Goal: Transaction & Acquisition: Subscribe to service/newsletter

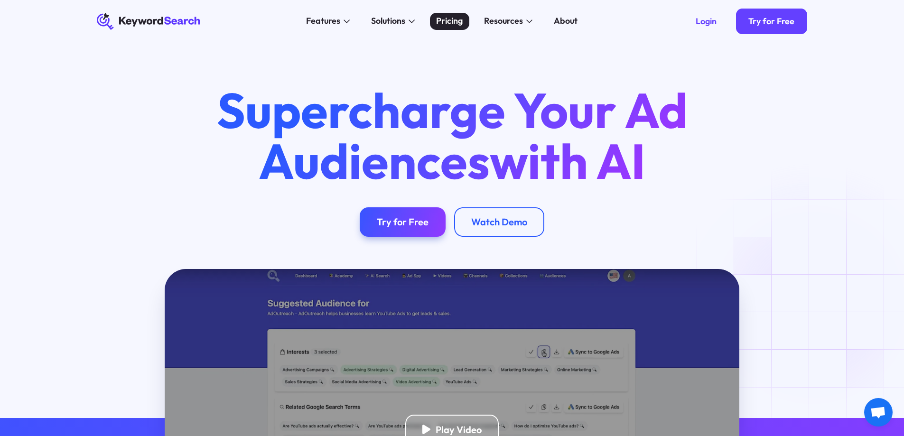
click at [441, 21] on div "Pricing" at bounding box center [449, 21] width 27 height 13
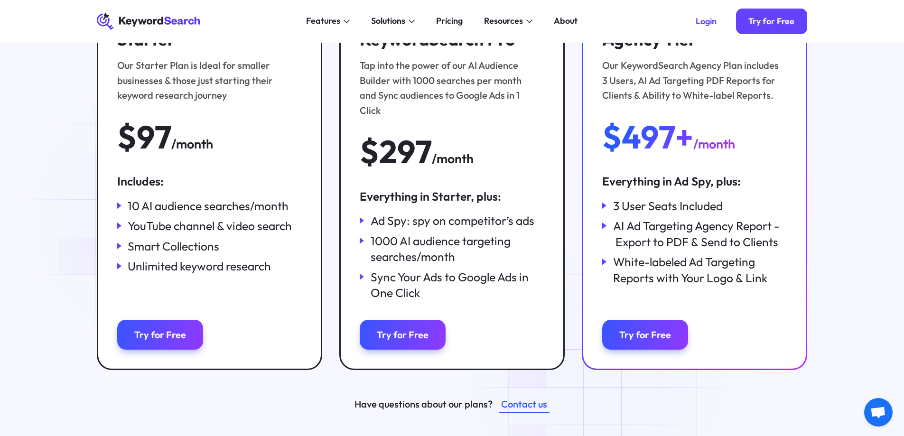
scroll to position [190, 0]
click at [159, 320] on link "Try for Free" at bounding box center [160, 335] width 86 height 30
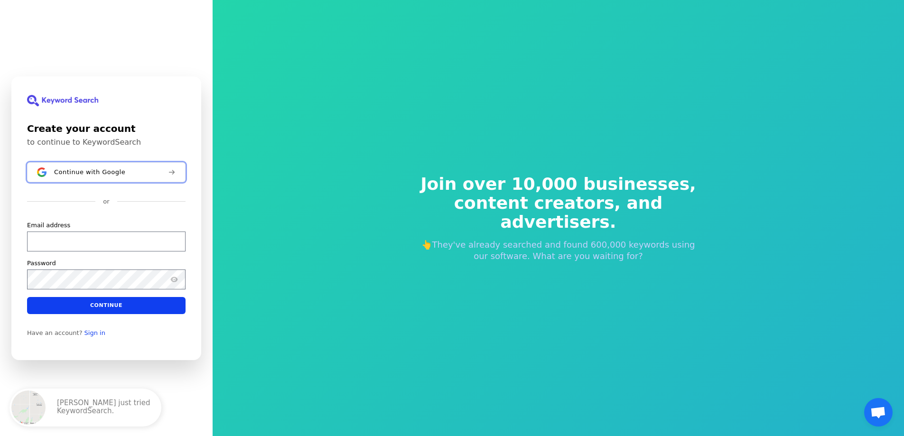
click at [137, 182] on button "Continue with Google" at bounding box center [106, 172] width 159 height 20
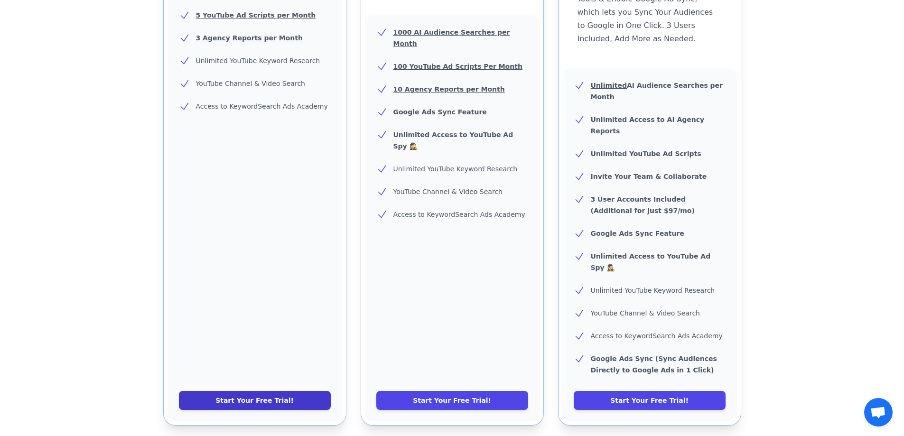
scroll to position [332, 0]
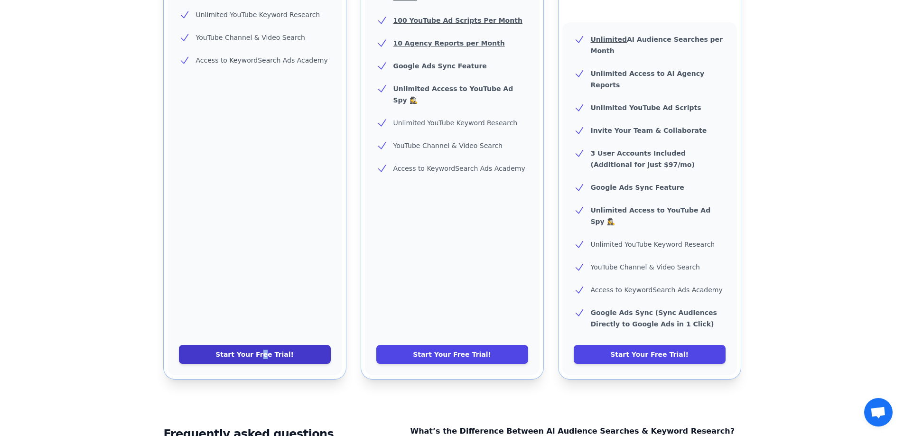
drag, startPoint x: 261, startPoint y: 316, endPoint x: 267, endPoint y: 321, distance: 7.8
click at [267, 345] on link "Start Your Free Trial!" at bounding box center [255, 354] width 152 height 19
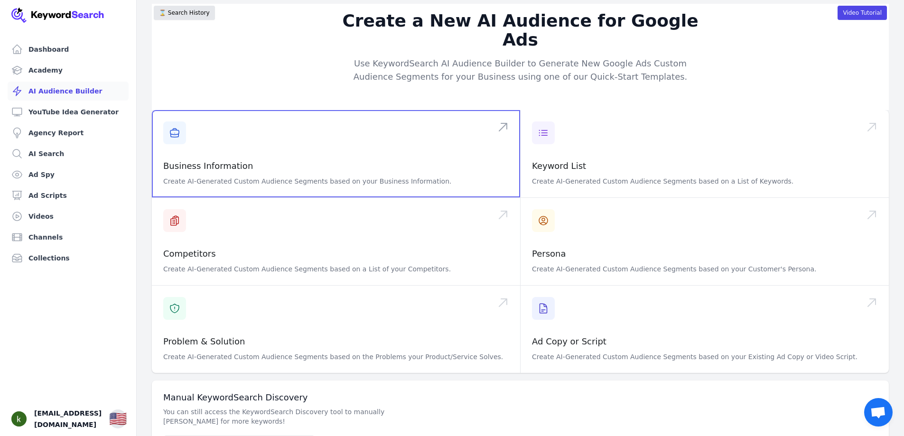
click at [405, 151] on span at bounding box center [336, 153] width 368 height 87
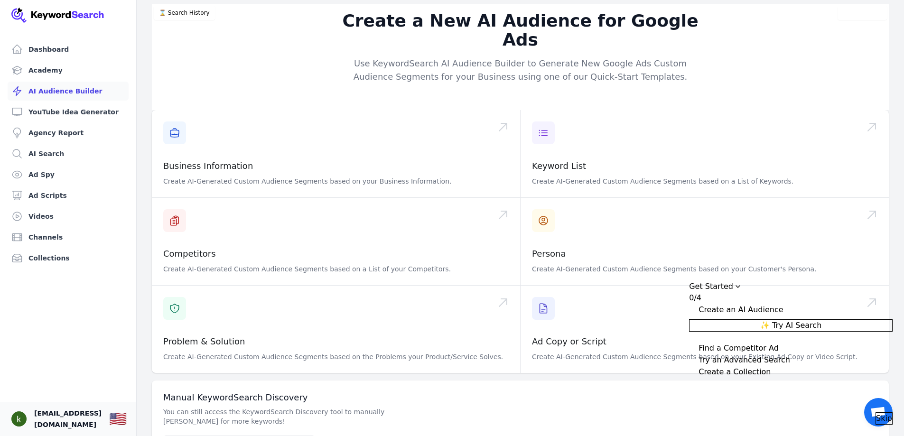
click at [77, 414] on span "info@balanceandbodyrestoration.com" at bounding box center [67, 419] width 67 height 23
click at [102, 411] on span "[EMAIL_ADDRESS][DOMAIN_NAME]" at bounding box center [67, 419] width 67 height 23
click at [17, 415] on img "Open user button" at bounding box center [18, 419] width 15 height 15
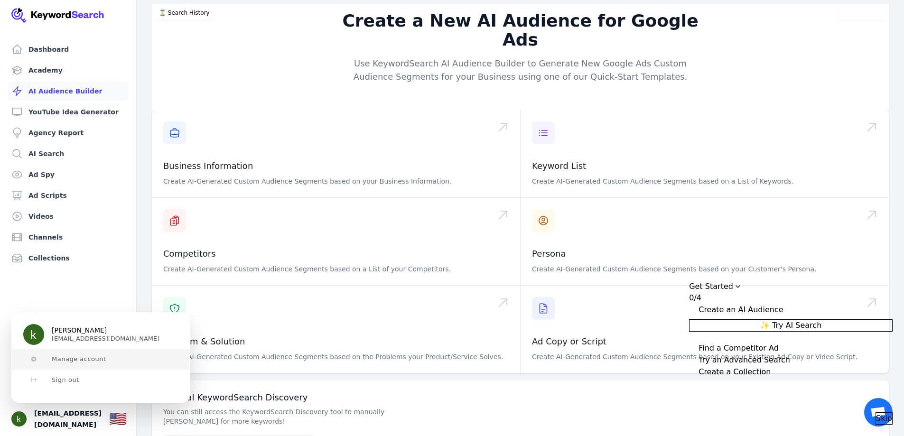
click at [90, 354] on button "Manage account" at bounding box center [101, 359] width 178 height 21
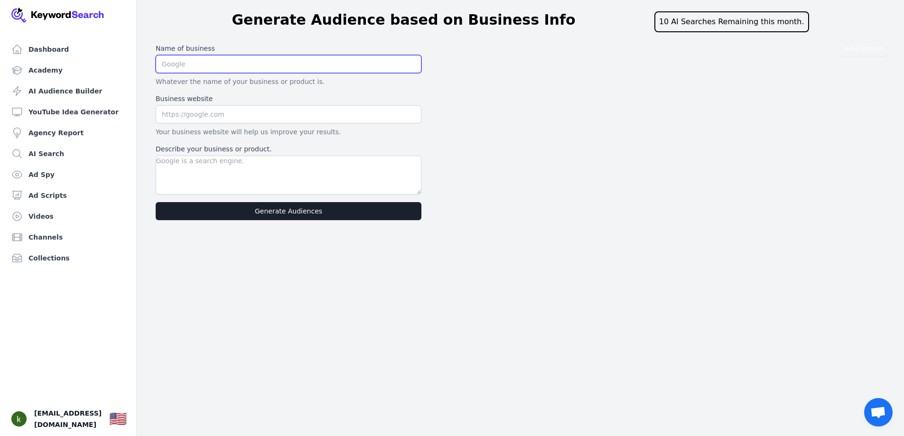
click at [231, 65] on input "text" at bounding box center [289, 64] width 266 height 18
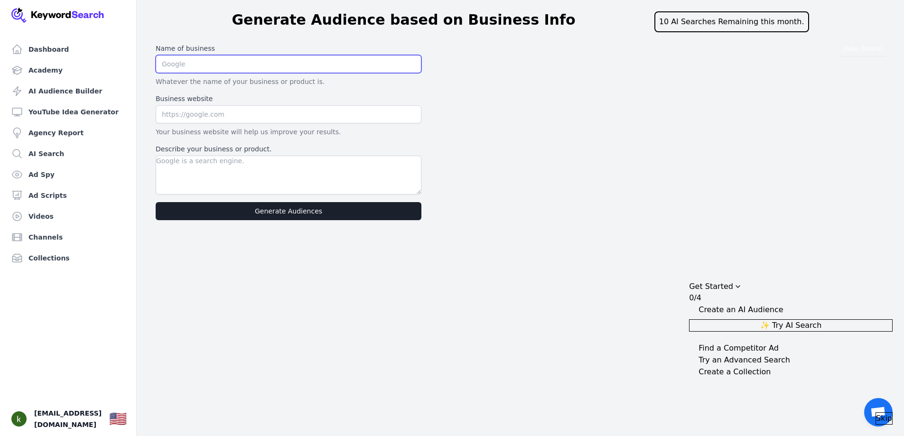
type input "Balance and Body Restoration"
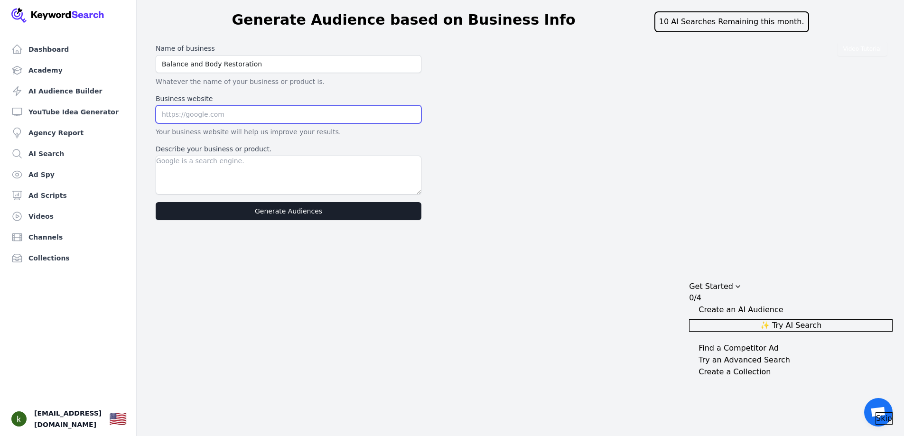
click at [253, 114] on input "text" at bounding box center [289, 114] width 266 height 18
type input "[DOMAIN_NAME]"
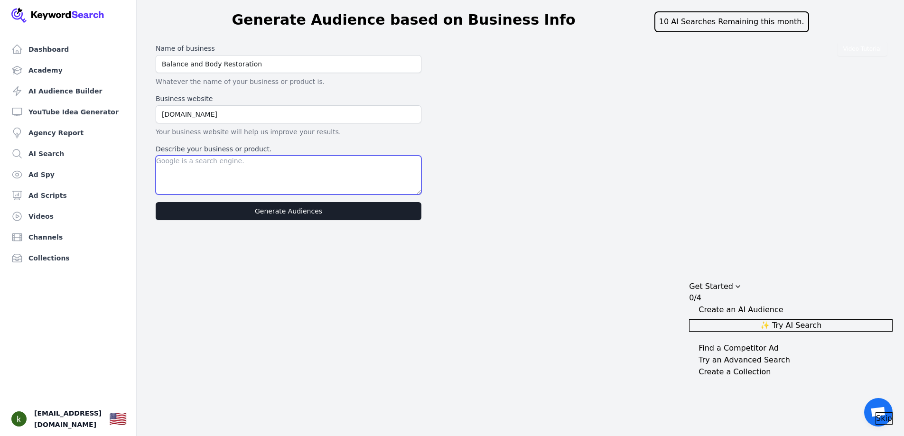
click at [250, 178] on textarea "Describe your business or product." at bounding box center [289, 175] width 266 height 39
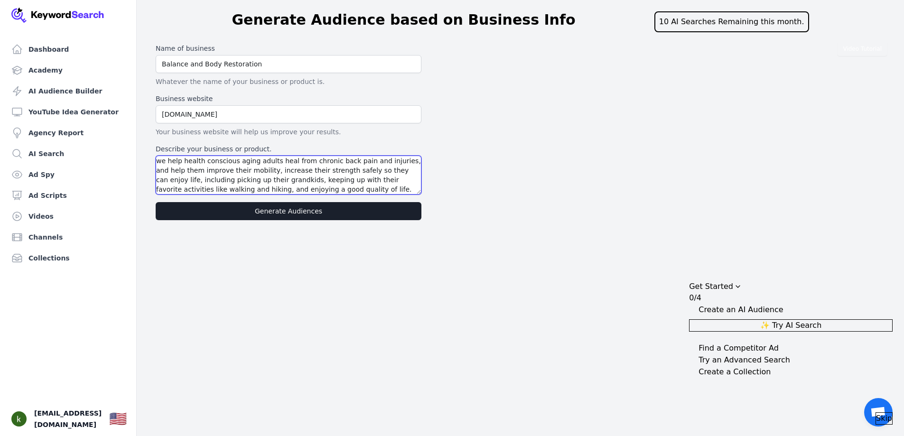
click at [391, 163] on textarea "we help health conscious aging adults heal from chronic back pain and injuries,…" at bounding box center [289, 175] width 266 height 39
type textarea "we help health conscious aging adults heal from chronic back pain and injuries …"
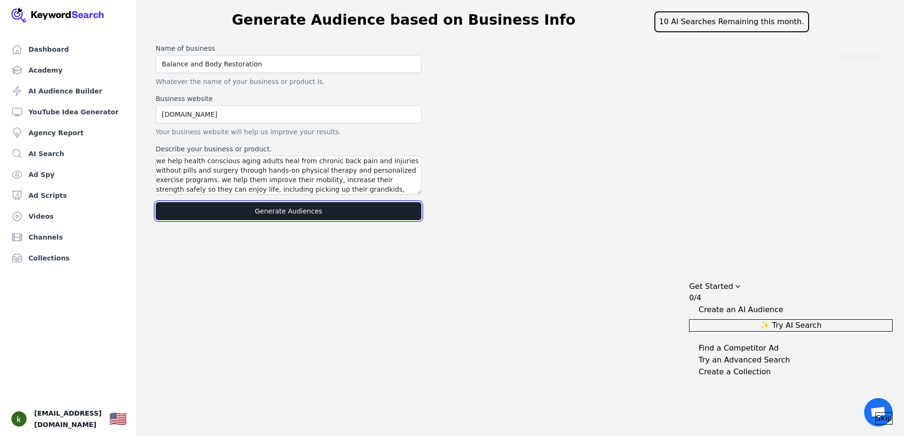
click at [356, 212] on button "Generate Audiences" at bounding box center [289, 211] width 266 height 18
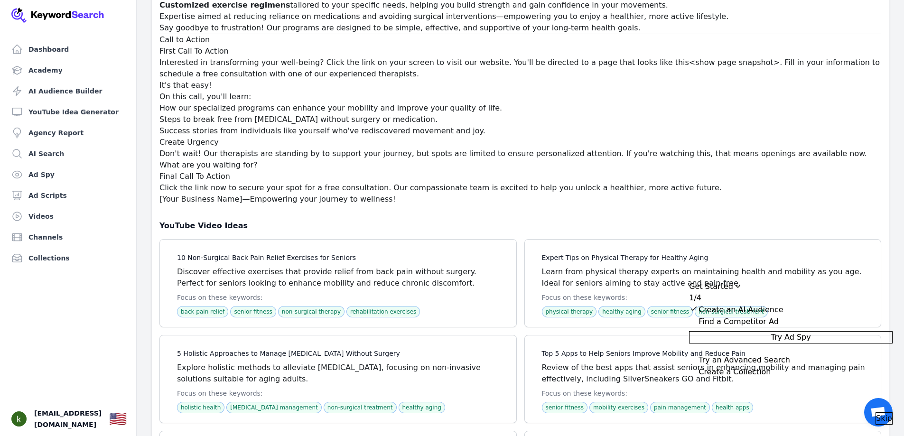
scroll to position [20079, 0]
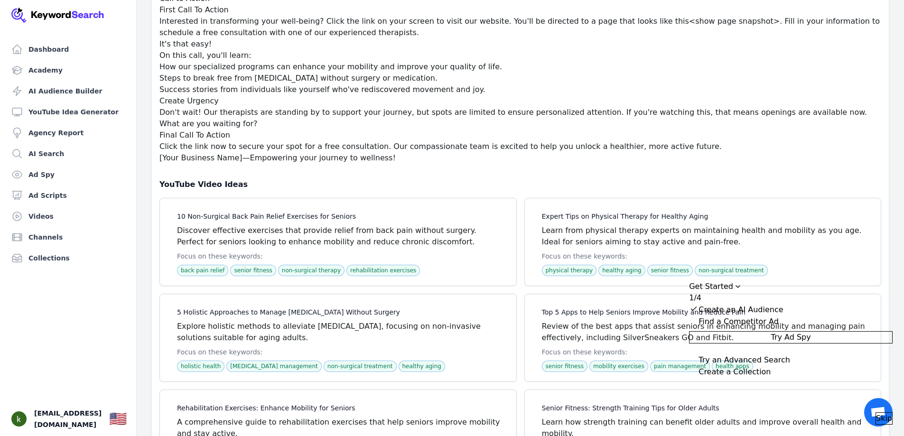
click at [740, 286] on icon "Drag to move checklist" at bounding box center [738, 287] width 4 height 2
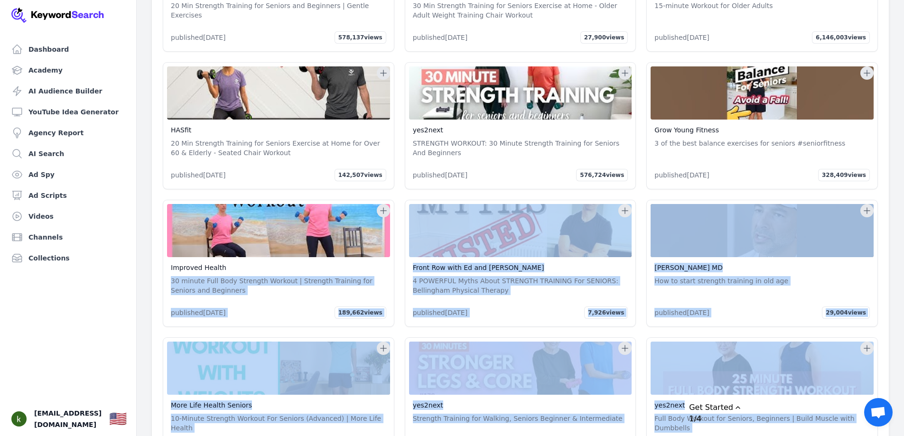
scroll to position [19244, 0]
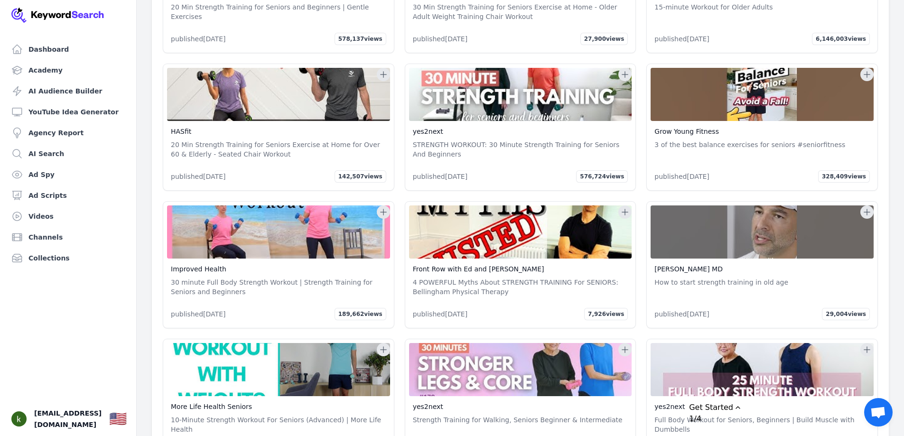
drag, startPoint x: 665, startPoint y: 375, endPoint x: 286, endPoint y: 246, distance: 400.5
copy div "YouTube Ad Script for Physical Therapy & Wellness Business Key Components of Yo…"
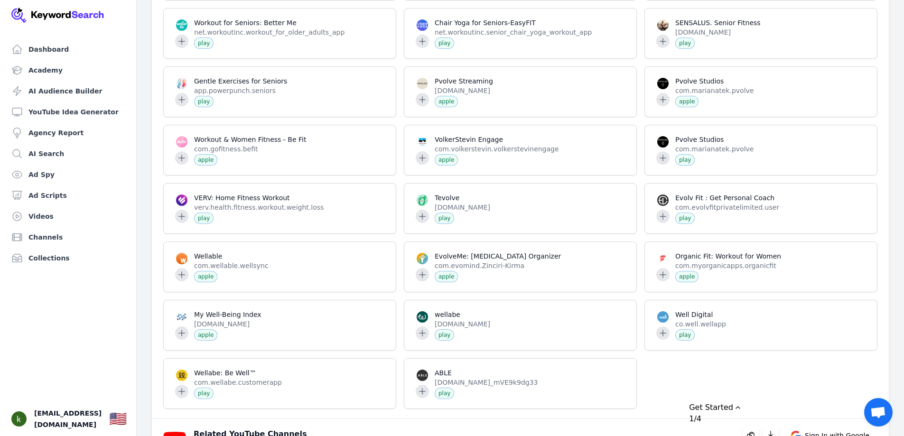
scroll to position [0, 0]
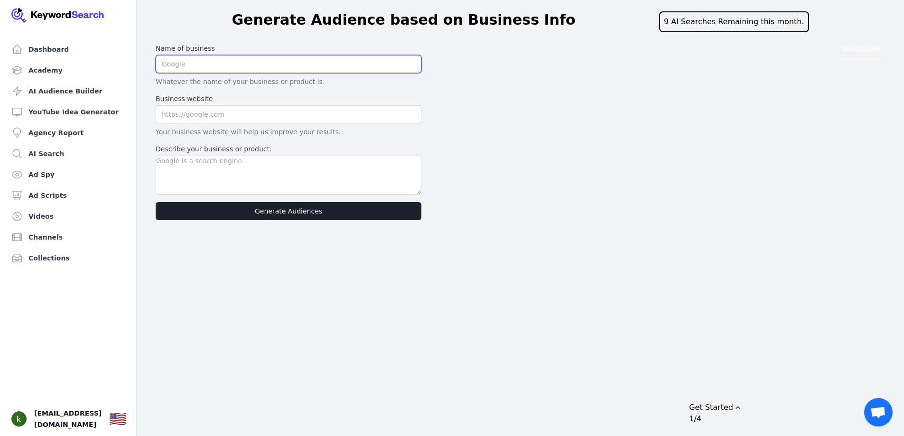
click at [222, 64] on input "text" at bounding box center [289, 64] width 266 height 18
type input "Balance and Body Restoration"
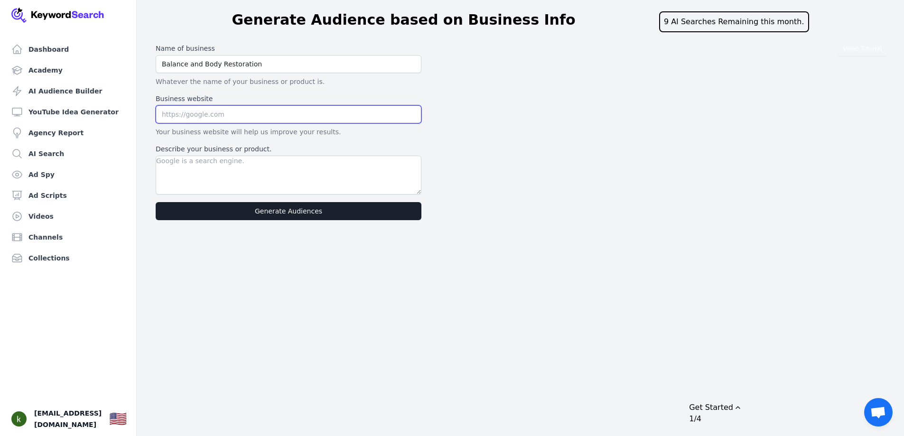
click at [231, 117] on input "text" at bounding box center [289, 114] width 266 height 18
type input "www.balanceandbodyrestoration.com"
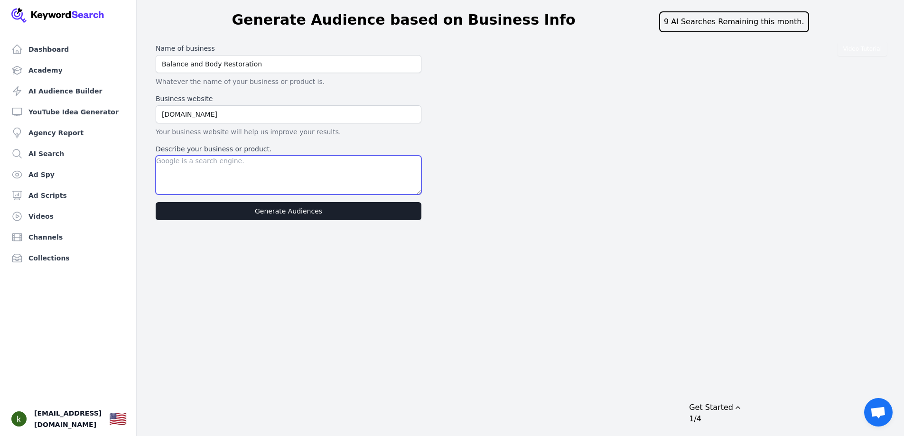
click at [262, 174] on textarea "Describe your business or product." at bounding box center [289, 175] width 266 height 39
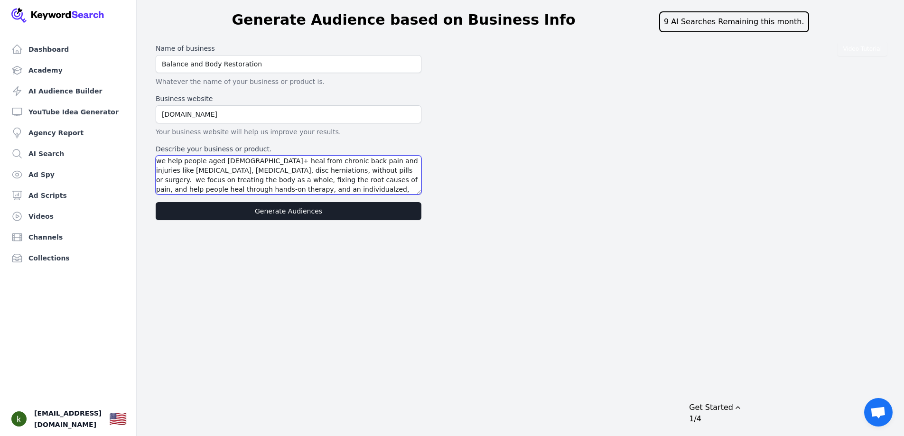
scroll to position [9, 0]
type textarea "we help people aged 55+ heal from chronic back pain and injuries like degenerat…"
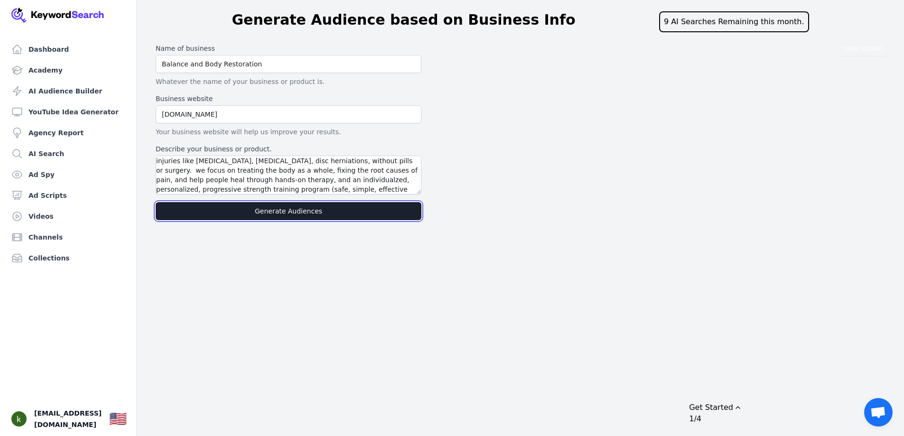
click at [286, 215] on button "Generate Audiences" at bounding box center [289, 211] width 266 height 18
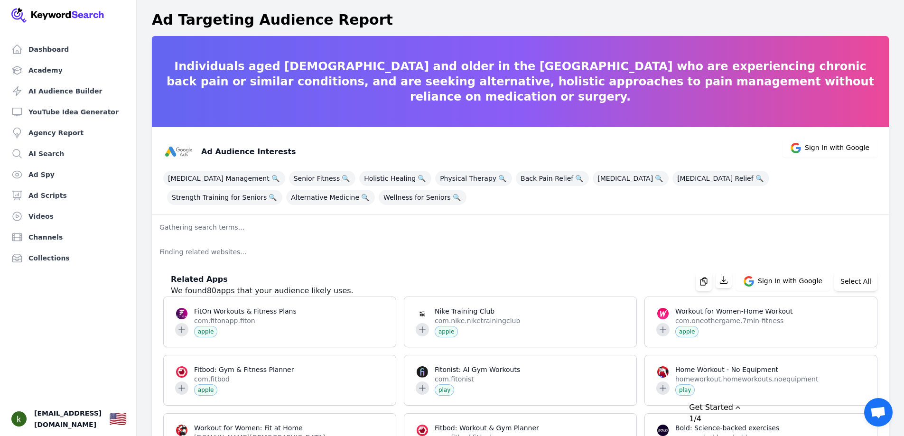
click at [206, 231] on p "Gathering search terms..." at bounding box center [520, 227] width 737 height 25
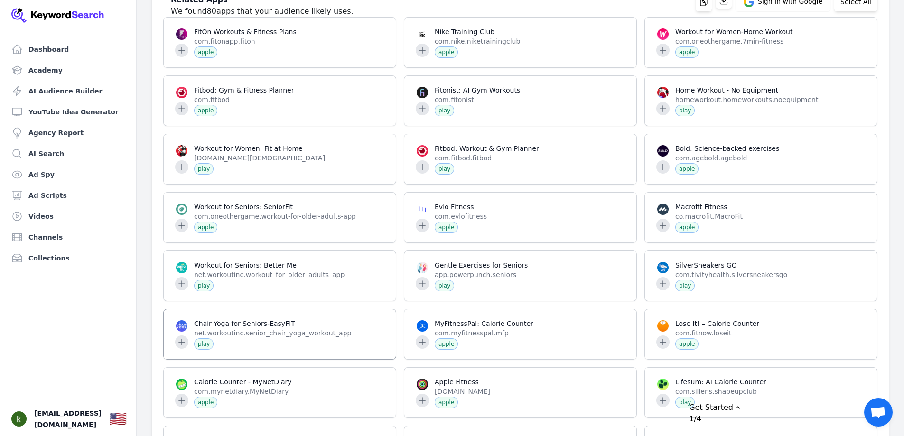
scroll to position [332, 0]
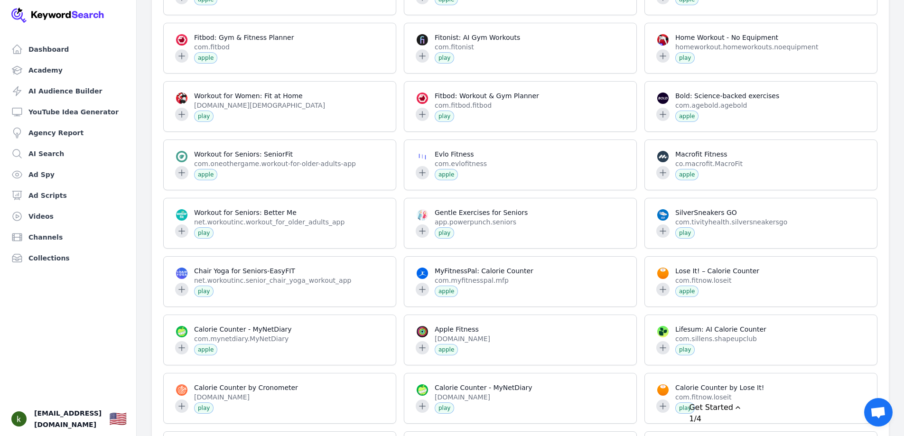
click at [769, 413] on div "1/4" at bounding box center [791, 418] width 204 height 11
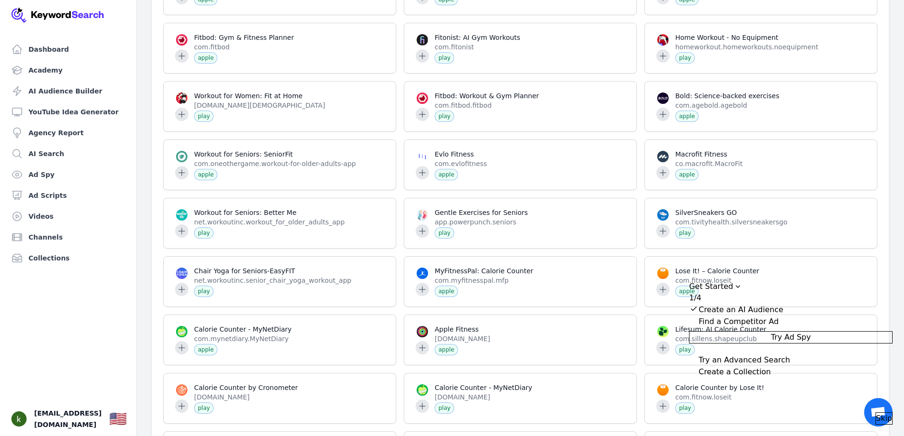
click at [699, 322] on div "Collapse Checklist" at bounding box center [693, 320] width 9 height 9
click at [779, 335] on button "Try Ad Spy" at bounding box center [791, 337] width 204 height 12
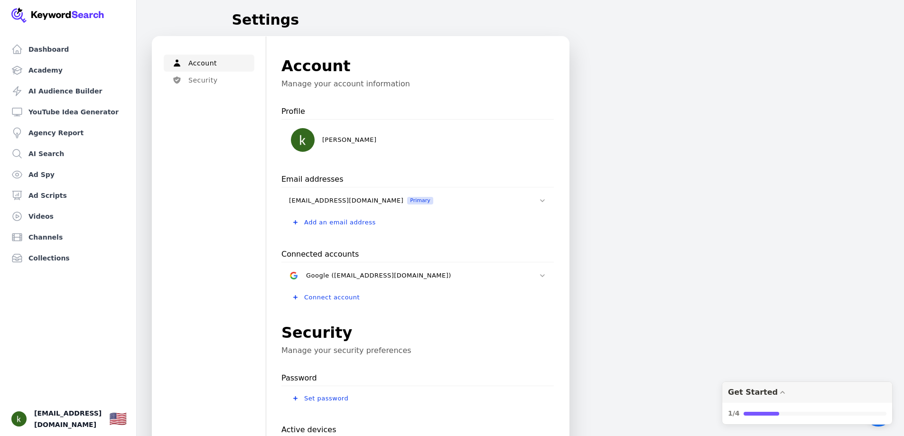
click at [633, 92] on div "Account Security Menu Account Manage your account information Profile kevin mao…" at bounding box center [521, 360] width 768 height 648
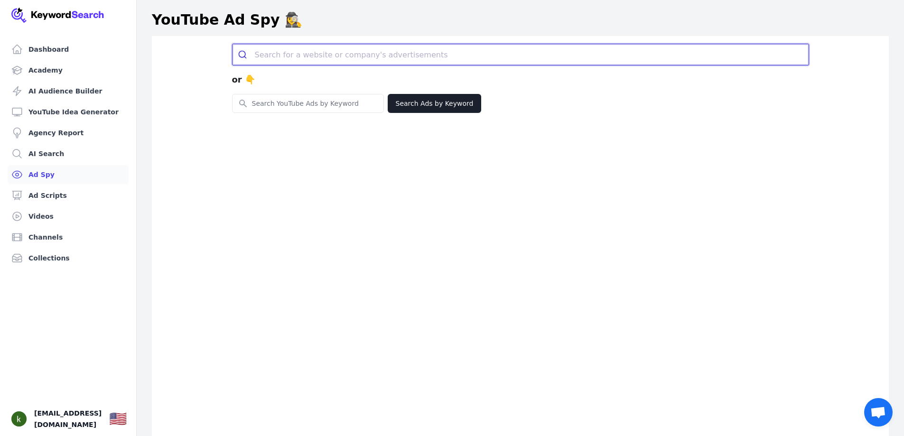
click at [385, 56] on input "search" at bounding box center [532, 54] width 554 height 21
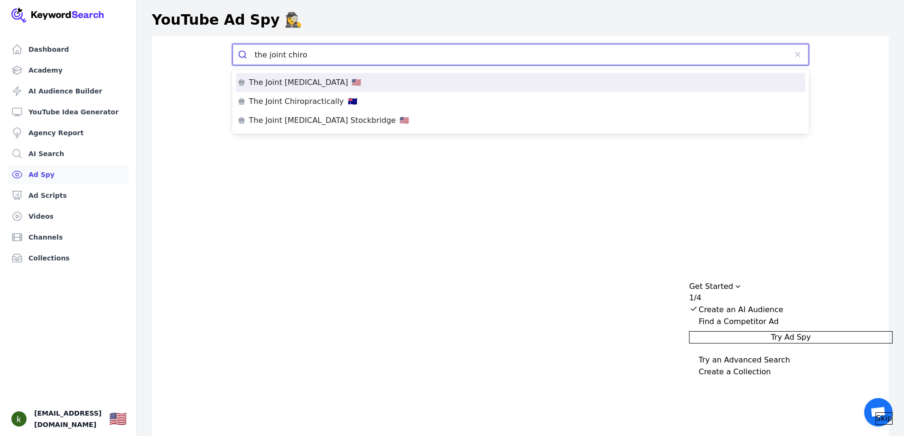
click at [318, 88] on li "The Joint Chiropractic 🇺🇸" at bounding box center [521, 82] width 570 height 19
click at [299, 85] on p "The Joint Chiropractic" at bounding box center [298, 83] width 99 height 8
click at [298, 83] on p "The Joint Chiropractic" at bounding box center [298, 83] width 99 height 8
type input "the joint chiro"
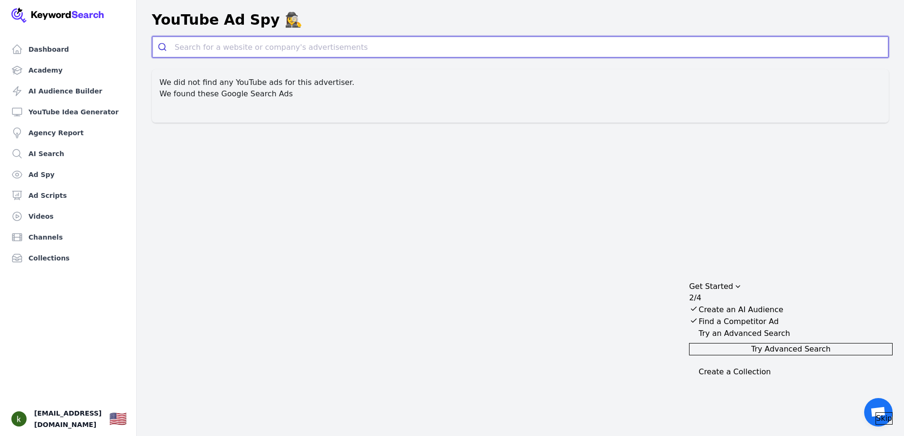
click at [251, 45] on input "search" at bounding box center [532, 47] width 714 height 21
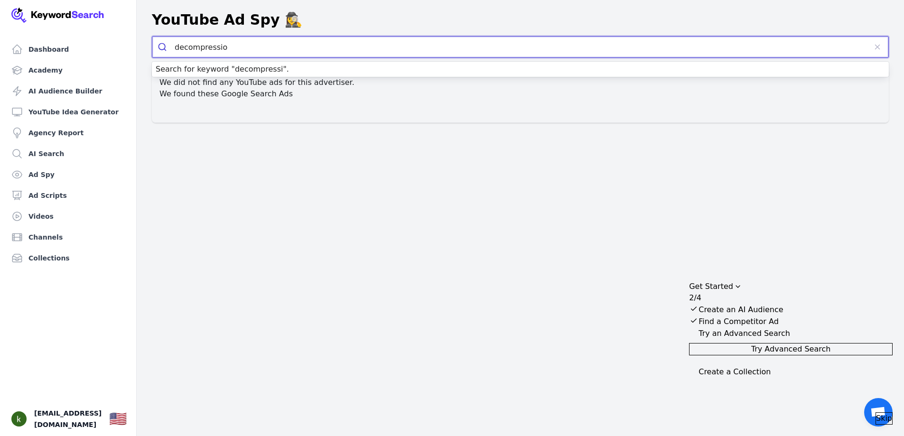
type input "decompression"
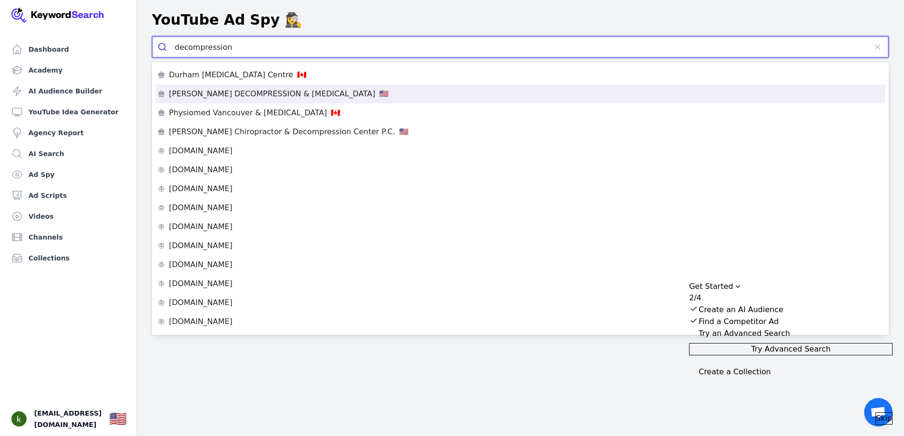
click at [249, 94] on p "[PERSON_NAME] DECOMPRESSION & [MEDICAL_DATA]" at bounding box center [272, 94] width 206 height 8
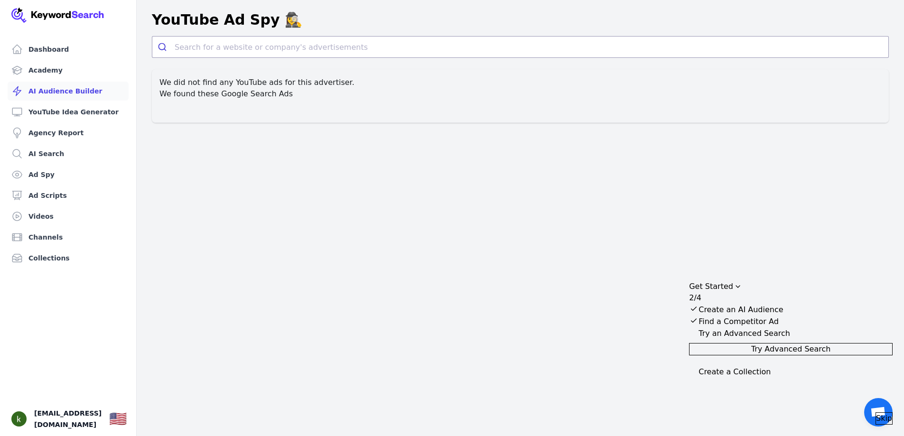
click at [63, 92] on link "AI Audience Builder" at bounding box center [68, 91] width 121 height 19
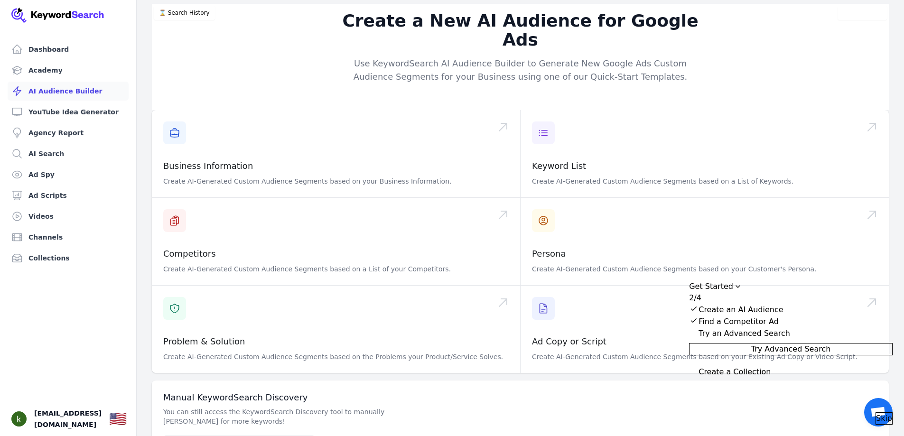
click at [63, 92] on link "AI Audience Builder" at bounding box center [68, 91] width 121 height 19
click at [727, 137] on span at bounding box center [705, 153] width 368 height 87
click at [612, 146] on span at bounding box center [705, 153] width 368 height 87
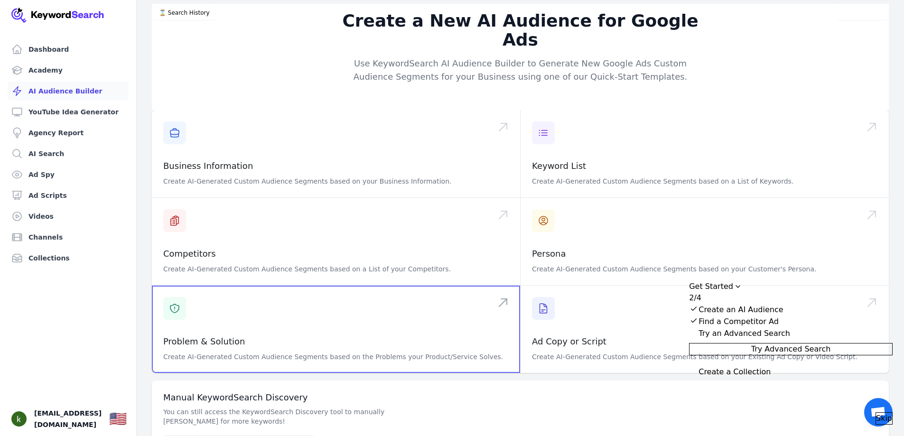
click at [345, 332] on span at bounding box center [336, 329] width 368 height 87
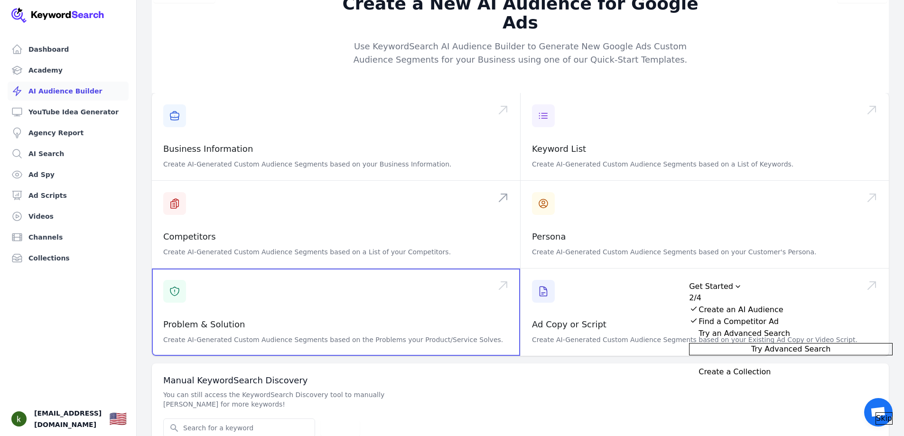
scroll to position [26, 0]
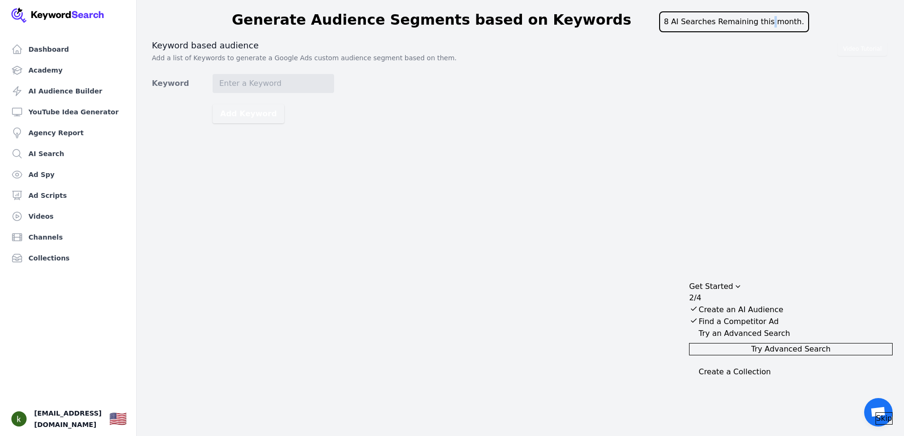
click at [778, 16] on div "8 AI Searches Remaining this month." at bounding box center [734, 21] width 150 height 21
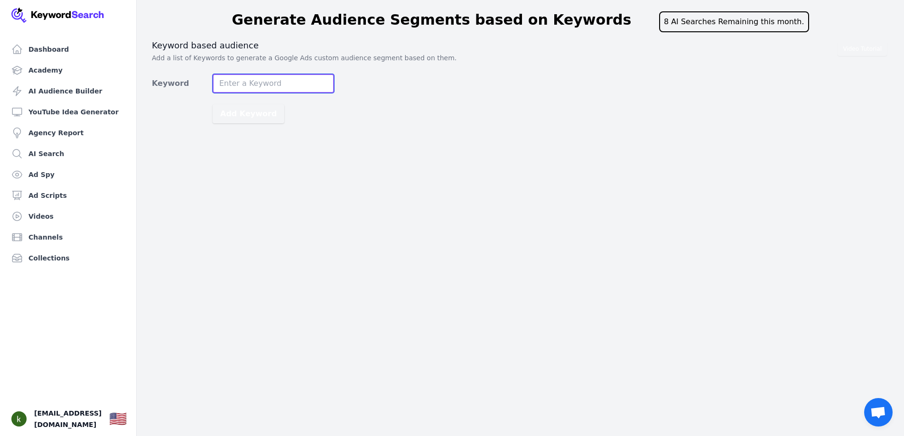
click at [261, 81] on input "Keyword" at bounding box center [274, 83] width 122 height 19
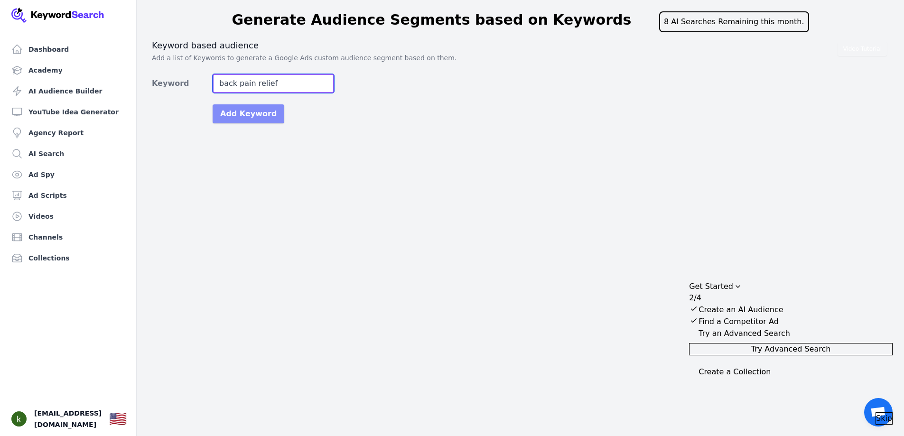
type input "back pain relief"
click at [234, 117] on button "Add Keyword" at bounding box center [249, 113] width 72 height 19
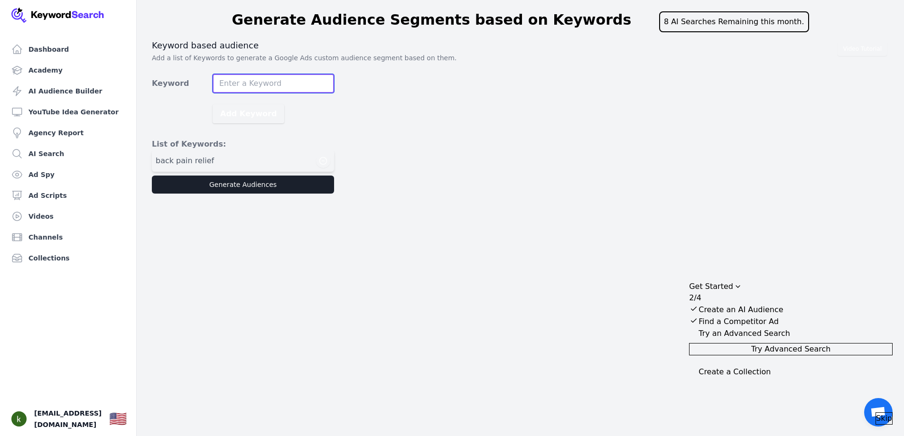
click at [266, 82] on input "Keyword" at bounding box center [274, 83] width 122 height 19
type input "[MEDICAL_DATA]"
click at [241, 110] on button "Add Keyword" at bounding box center [249, 113] width 72 height 19
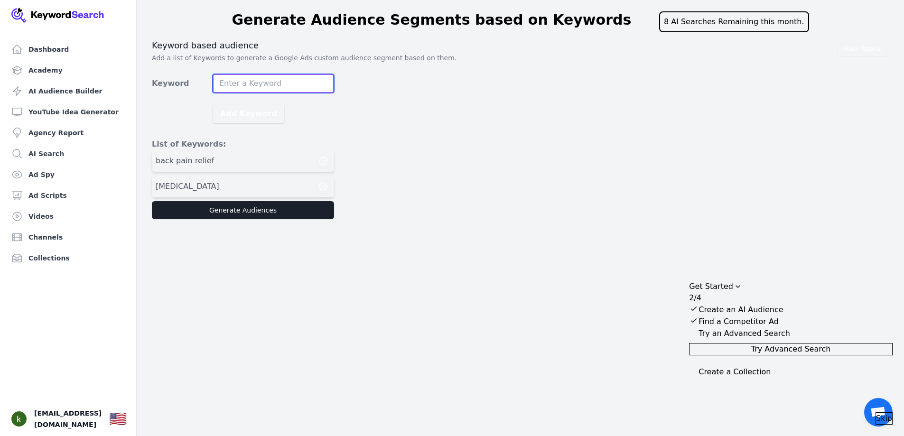
click at [264, 83] on input "Keyword" at bounding box center [274, 83] width 122 height 19
type input "back pain exercises"
click at [261, 109] on button "Add Keyword" at bounding box center [249, 113] width 72 height 19
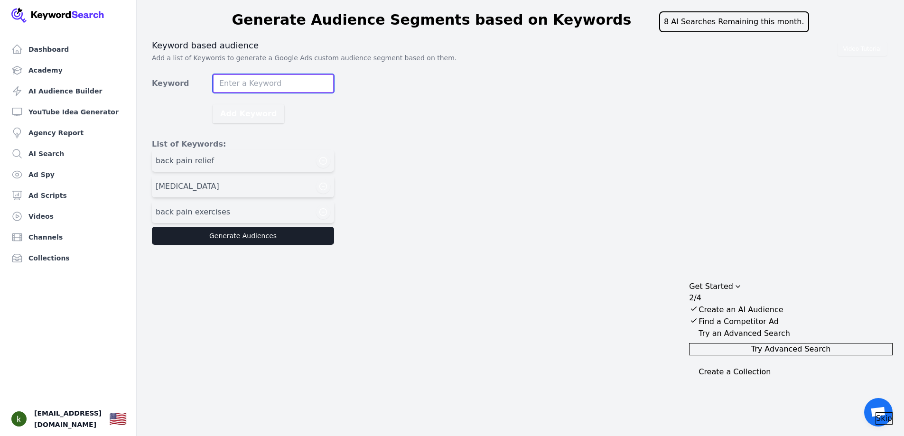
click at [265, 80] on input "Keyword" at bounding box center [274, 83] width 122 height 19
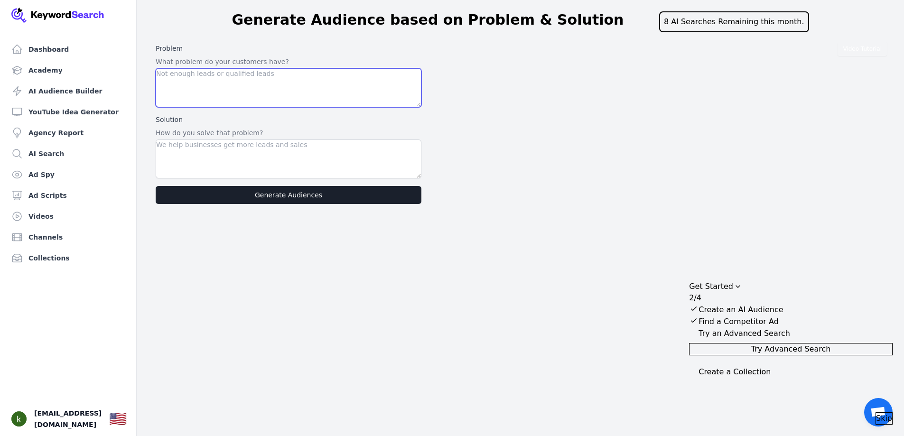
click at [319, 83] on textarea at bounding box center [289, 87] width 266 height 39
type textarea "back pain, [MEDICAL_DATA], [MEDICAL_DATA], mobility problems"
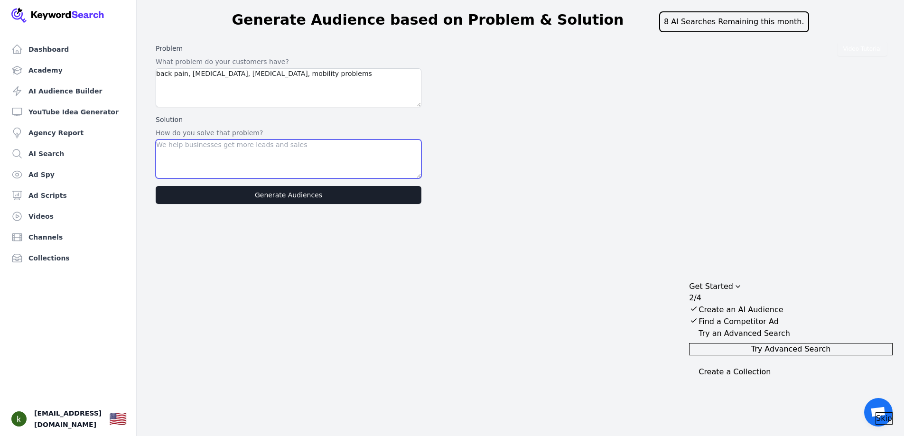
click at [317, 157] on textarea at bounding box center [289, 159] width 266 height 39
type textarea "physical therapy, exercise programs, strength training, hands-on therapy, [MEDI…"
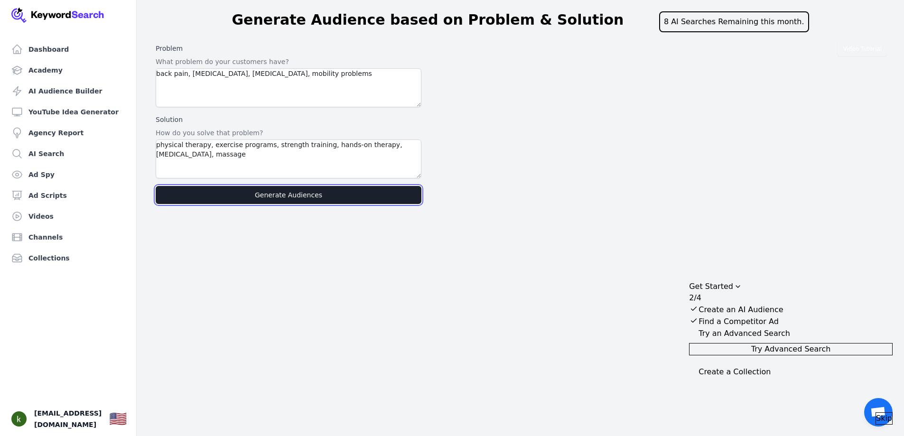
click at [299, 197] on button "Generate Audiences" at bounding box center [289, 195] width 266 height 18
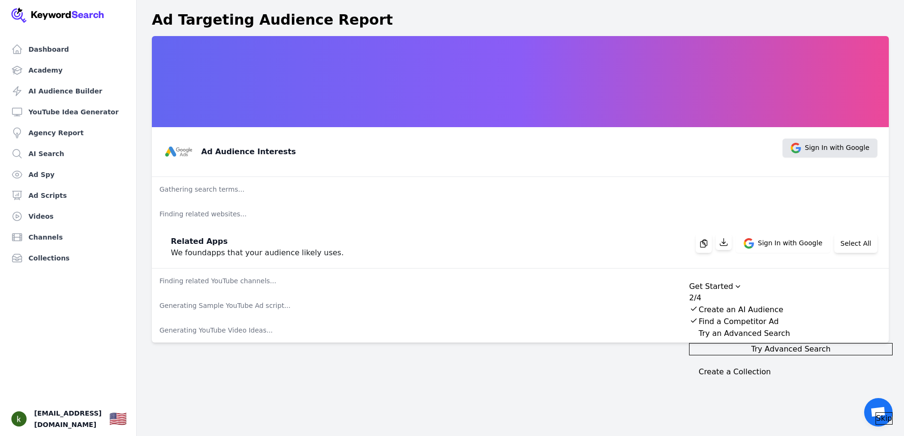
click at [828, 145] on span "Sign In with Google" at bounding box center [837, 148] width 65 height 10
click at [221, 155] on h3 "Ad Audience Interests" at bounding box center [248, 151] width 95 height 11
click at [754, 244] on icon at bounding box center [751, 245] width 5 height 5
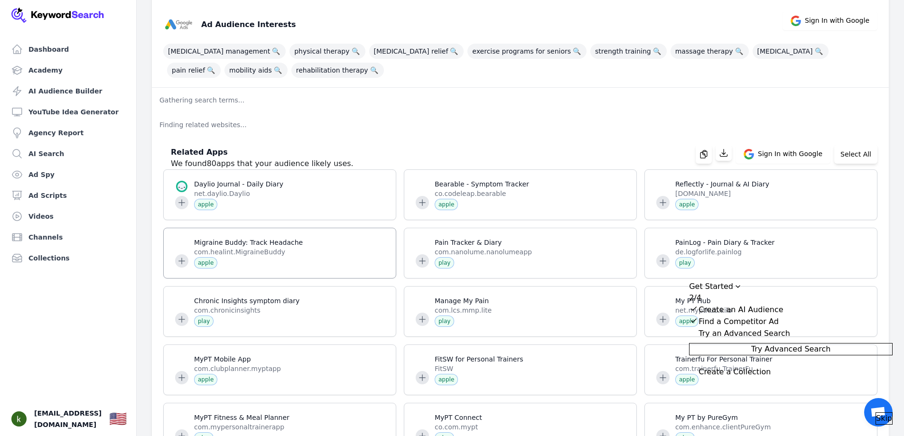
scroll to position [142, 0]
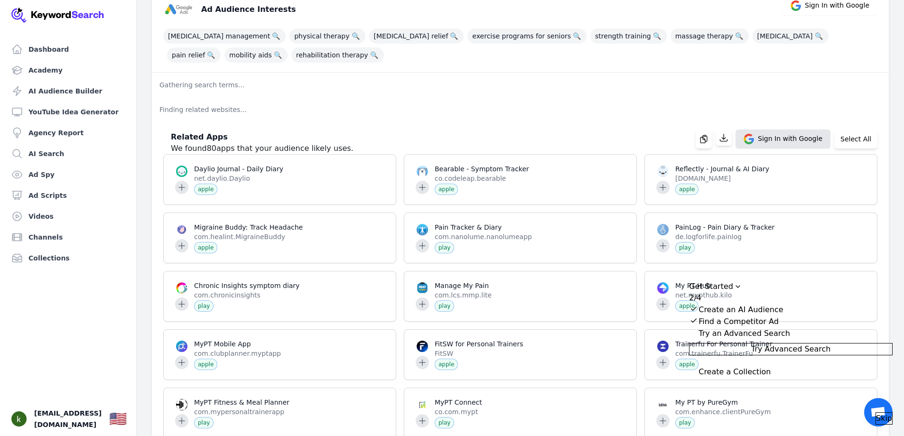
click at [763, 135] on span "Sign In with Google" at bounding box center [783, 139] width 95 height 19
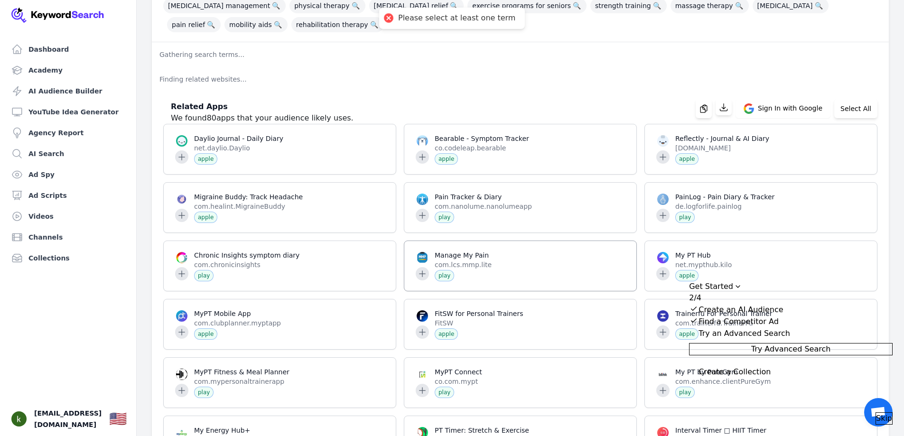
scroll to position [190, 0]
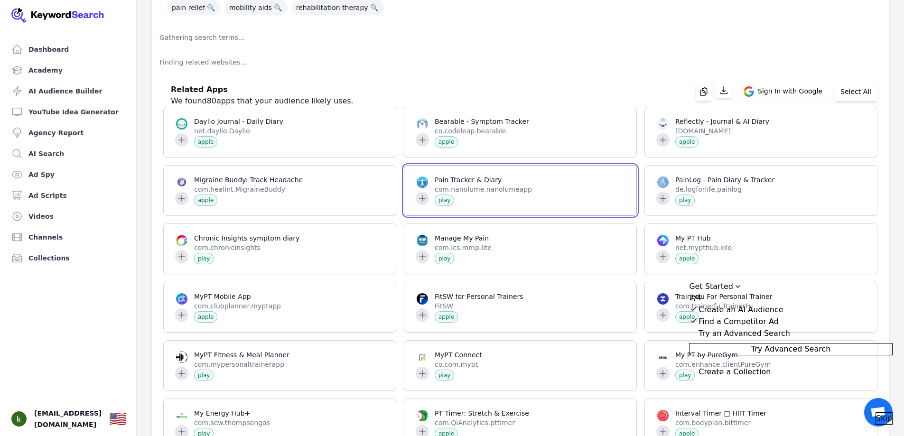
click at [422, 204] on span at bounding box center [520, 191] width 232 height 50
click at [549, 197] on span at bounding box center [520, 191] width 232 height 50
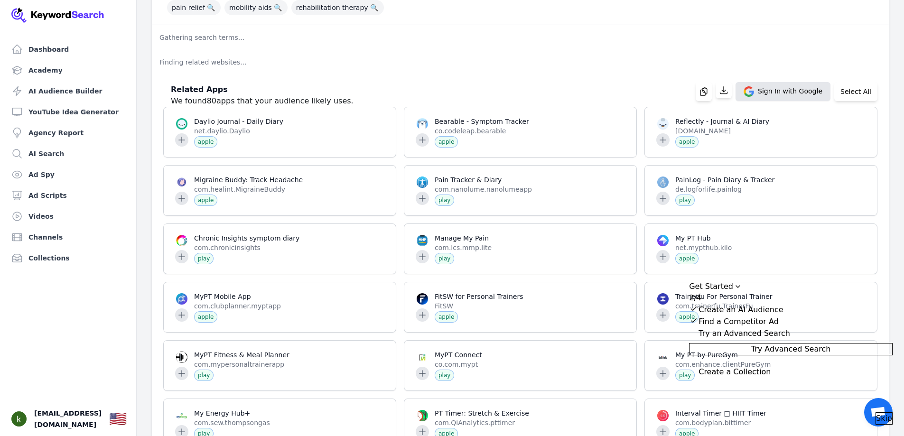
click at [799, 94] on span "Sign In with Google" at bounding box center [790, 91] width 65 height 10
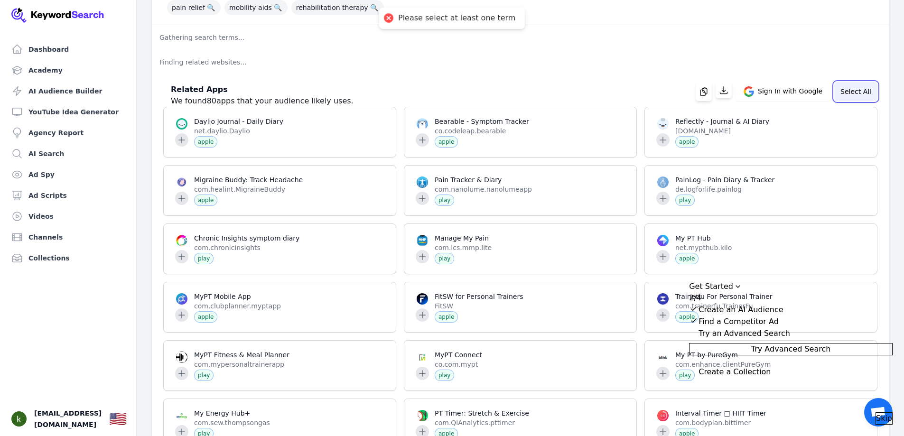
click at [859, 89] on button "Select All" at bounding box center [855, 91] width 43 height 19
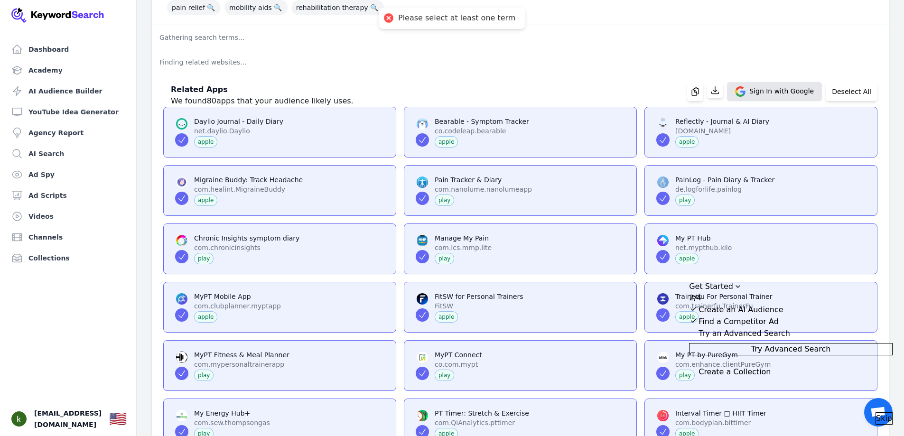
click at [803, 95] on span "Sign In with Google" at bounding box center [782, 91] width 65 height 10
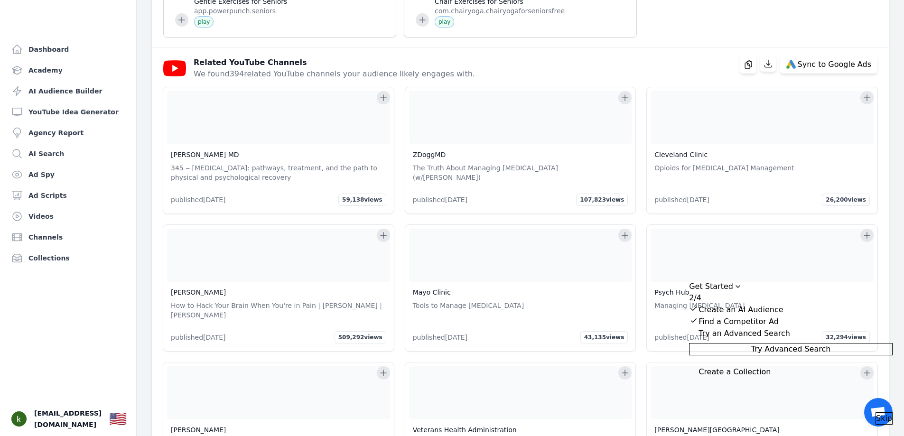
scroll to position [1851, 0]
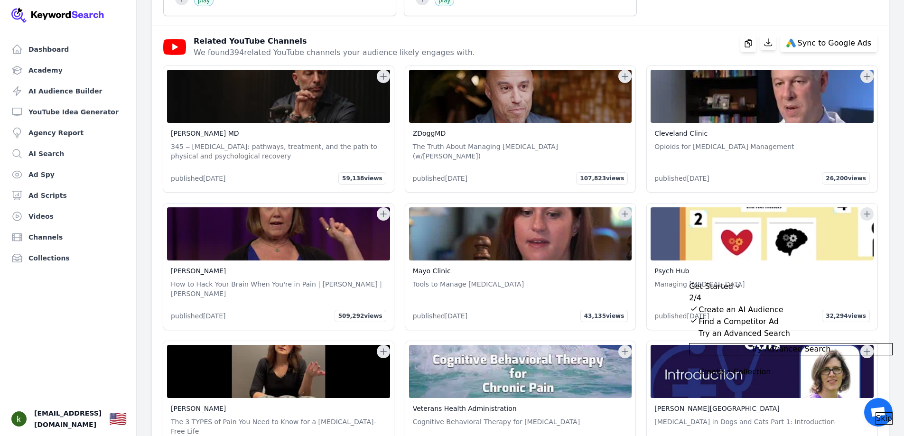
click at [742, 283] on icon "Drag to move checklist" at bounding box center [738, 287] width 8 height 8
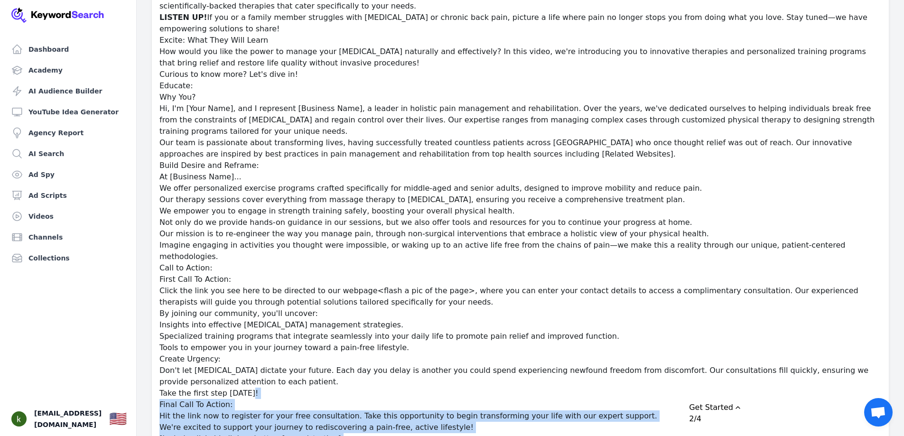
scroll to position [19827, 0]
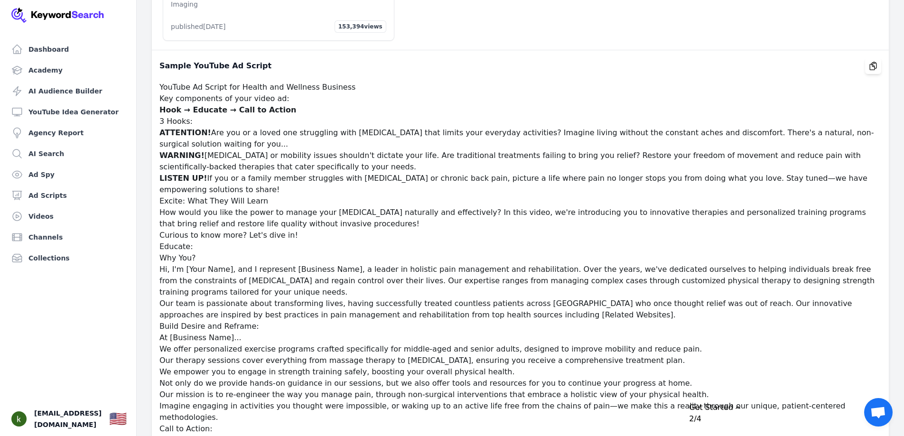
drag, startPoint x: 651, startPoint y: 375, endPoint x: 347, endPoint y: 268, distance: 322.0
copy div "Top 5 Exercises for Chronic Pain Relief Discover effective exercises designed t…"
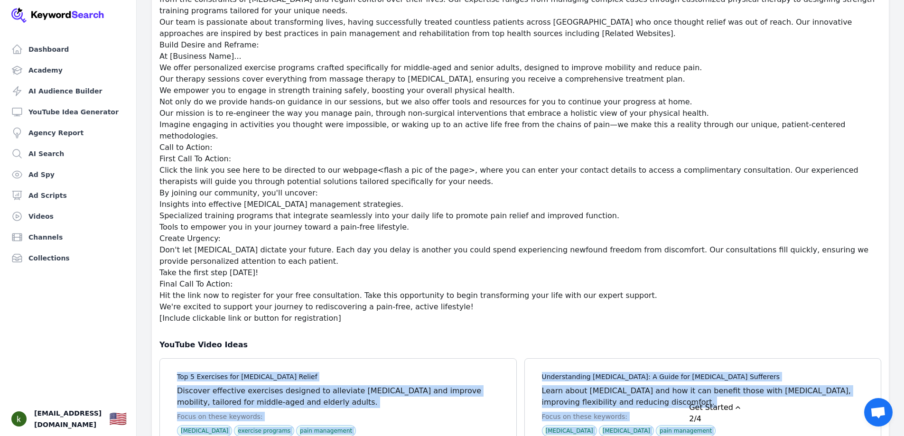
scroll to position [20112, 0]
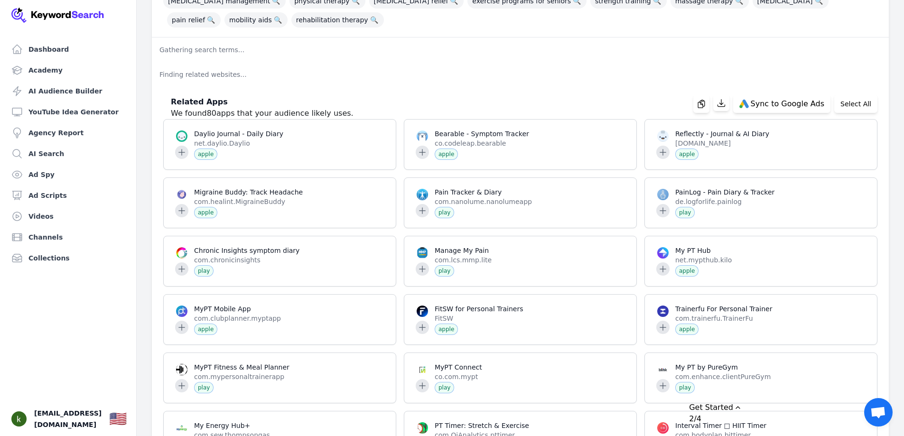
scroll to position [63, 0]
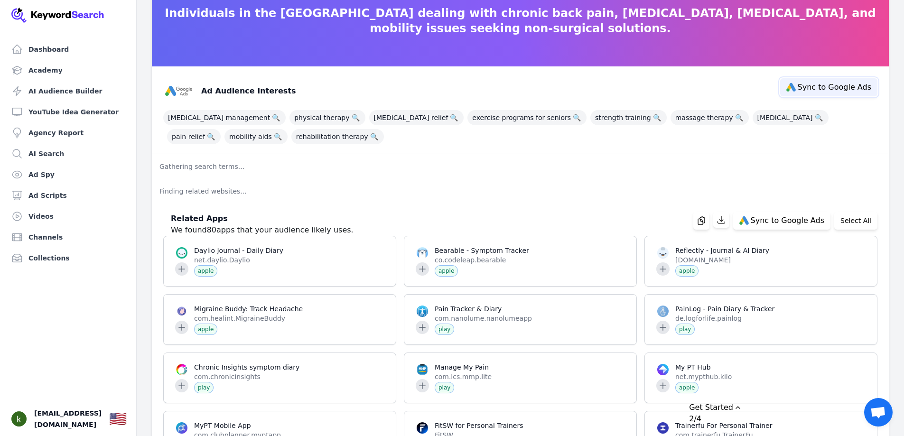
click at [805, 91] on span "Sync to Google Ads" at bounding box center [835, 88] width 74 height 8
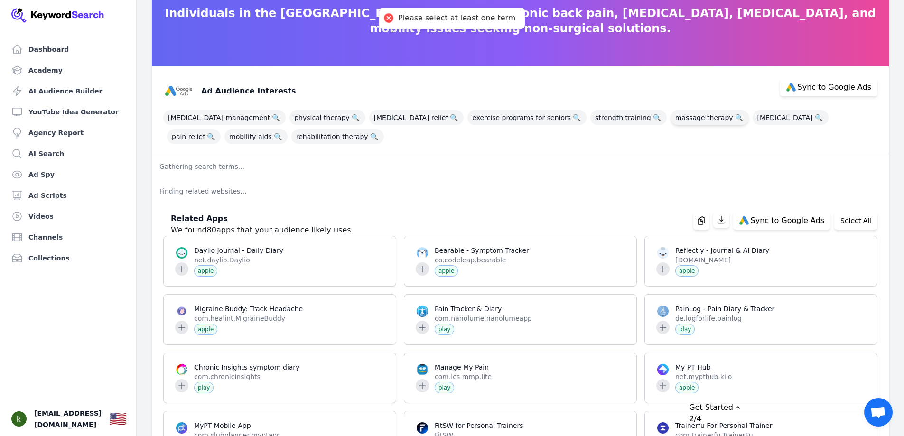
click at [671, 117] on span "massage therapy 🔍" at bounding box center [710, 117] width 78 height 15
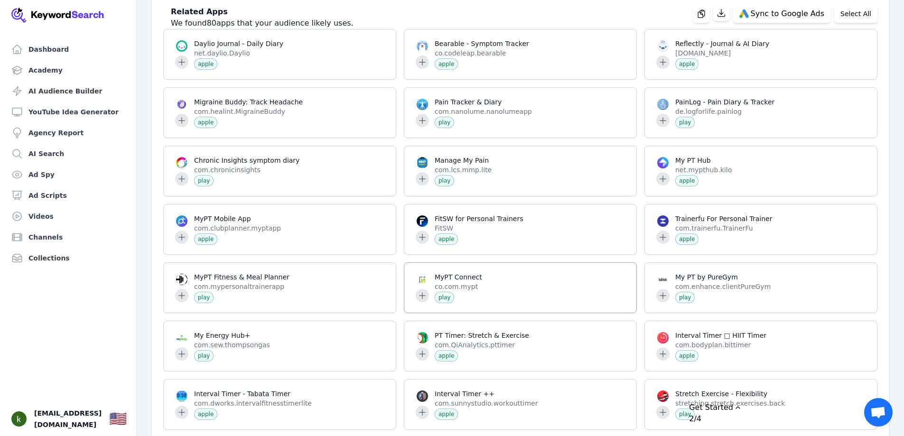
scroll to position [285, 0]
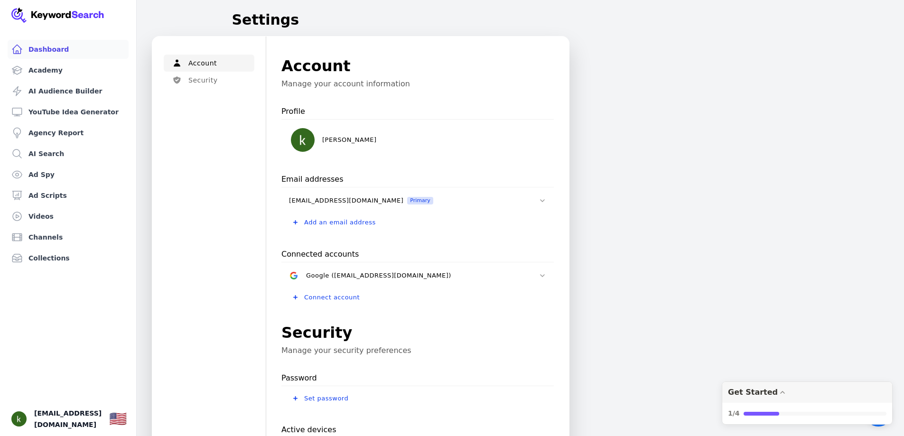
click at [32, 45] on link "Dashboard" at bounding box center [68, 49] width 121 height 19
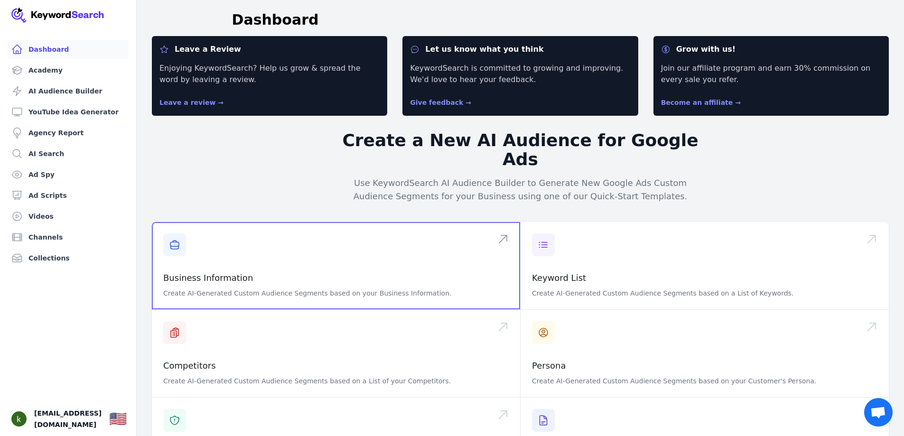
click at [236, 252] on span at bounding box center [336, 265] width 368 height 87
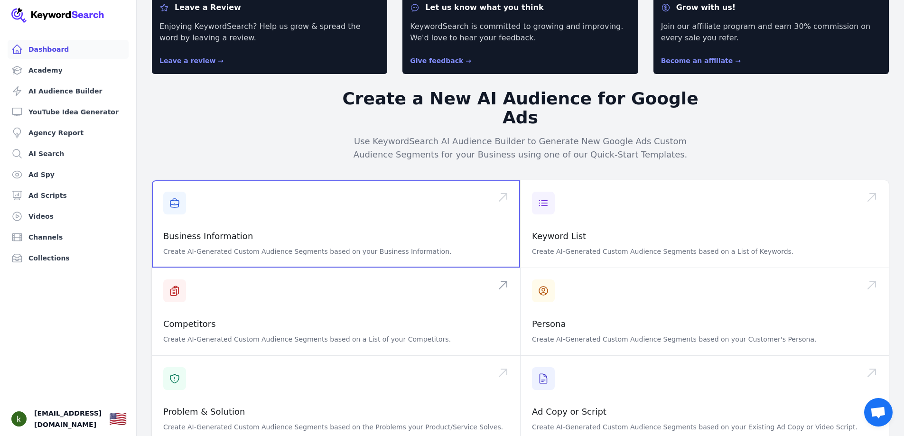
scroll to position [95, 0]
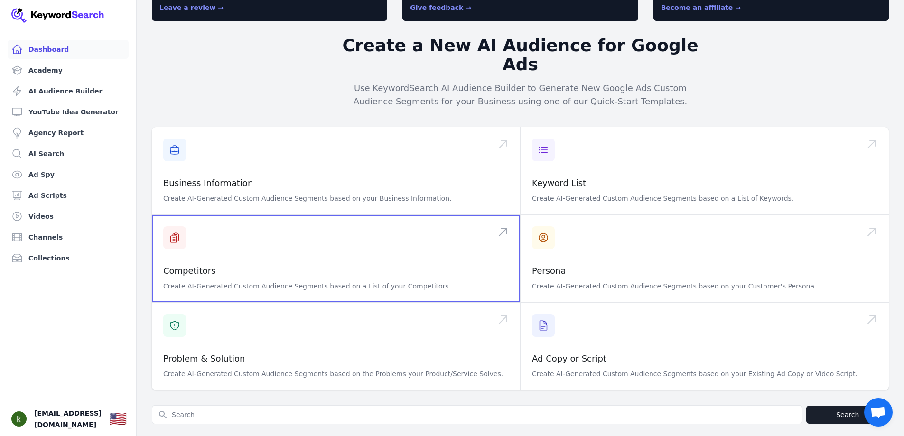
click at [401, 268] on span at bounding box center [336, 258] width 368 height 87
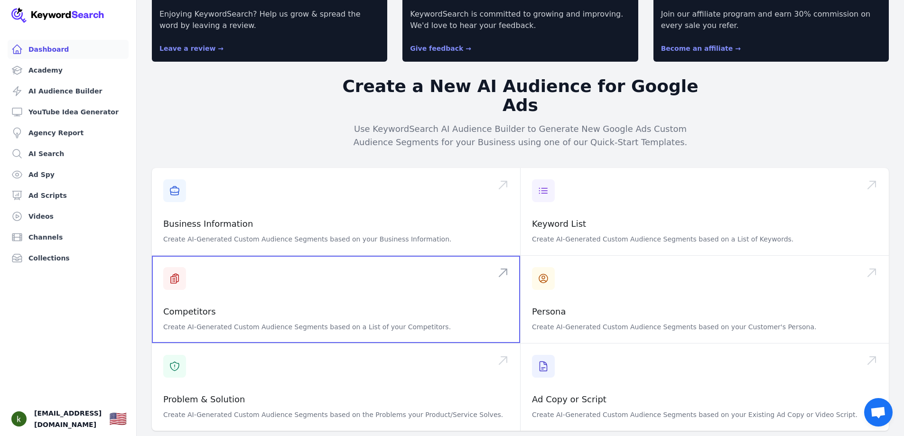
scroll to position [0, 0]
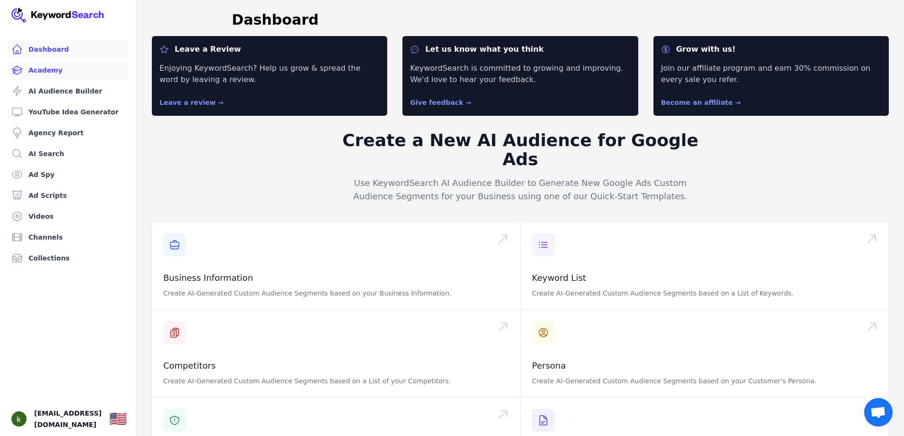
click at [58, 73] on link "Academy" at bounding box center [68, 70] width 121 height 19
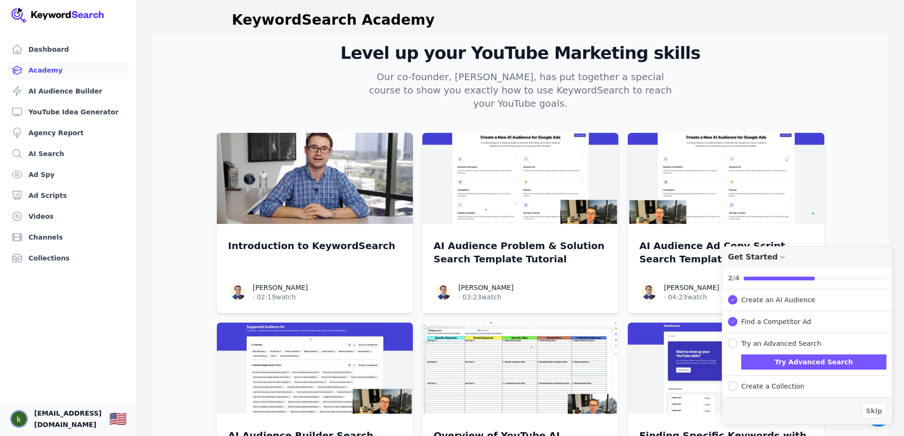
click at [19, 412] on img "Open user button" at bounding box center [18, 419] width 15 height 15
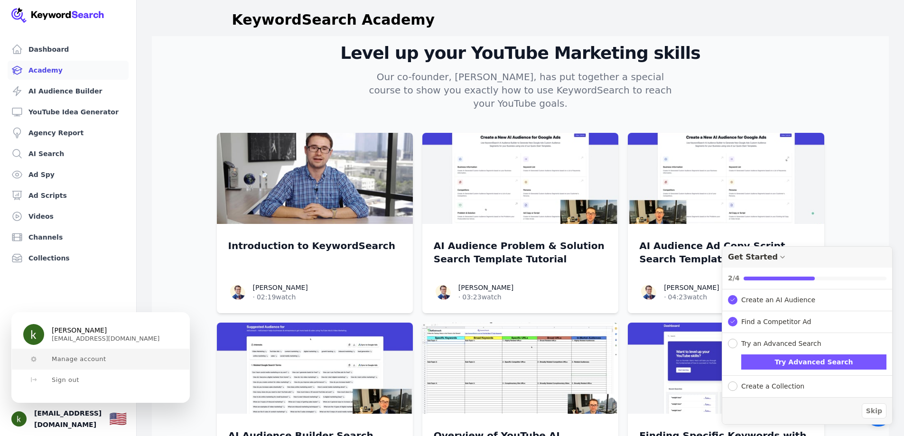
click at [80, 362] on span "Manage account" at bounding box center [79, 360] width 55 height 8
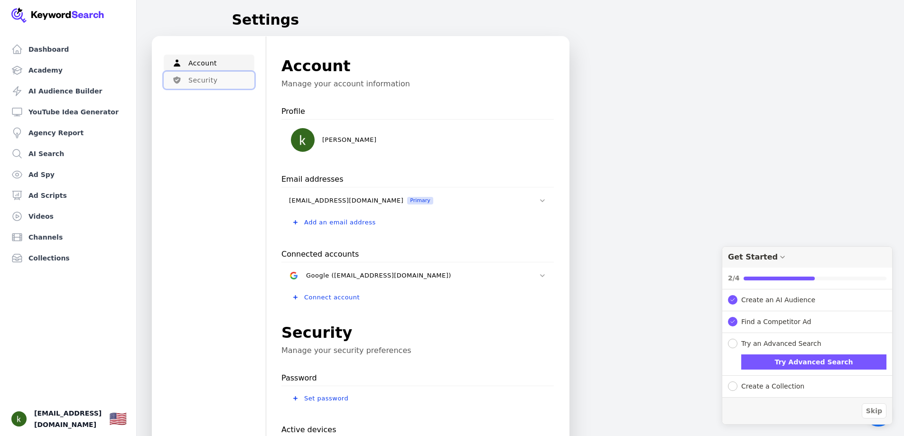
drag, startPoint x: 224, startPoint y: 78, endPoint x: 230, endPoint y: 84, distance: 9.1
click at [230, 84] on button "Security" at bounding box center [209, 80] width 91 height 17
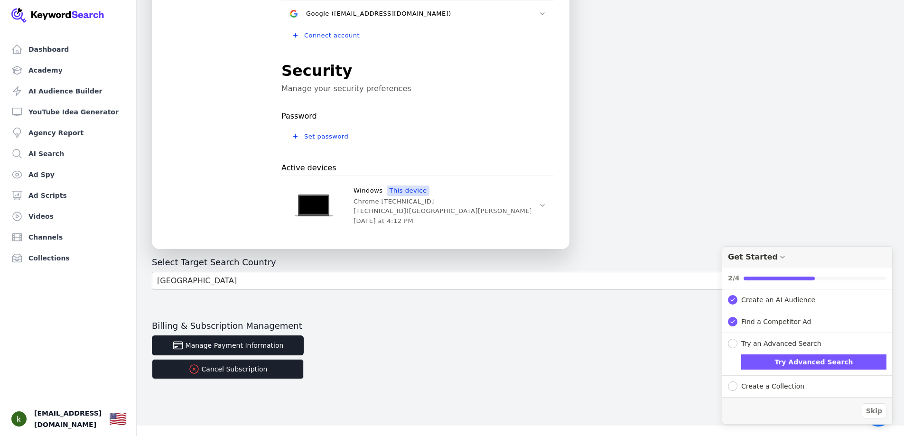
scroll to position [263, 0]
click at [225, 343] on button "Manage Payment Information" at bounding box center [228, 345] width 152 height 20
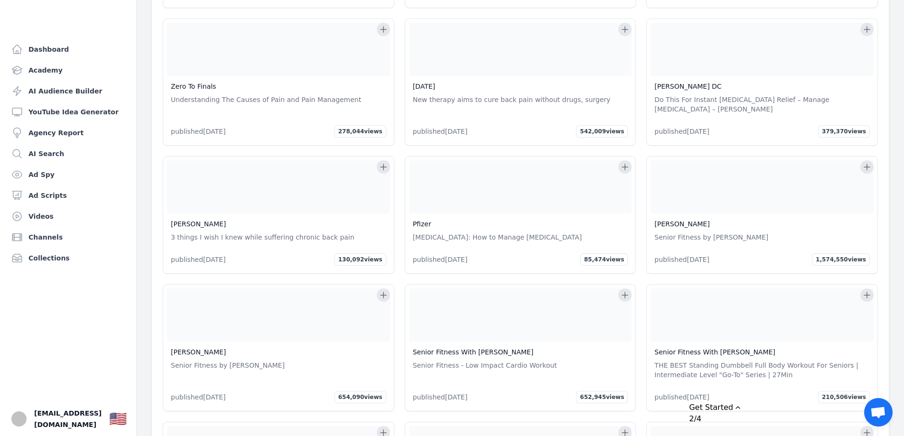
scroll to position [2575, 0]
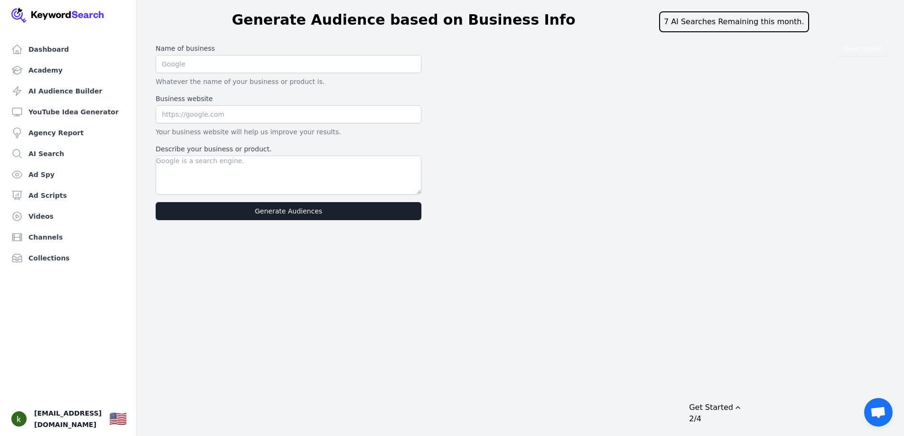
click at [805, 416] on div "2/4" at bounding box center [791, 418] width 204 height 11
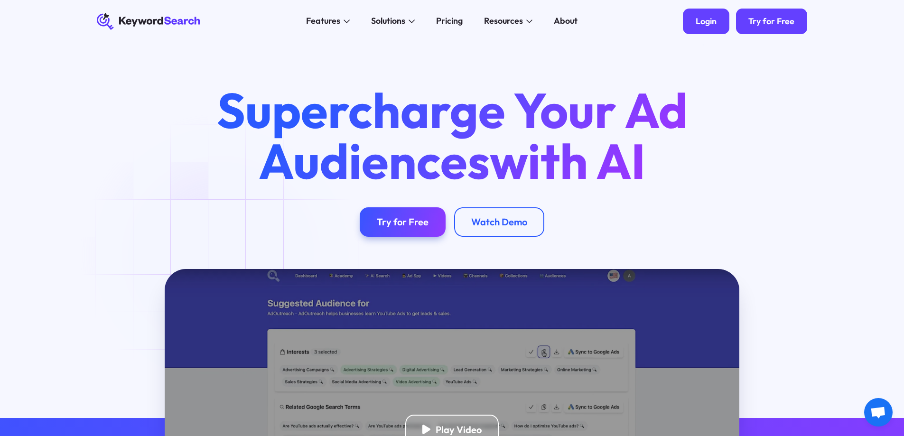
click at [706, 25] on div "Login" at bounding box center [706, 21] width 21 height 10
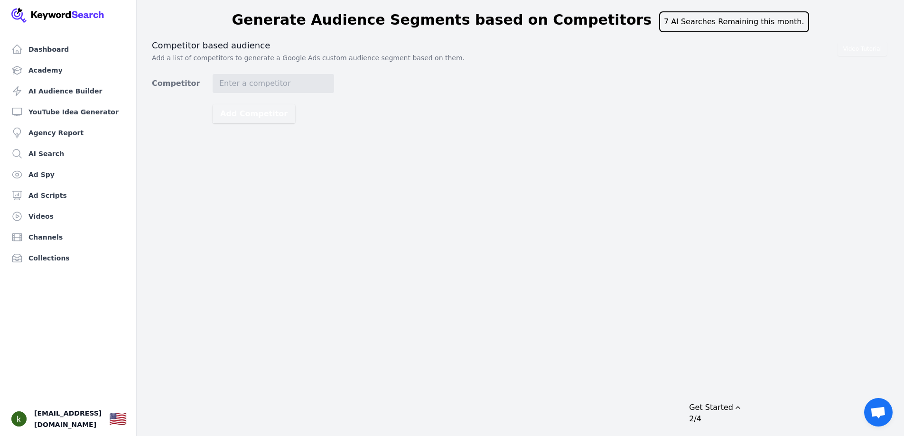
click at [720, 23] on div "7 AI Searches Remaining this month." at bounding box center [734, 21] width 150 height 21
click at [40, 96] on link "AI Audience Builder" at bounding box center [68, 91] width 121 height 19
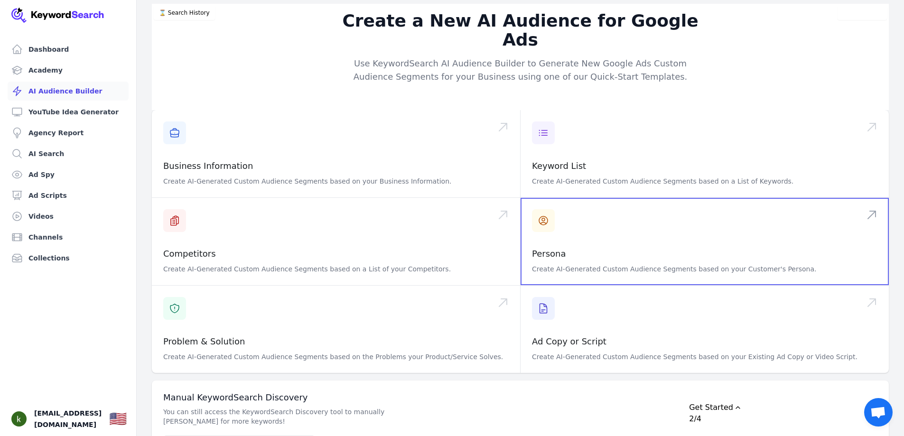
click at [568, 228] on span at bounding box center [705, 241] width 368 height 87
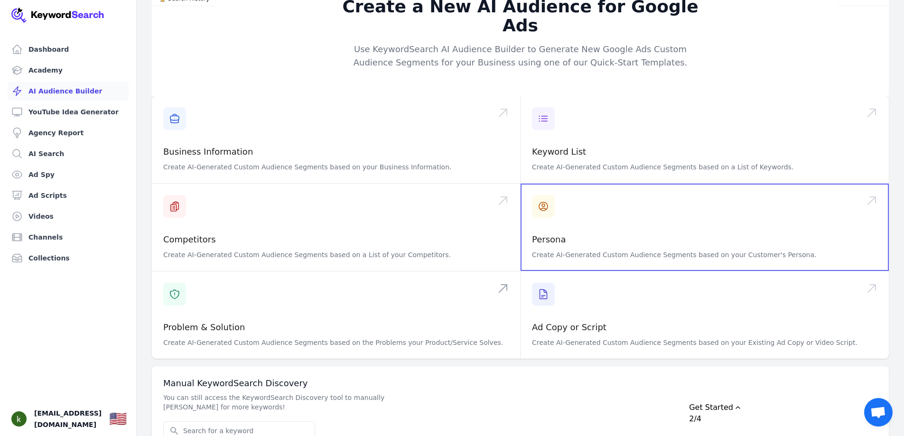
scroll to position [26, 0]
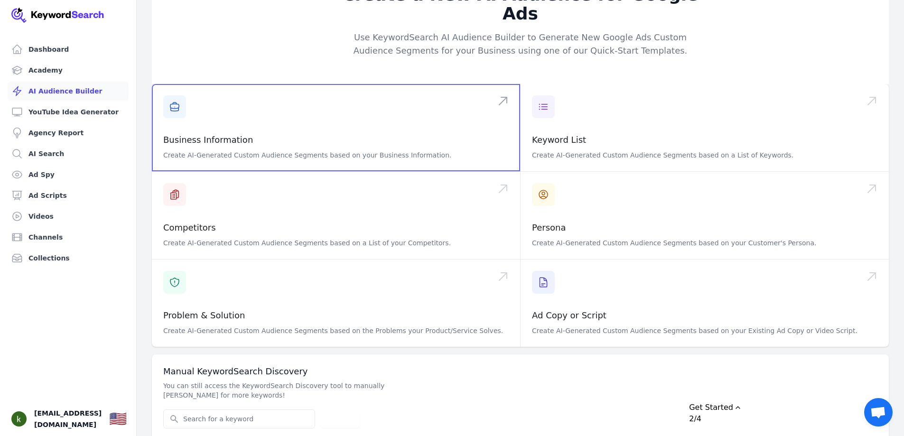
click at [303, 131] on span at bounding box center [336, 127] width 368 height 87
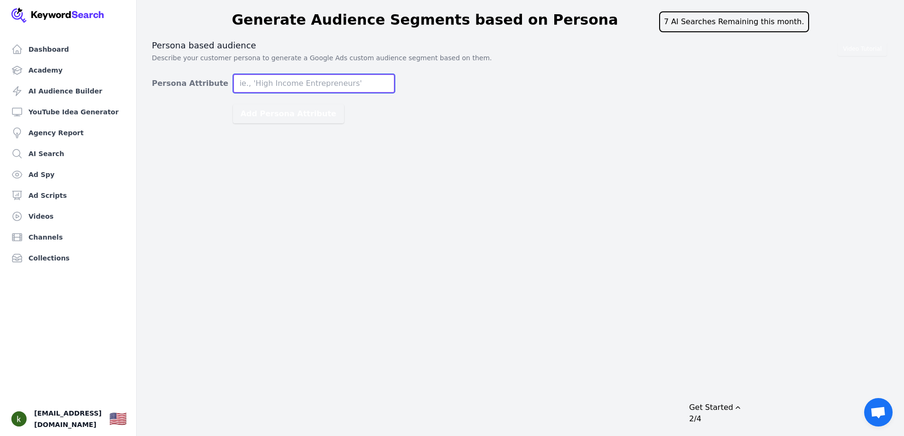
click at [293, 84] on input "Persona Attribute" at bounding box center [314, 83] width 162 height 19
type input "health conscious senior with grandkids and back pain"
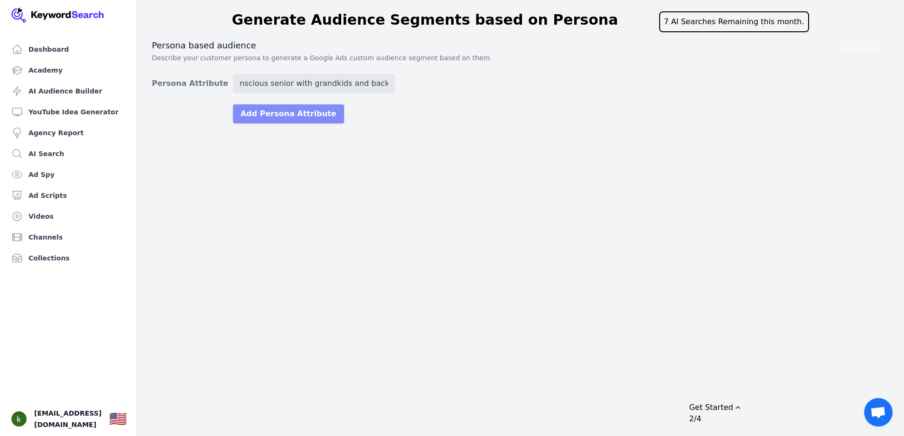
scroll to position [0, 0]
click at [289, 117] on button "Add Persona Attribute" at bounding box center [288, 113] width 111 height 19
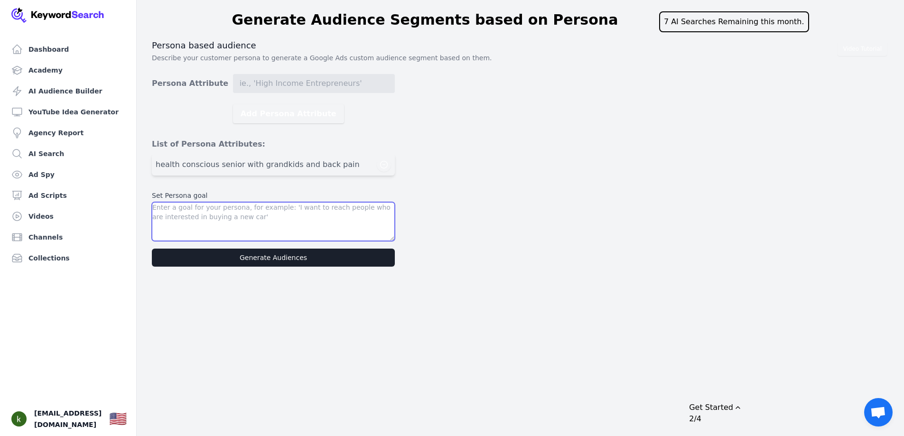
click at [288, 223] on textarea at bounding box center [273, 221] width 243 height 39
type textarea "i want to reach peopl"
click at [336, 167] on span "health conscious senior with grandkids and back pain" at bounding box center [258, 164] width 204 height 11
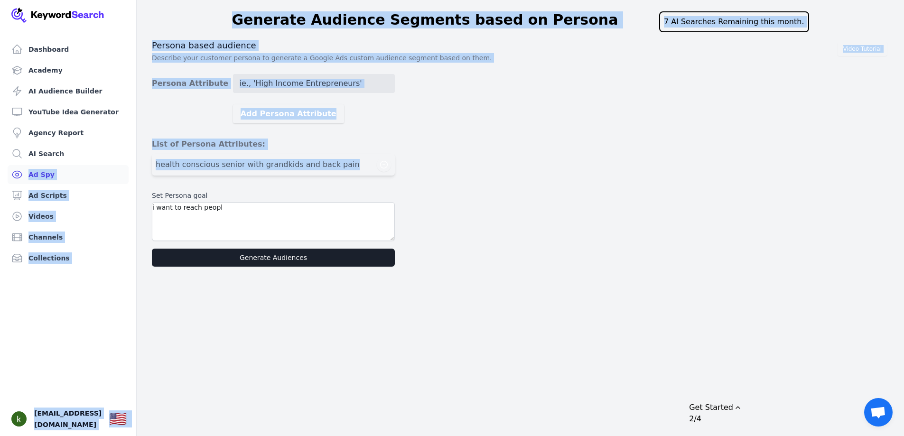
drag, startPoint x: 340, startPoint y: 164, endPoint x: 103, endPoint y: 179, distance: 237.4
click at [105, 179] on div "Dashboard Academy AI Audience Builder YouTube Idea Generator Agency Report AI S…" at bounding box center [452, 135] width 904 height 271
click at [562, 142] on div "Video Tutorial Persona based audience Describe your customer persona to generat…" at bounding box center [520, 153] width 737 height 227
click at [52, 90] on link "AI Audience Builder" at bounding box center [68, 91] width 121 height 19
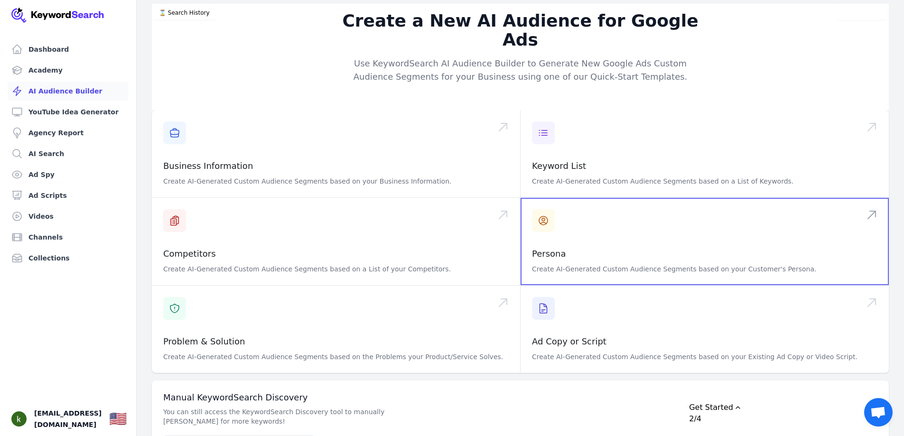
click at [617, 219] on span at bounding box center [705, 241] width 368 height 87
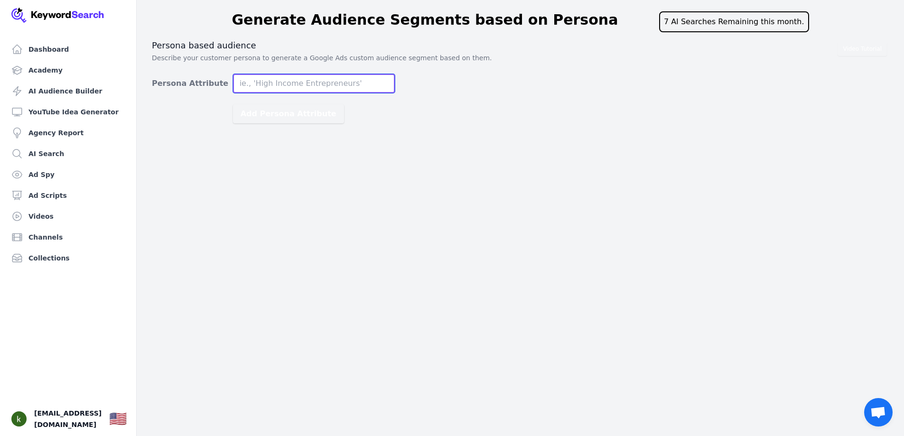
click at [272, 81] on input "Persona Attribute" at bounding box center [314, 83] width 162 height 19
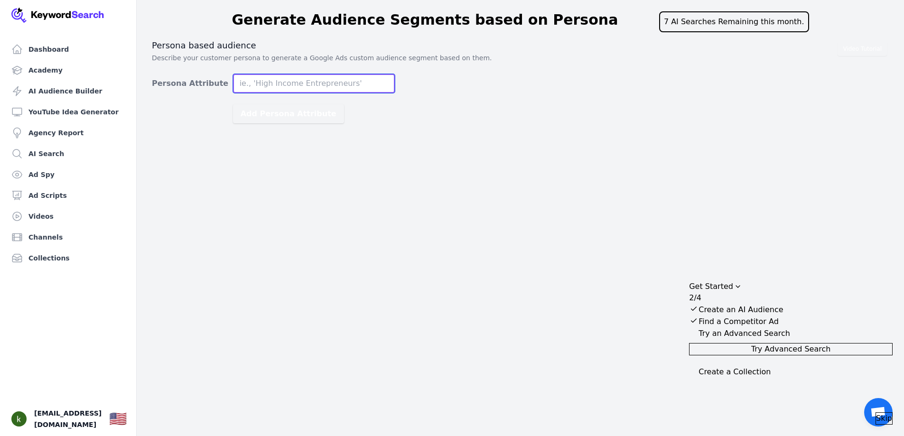
click at [296, 80] on input "Persona Attribute" at bounding box center [314, 83] width 162 height 19
type input "health conscious senior"
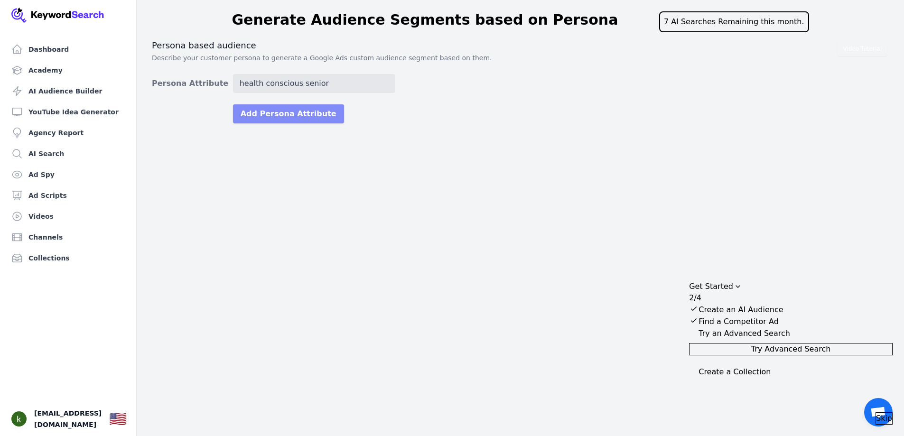
click at [262, 109] on button "Add Persona Attribute" at bounding box center [288, 113] width 111 height 19
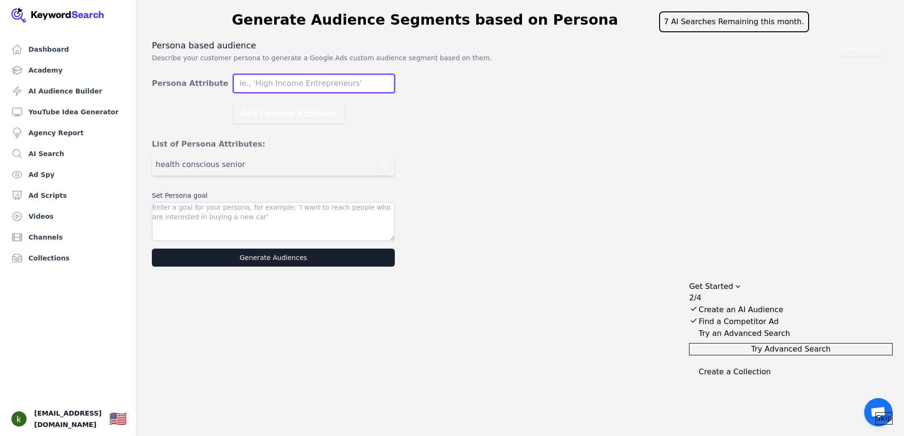
click at [269, 85] on input "Persona Attribute" at bounding box center [314, 83] width 162 height 19
type input "back pain"
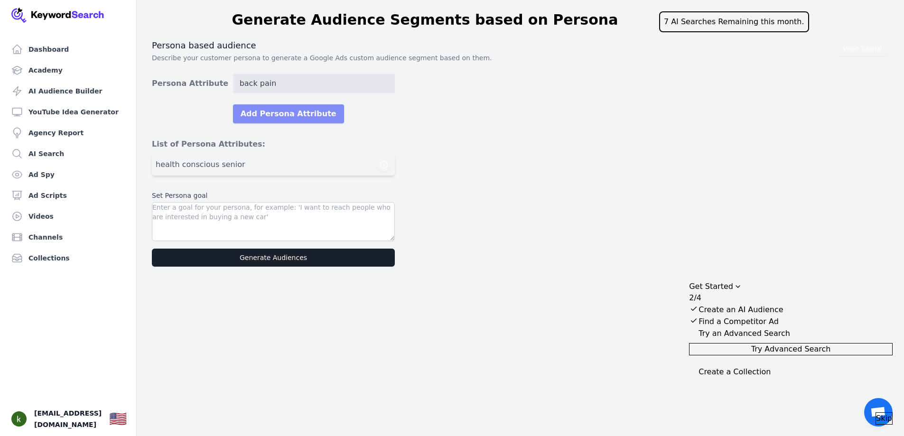
click at [269, 111] on button "Add Persona Attribute" at bounding box center [288, 113] width 111 height 19
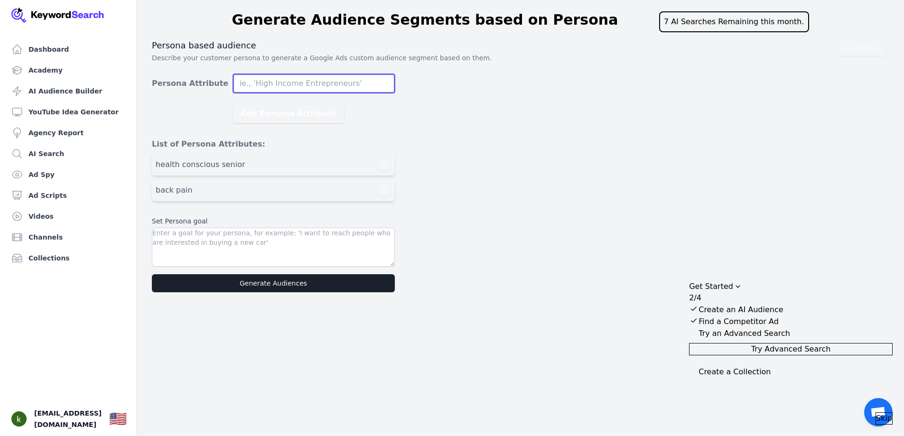
click at [272, 85] on input "Persona Attribute" at bounding box center [314, 83] width 162 height 19
type input "grandparent"
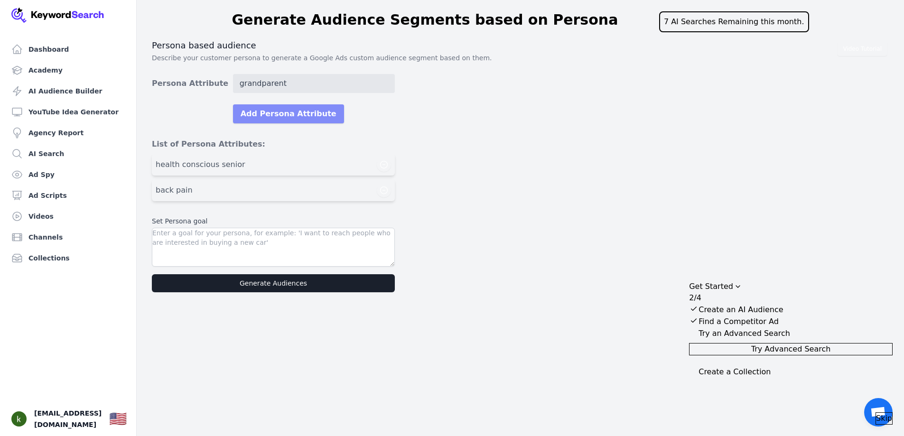
click at [272, 113] on button "Add Persona Attribute" at bounding box center [288, 113] width 111 height 19
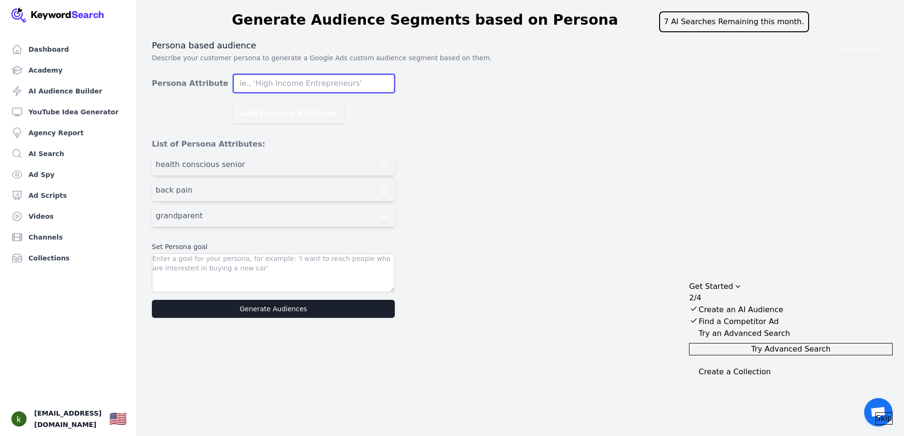
click at [271, 86] on input "Persona Attribute" at bounding box center [314, 83] width 162 height 19
type input "stretching and exercise"
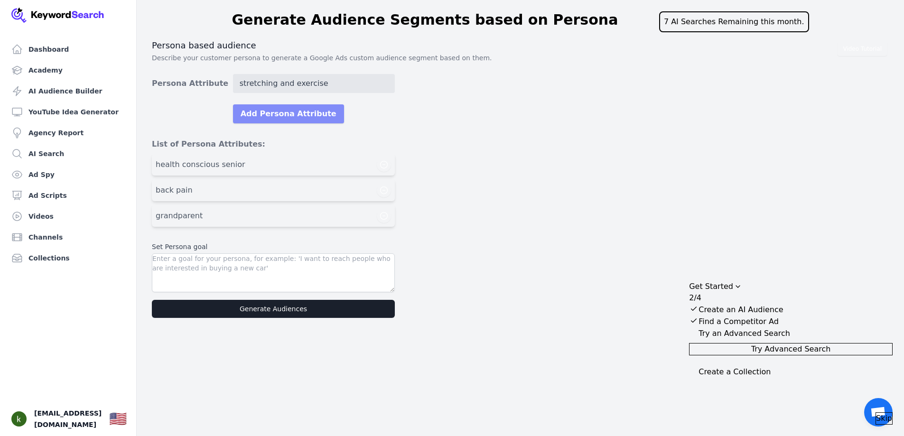
click at [272, 116] on button "Add Persona Attribute" at bounding box center [288, 113] width 111 height 19
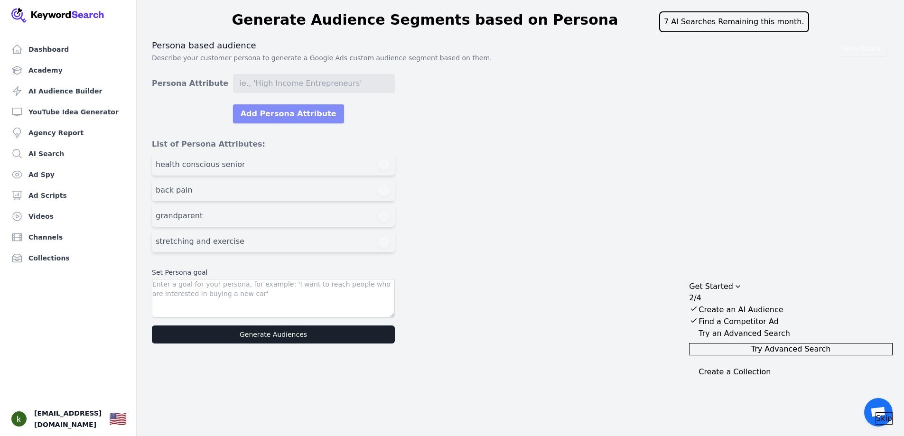
click at [272, 116] on button "Add Persona Attribute" at bounding box center [288, 113] width 111 height 19
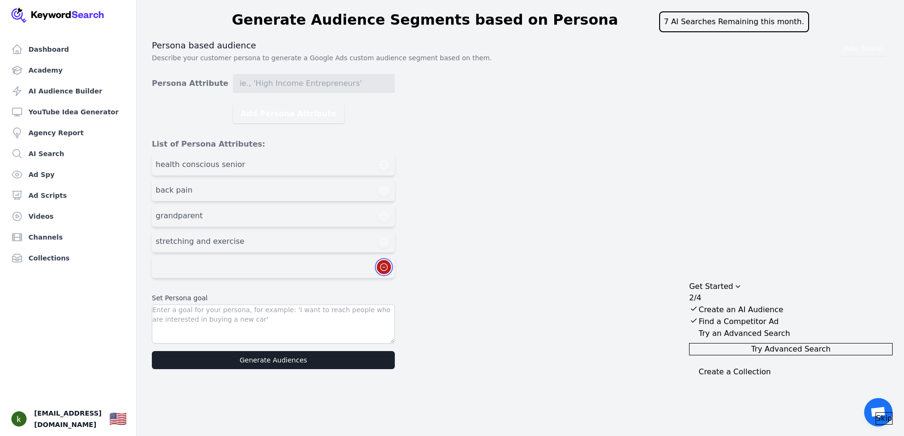
click at [385, 264] on icon "button" at bounding box center [383, 266] width 9 height 9
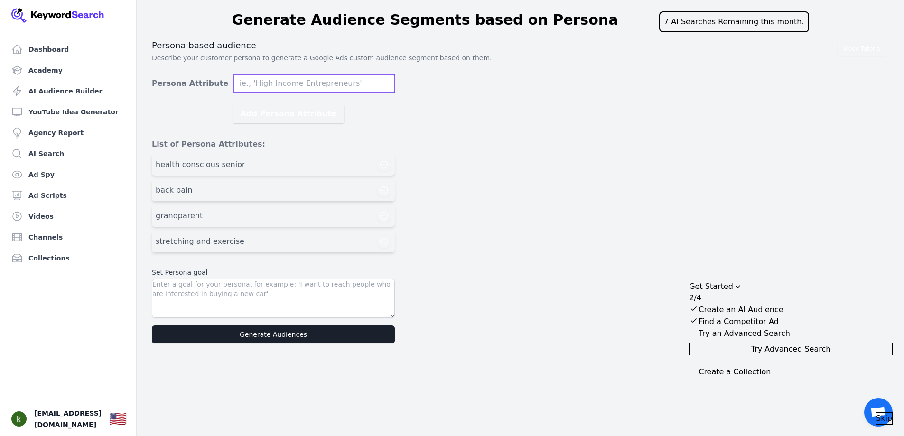
click at [308, 84] on input "Persona Attribute" at bounding box center [314, 83] width 162 height 19
type input "gardening"
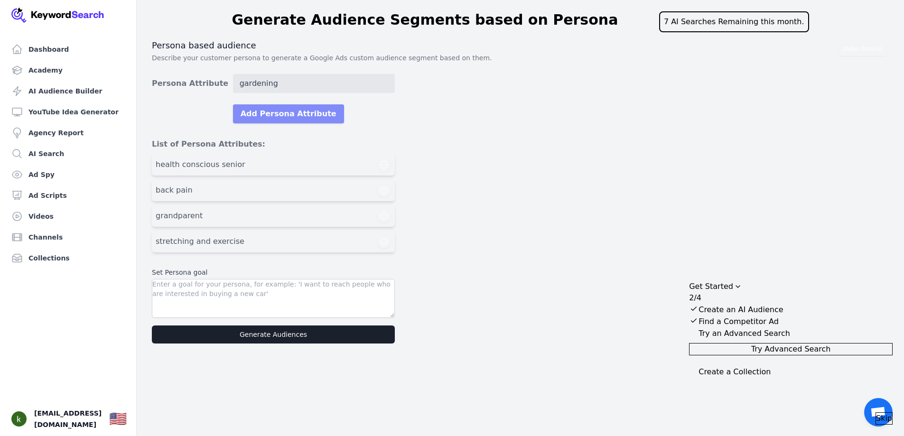
click at [278, 111] on button "Add Persona Attribute" at bounding box center [288, 113] width 111 height 19
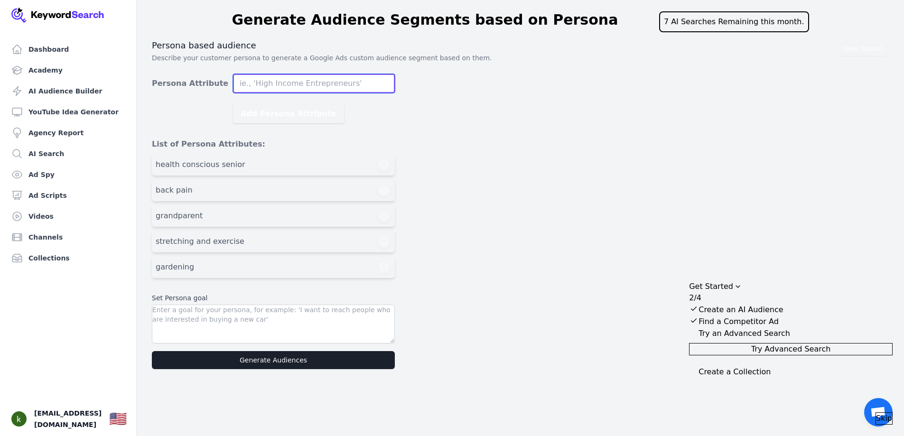
click at [272, 85] on input "Persona Attribute" at bounding box center [314, 83] width 162 height 19
type input "traveling"
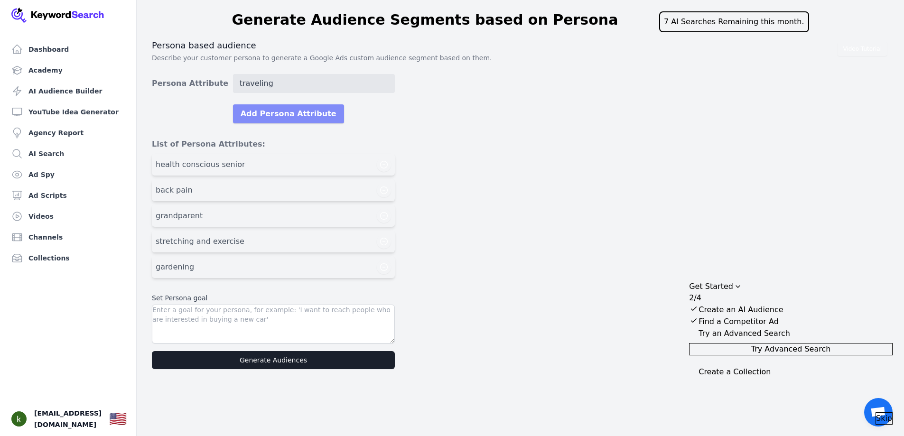
click at [261, 116] on button "Add Persona Attribute" at bounding box center [288, 113] width 111 height 19
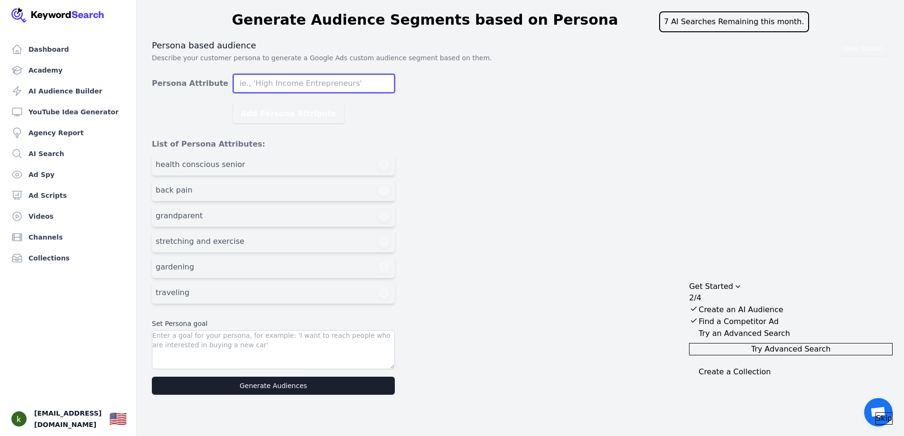
click at [272, 87] on input "Persona Attribute" at bounding box center [314, 83] width 162 height 19
type input "natural remedies"
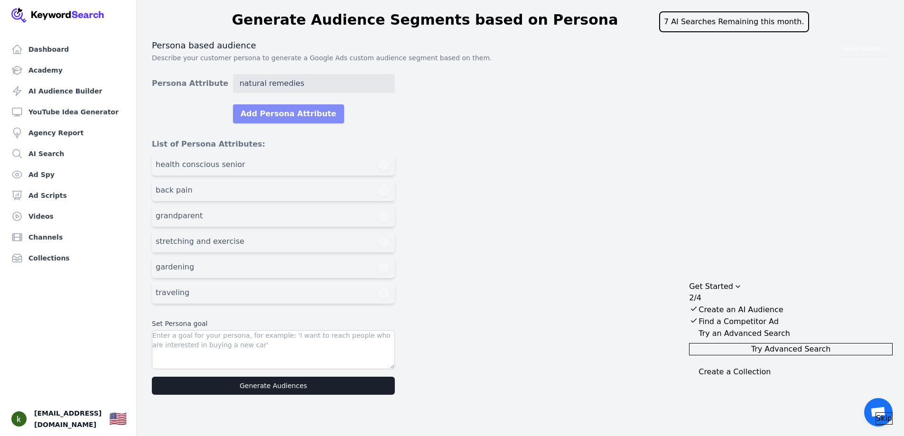
click at [277, 113] on button "Add Persona Attribute" at bounding box center [288, 113] width 111 height 19
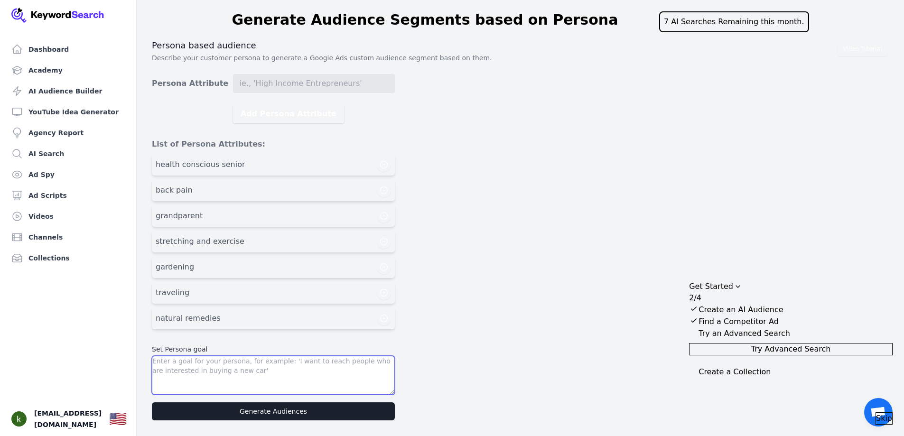
click at [245, 387] on textarea at bounding box center [273, 375] width 243 height 39
type textarea "i want to reach health conscious people aged 55+ struggling with back pain"
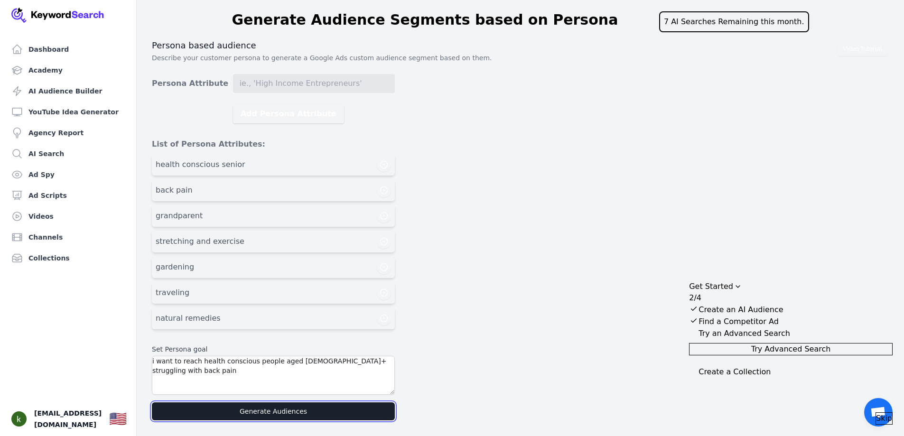
click at [283, 410] on button "Generate Audiences" at bounding box center [273, 412] width 243 height 18
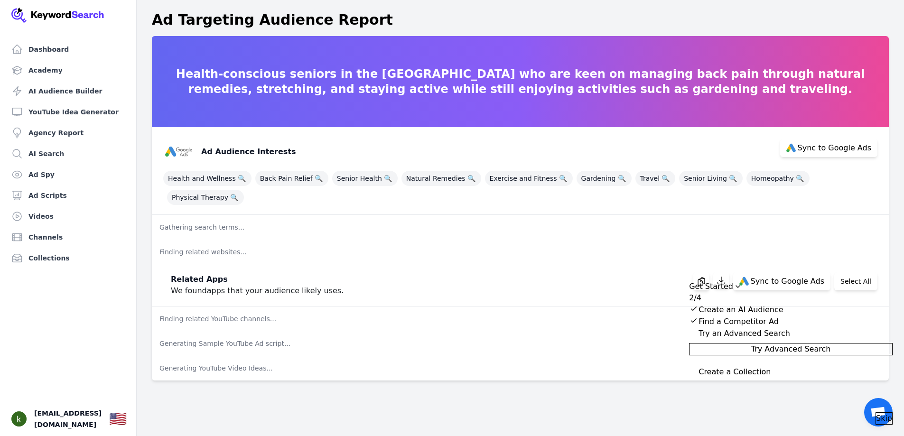
click at [740, 286] on icon "Drag to move checklist" at bounding box center [738, 287] width 4 height 2
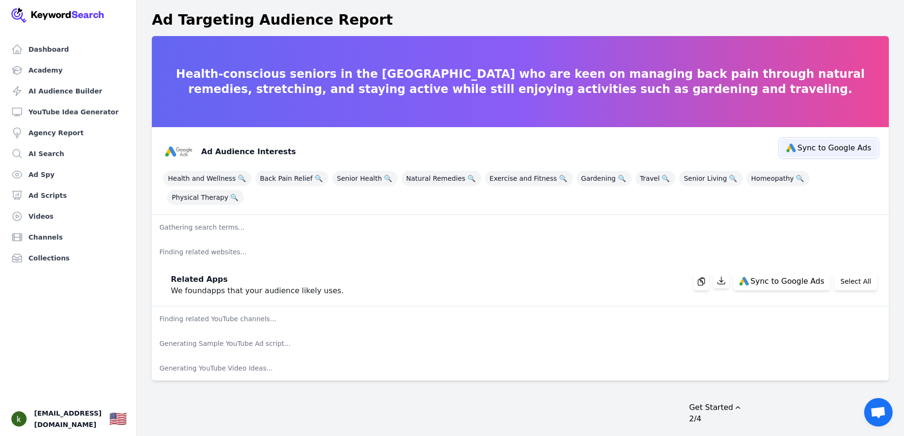
click at [835, 151] on span "Sync to Google Ads" at bounding box center [835, 148] width 74 height 8
click at [228, 178] on span "Health and Wellness 🔍" at bounding box center [207, 178] width 88 height 15
click at [283, 178] on span "Back Pain Relief 🔍" at bounding box center [291, 178] width 73 height 15
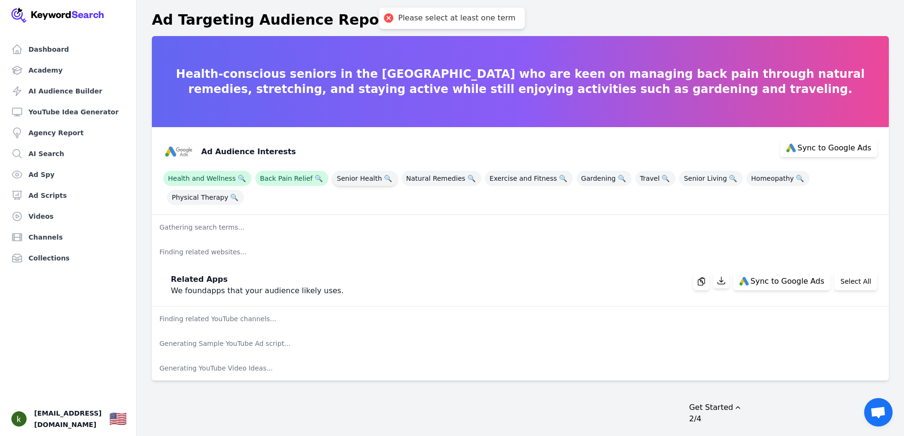
click at [366, 185] on span "Senior Health 🔍" at bounding box center [365, 178] width 66 height 15
click at [437, 179] on span "Natural Remedies 🔍" at bounding box center [442, 178] width 80 height 15
click at [485, 174] on span "Exercise and Fitness 🔍" at bounding box center [529, 178] width 88 height 15
click at [577, 176] on span "Gardening 🔍" at bounding box center [604, 178] width 55 height 15
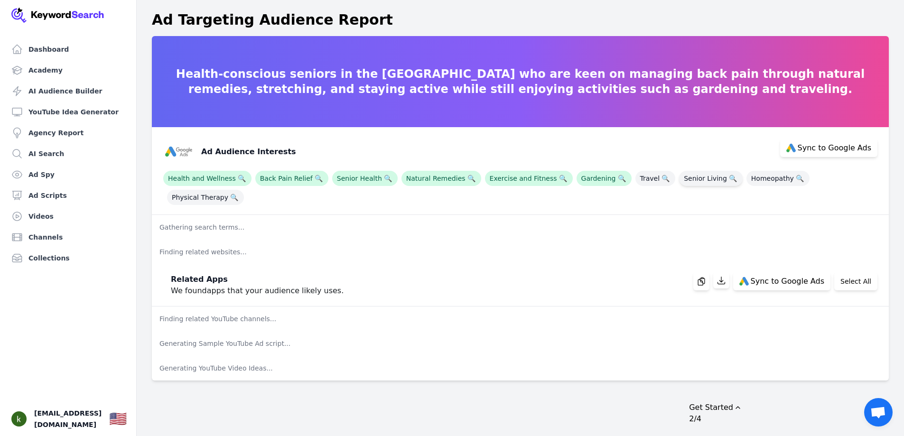
click at [689, 179] on span "Senior Living 🔍" at bounding box center [711, 178] width 64 height 15
click at [747, 179] on span "Homeopathy 🔍" at bounding box center [778, 178] width 63 height 15
click at [244, 190] on span "Physical Therapy 🔍" at bounding box center [205, 197] width 77 height 15
click at [829, 148] on span "Sync to Google Ads" at bounding box center [835, 148] width 74 height 8
select select "interestsOrPurchaseIntentions"
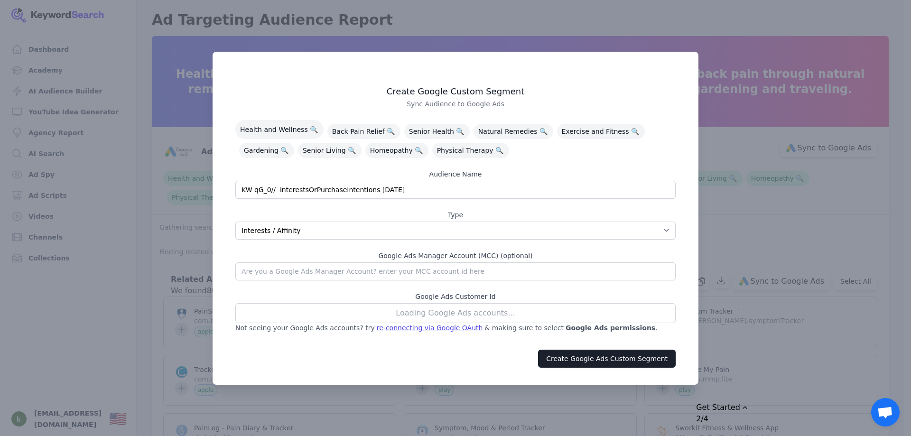
click at [406, 314] on div "Loading Google Ads accounts..." at bounding box center [455, 313] width 441 height 20
drag, startPoint x: 363, startPoint y: 189, endPoint x: 198, endPoint y: 178, distance: 164.7
click at [198, 178] on div "​ Create Google Custom Segment Sync Audience to Google Ads Health and Wellness …" at bounding box center [455, 218] width 911 height 436
type input "5"
type input "health conscious seniors 55+ test audience 1"
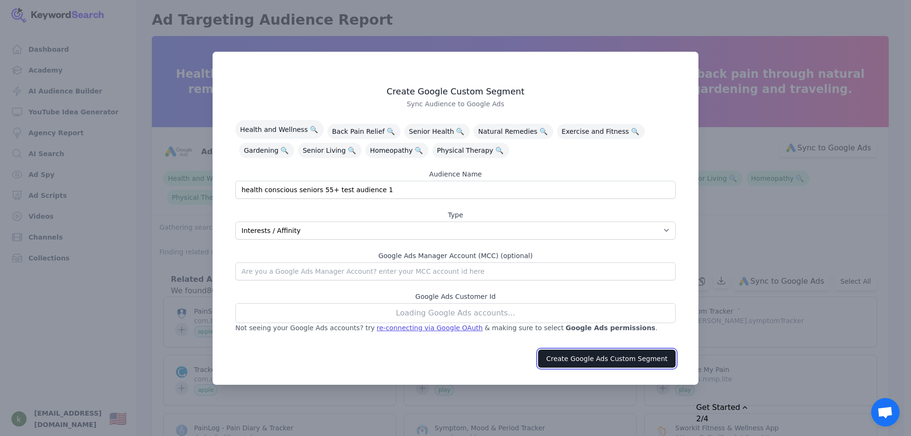
click at [580, 362] on button "Create Google Ads Custom Segment" at bounding box center [607, 359] width 138 height 18
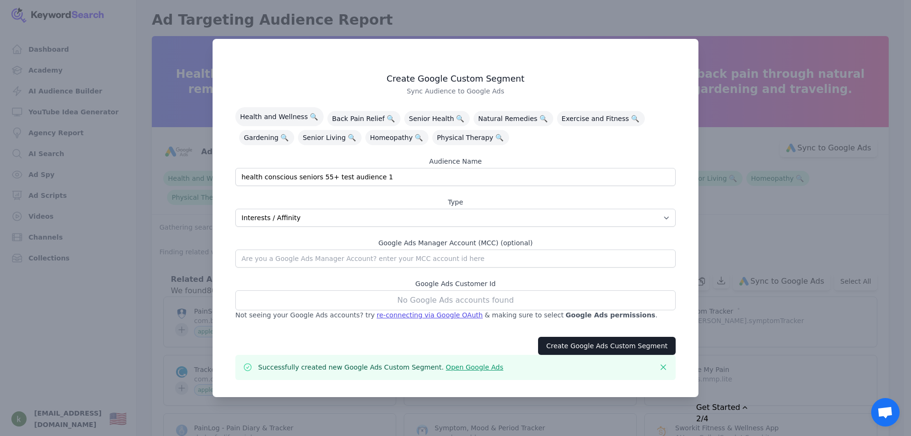
drag, startPoint x: 467, startPoint y: 367, endPoint x: 462, endPoint y: 368, distance: 5.0
click at [441, 299] on div "No Google Ads accounts found" at bounding box center [455, 301] width 441 height 20
click at [440, 302] on div "No Google Ads accounts found" at bounding box center [455, 301] width 441 height 20
click at [504, 297] on div "No Google Ads accounts found" at bounding box center [455, 301] width 441 height 20
click at [421, 319] on div "re-connecting via Google OAuth" at bounding box center [430, 314] width 106 height 9
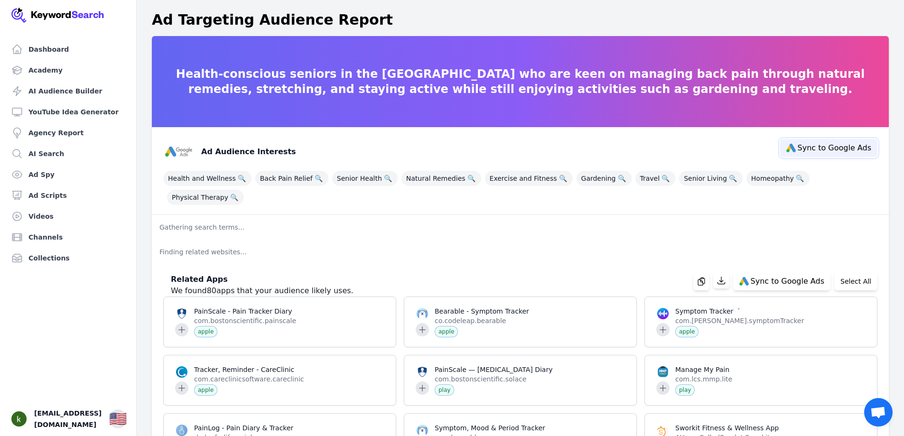
click at [810, 141] on button "Sync to Google Ads" at bounding box center [828, 148] width 97 height 18
click at [189, 174] on span "Health and Wellness 🔍" at bounding box center [207, 178] width 88 height 15
click at [289, 180] on span "Back Pain Relief 🔍" at bounding box center [291, 178] width 73 height 15
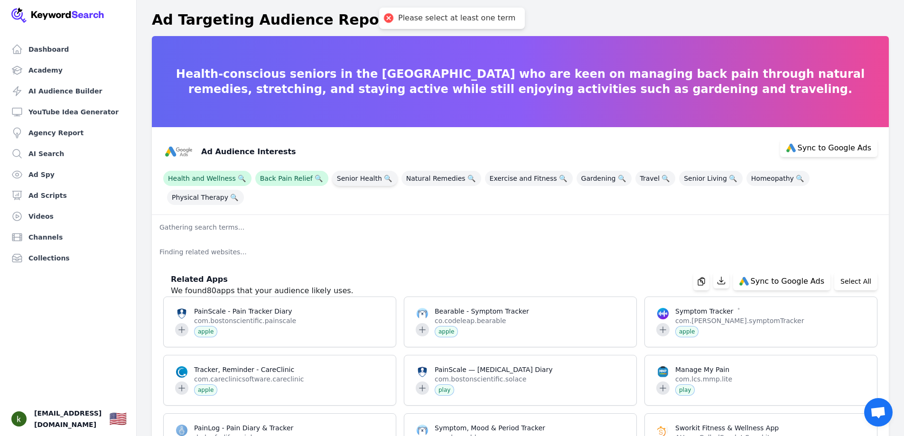
click at [343, 180] on span "Senior Health 🔍" at bounding box center [365, 178] width 66 height 15
click at [413, 177] on span "Natural Remedies 🔍" at bounding box center [442, 178] width 80 height 15
drag, startPoint x: 518, startPoint y: 183, endPoint x: 514, endPoint y: 179, distance: 6.4
click at [519, 183] on span "Exercise and Fitness 🔍" at bounding box center [529, 178] width 88 height 15
click at [690, 181] on span "Senior Living 🔍" at bounding box center [711, 178] width 64 height 15
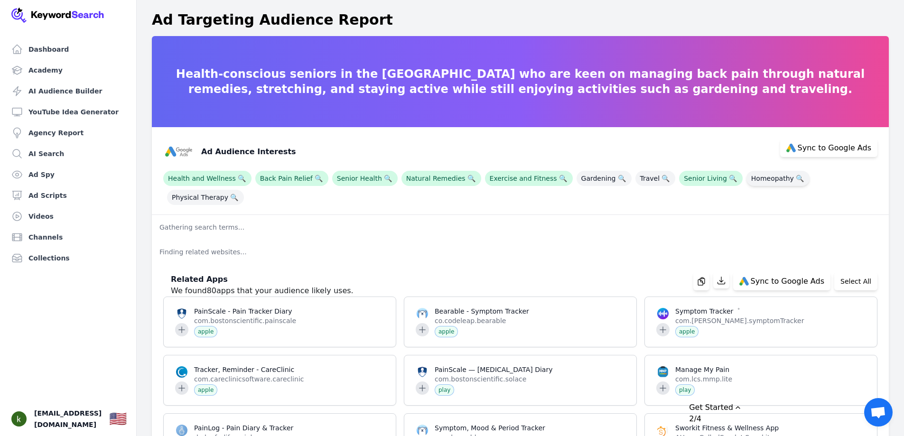
click at [767, 177] on span "Homeopathy 🔍" at bounding box center [778, 178] width 63 height 15
click at [244, 190] on span "Physical Therapy 🔍" at bounding box center [205, 197] width 77 height 15
click at [812, 156] on button "Sync to Google Ads" at bounding box center [828, 148] width 97 height 18
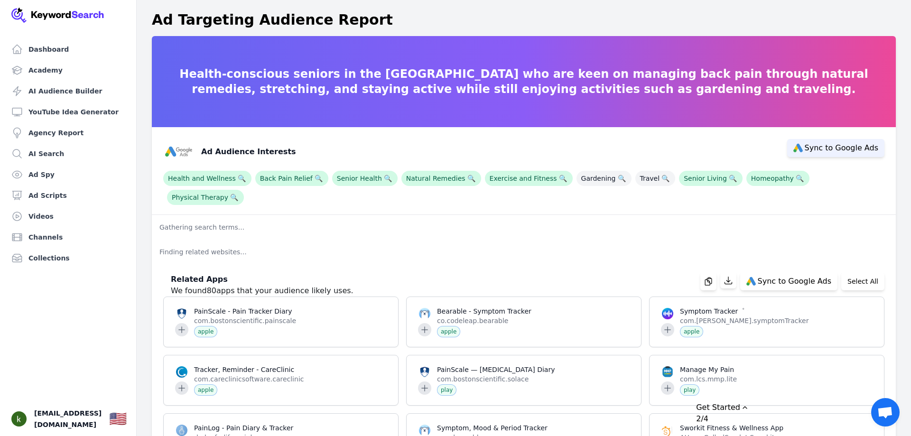
select select "interestsOrPurchaseIntentions"
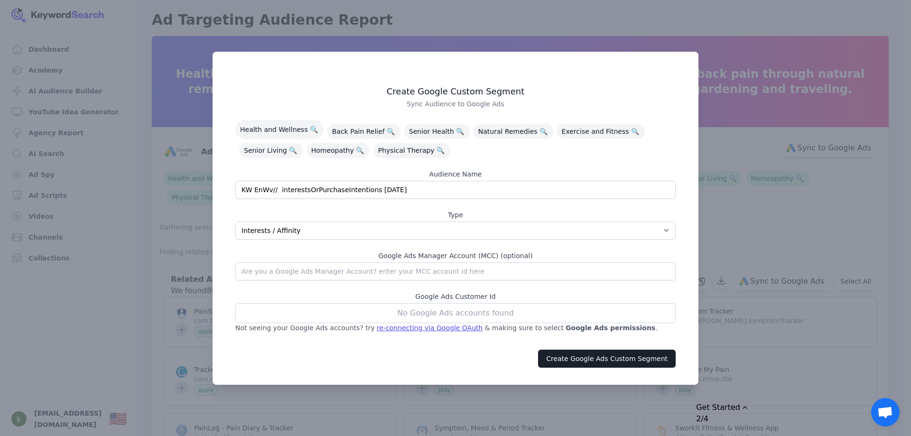
drag, startPoint x: 424, startPoint y: 325, endPoint x: 426, endPoint y: 331, distance: 7.1
drag, startPoint x: 425, startPoint y: 328, endPoint x: 372, endPoint y: 344, distance: 55.6
click at [372, 344] on div "Create Google Ads Custom Segment" at bounding box center [455, 358] width 463 height 29
drag, startPoint x: 383, startPoint y: 329, endPoint x: 340, endPoint y: 345, distance: 44.9
click at [340, 345] on div "Create Google Ads Custom Segment" at bounding box center [455, 358] width 463 height 29
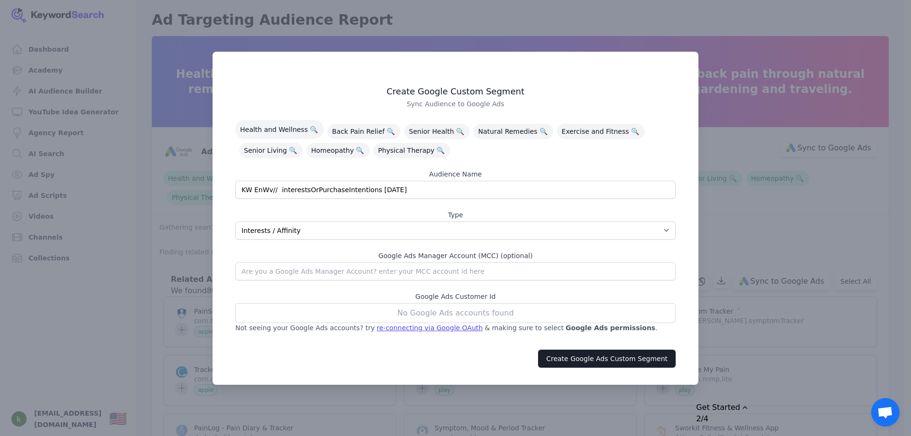
click at [415, 325] on div "re-connecting via Google OAuth" at bounding box center [430, 327] width 106 height 9
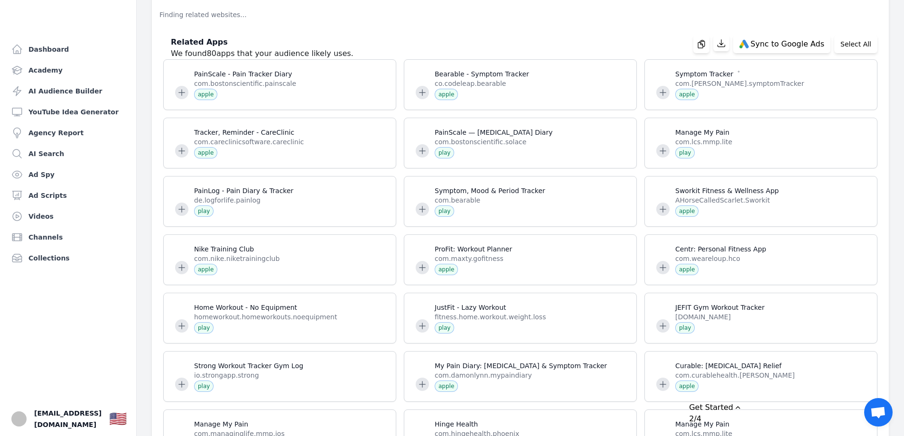
scroll to position [47, 0]
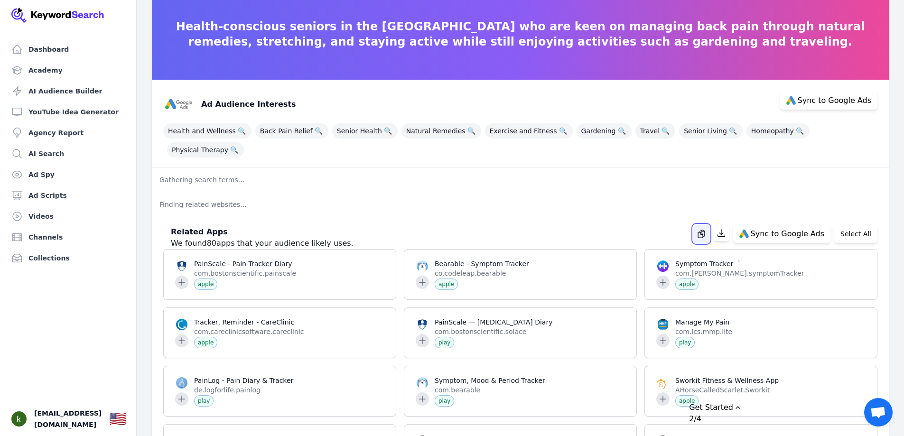
click at [706, 229] on icon "button" at bounding box center [701, 233] width 9 height 9
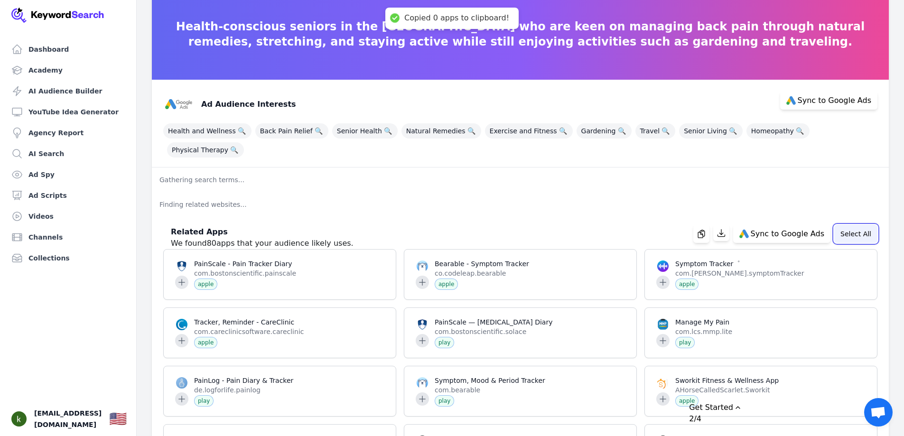
click at [854, 225] on button "Select All" at bounding box center [855, 234] width 43 height 18
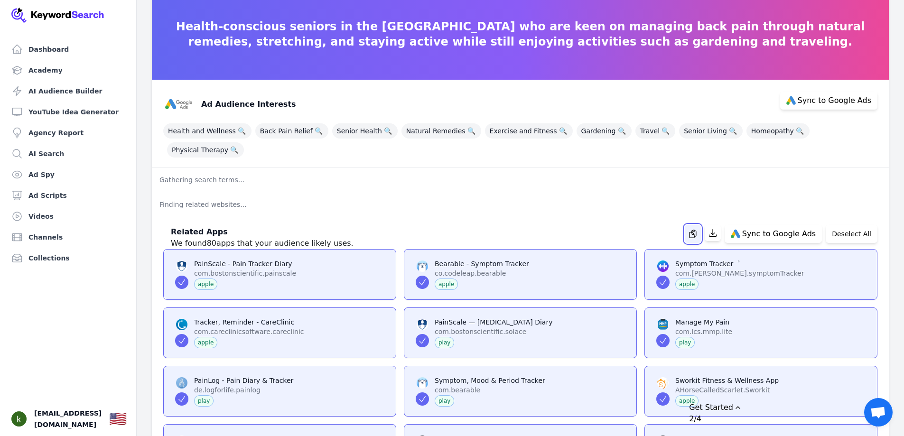
click at [698, 229] on icon "button" at bounding box center [692, 233] width 9 height 9
click at [716, 230] on icon "button" at bounding box center [712, 233] width 7 height 7
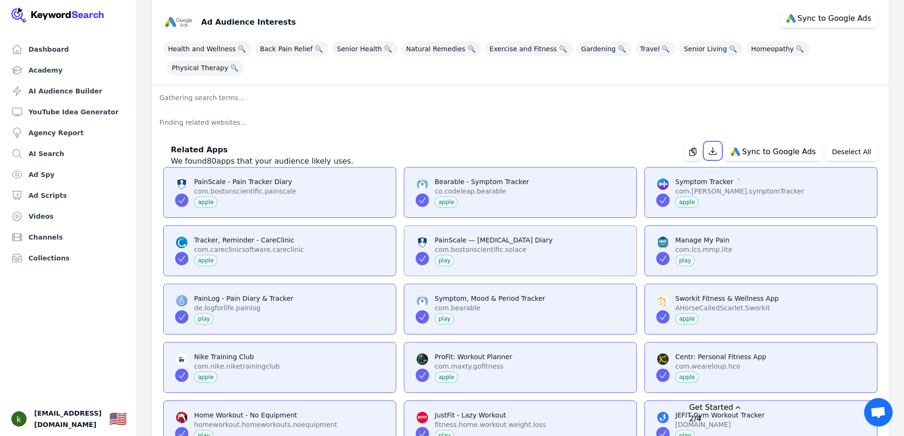
scroll to position [142, 0]
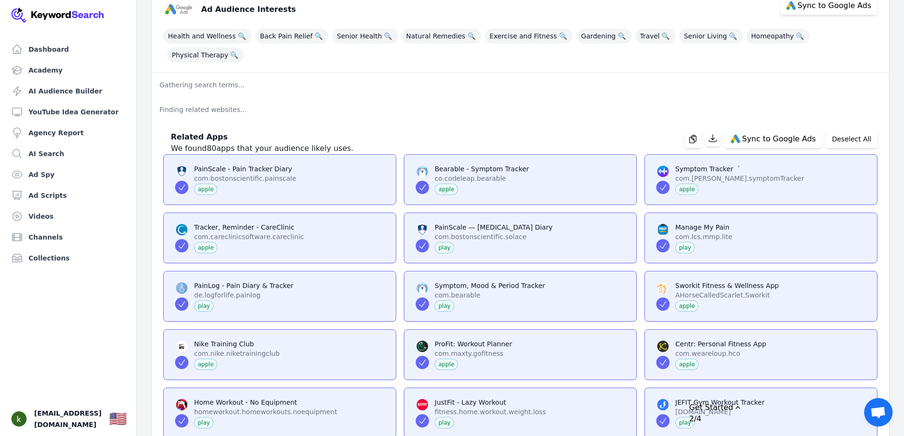
click at [465, 97] on p "Finding related websites..." at bounding box center [520, 109] width 737 height 25
click at [864, 130] on button "Deselect All" at bounding box center [852, 139] width 52 height 18
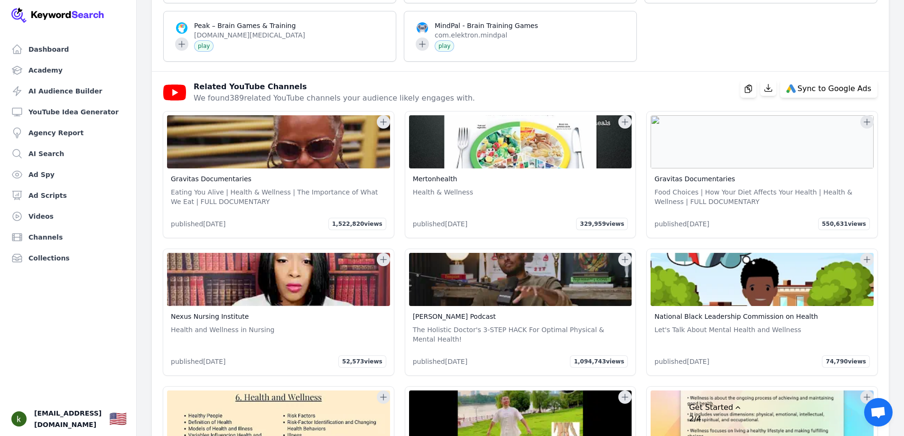
scroll to position [1899, 0]
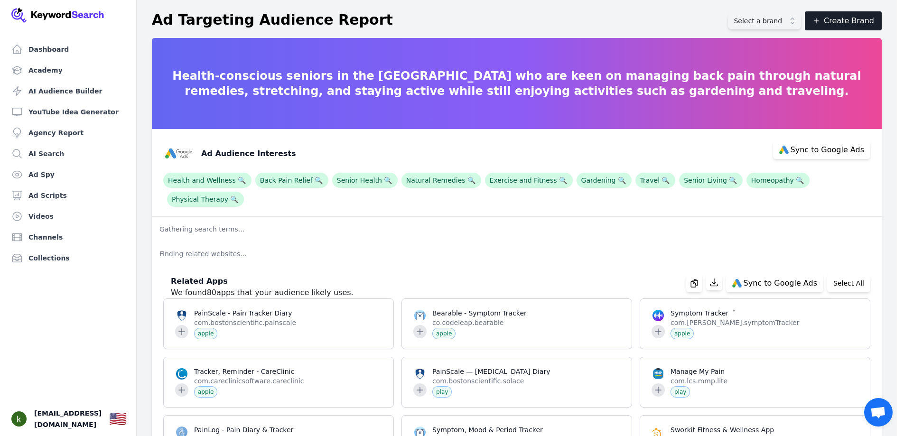
select select "interestsOrPurchaseIntentions"
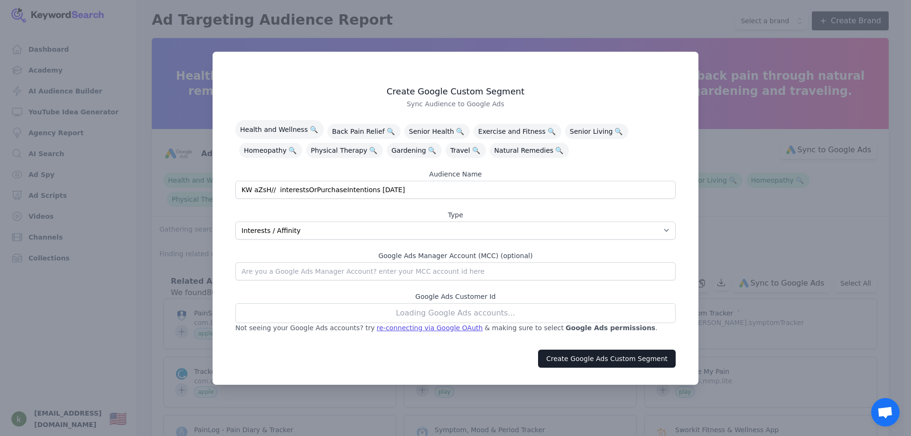
click at [486, 311] on div "Loading Google Ads accounts..." at bounding box center [455, 313] width 441 height 20
click at [484, 314] on div "Loading Google Ads accounts..." at bounding box center [455, 313] width 441 height 20
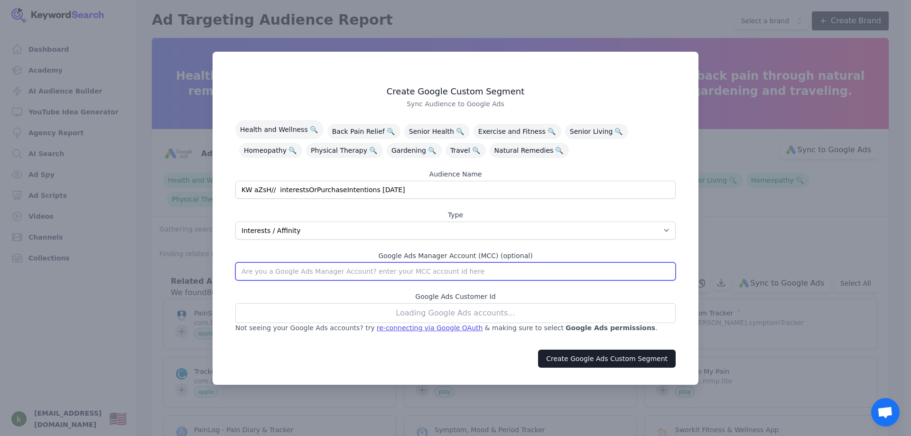
click at [441, 268] on input "text" at bounding box center [455, 271] width 441 height 18
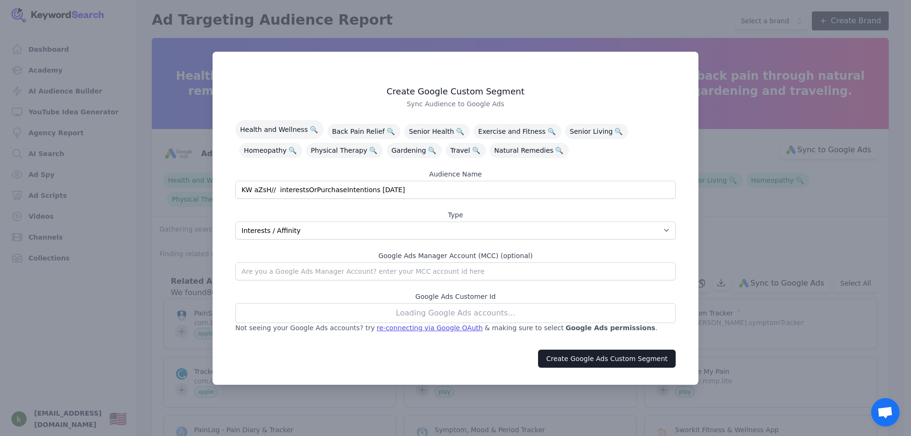
click at [470, 311] on div "Loading Google Ads accounts..." at bounding box center [455, 313] width 441 height 20
click at [469, 311] on div "Loading Google Ads accounts..." at bounding box center [455, 313] width 441 height 20
click at [489, 316] on div "Loading Google Ads accounts..." at bounding box center [455, 313] width 441 height 20
click at [557, 356] on button "Create Google Ads Custom Segment" at bounding box center [607, 359] width 138 height 18
click at [400, 327] on div "re-connecting via Google OAuth" at bounding box center [430, 327] width 106 height 9
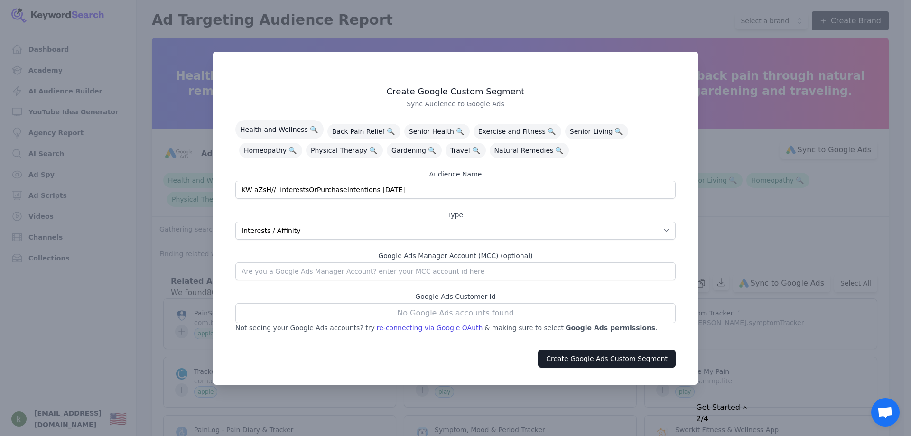
click at [403, 331] on div "re-connecting via Google OAuth" at bounding box center [430, 327] width 106 height 9
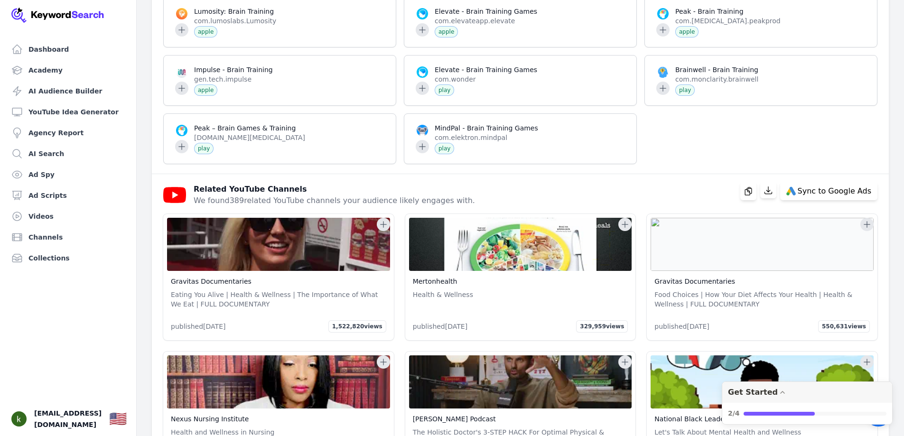
scroll to position [1709, 0]
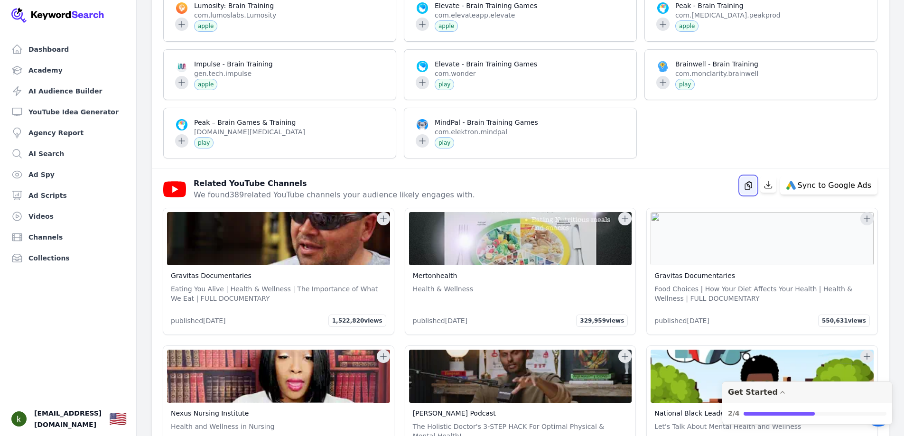
click at [756, 177] on button "button" at bounding box center [749, 186] width 16 height 18
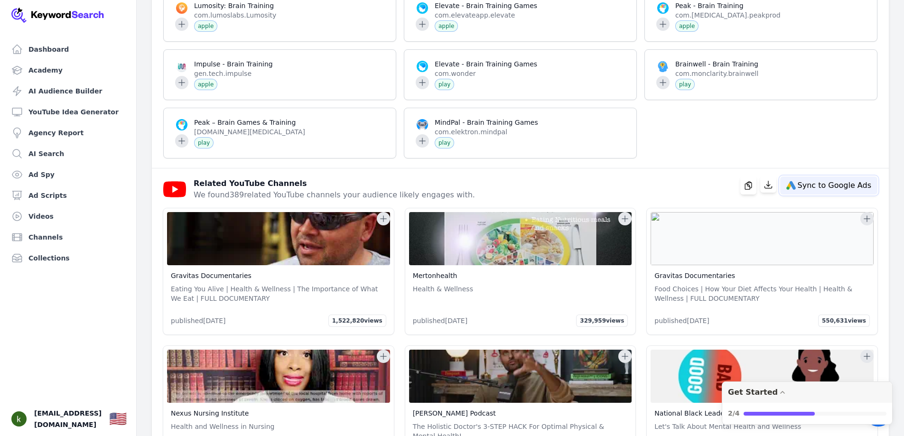
click at [811, 182] on span "Sync to Google Ads" at bounding box center [835, 186] width 74 height 8
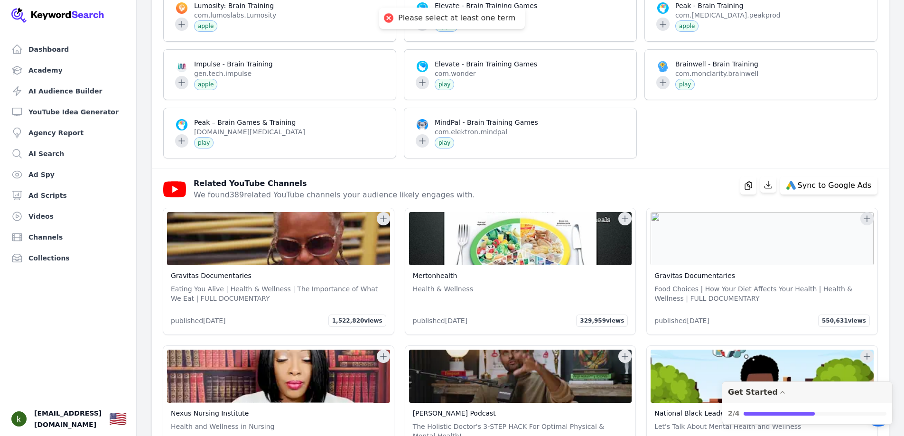
click at [244, 284] on p "Eating You Alive | Health & Wellness | The Importance of What We Eat | FULL DOC…" at bounding box center [279, 293] width 216 height 19
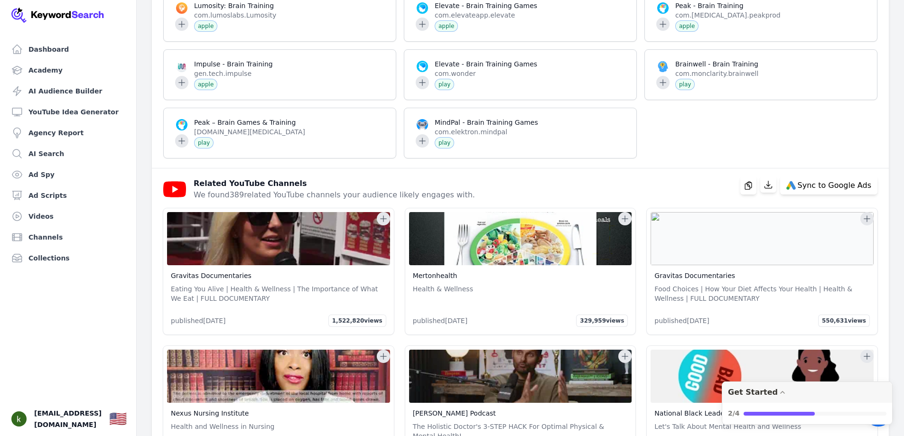
click at [233, 232] on img at bounding box center [278, 238] width 223 height 53
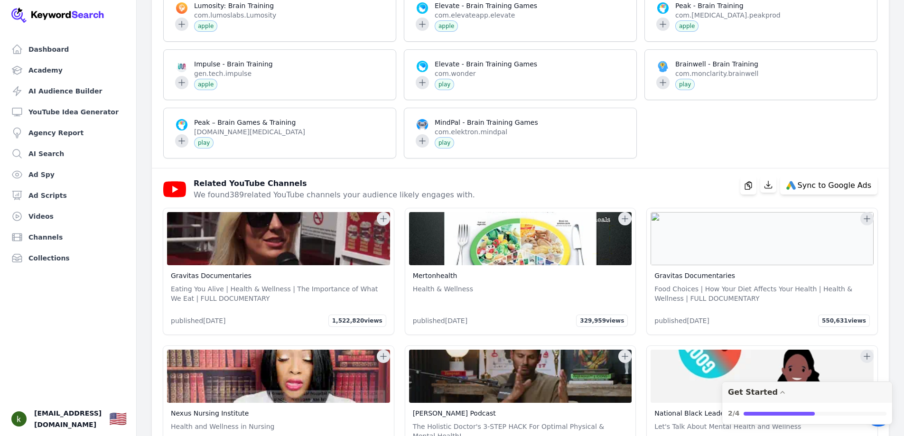
click at [225, 316] on span "published [DATE]" at bounding box center [198, 320] width 55 height 9
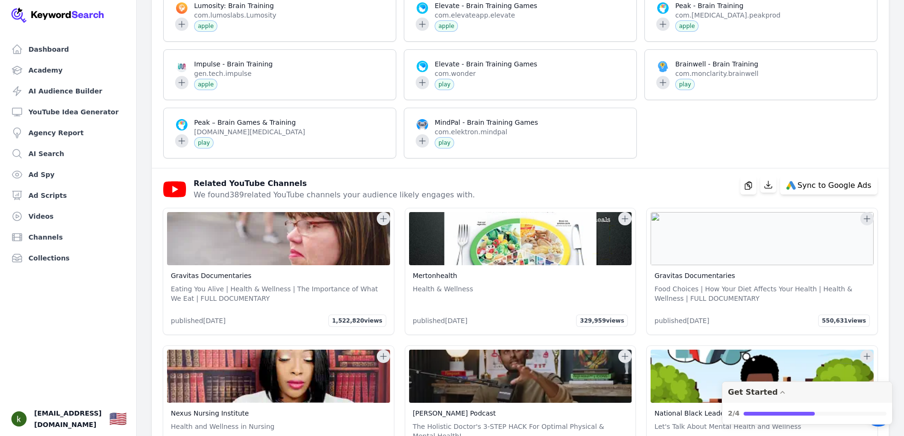
click at [171, 181] on icon at bounding box center [174, 189] width 23 height 16
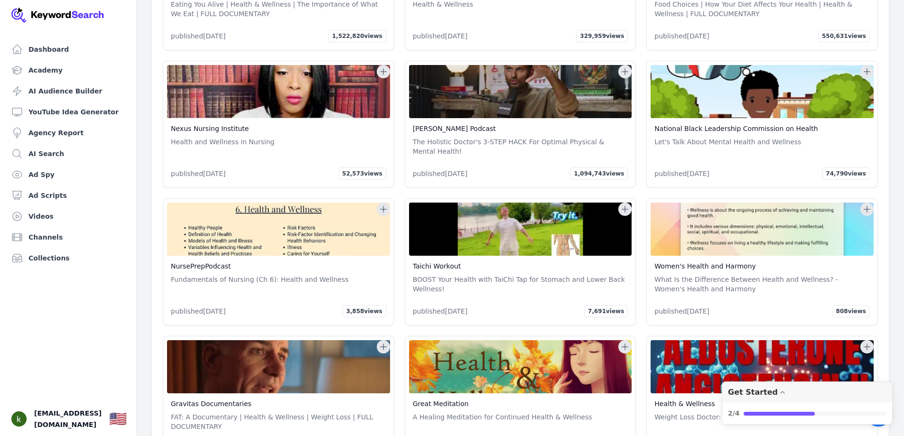
scroll to position [2136, 0]
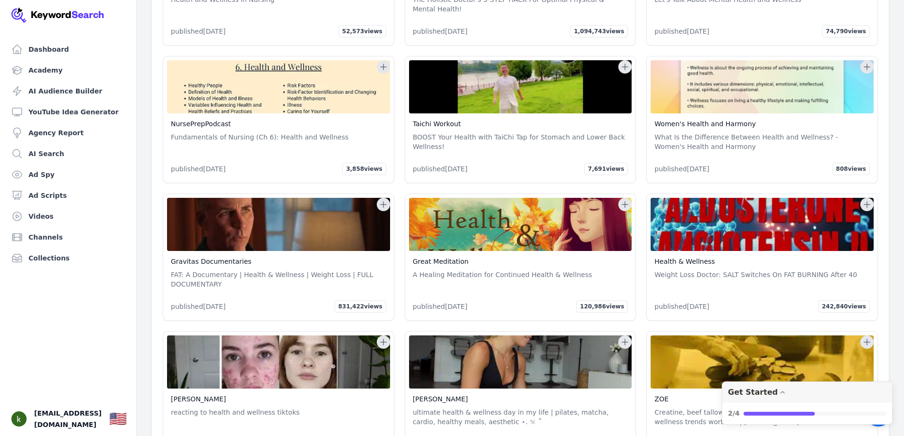
drag, startPoint x: 751, startPoint y: 239, endPoint x: 756, endPoint y: 244, distance: 7.1
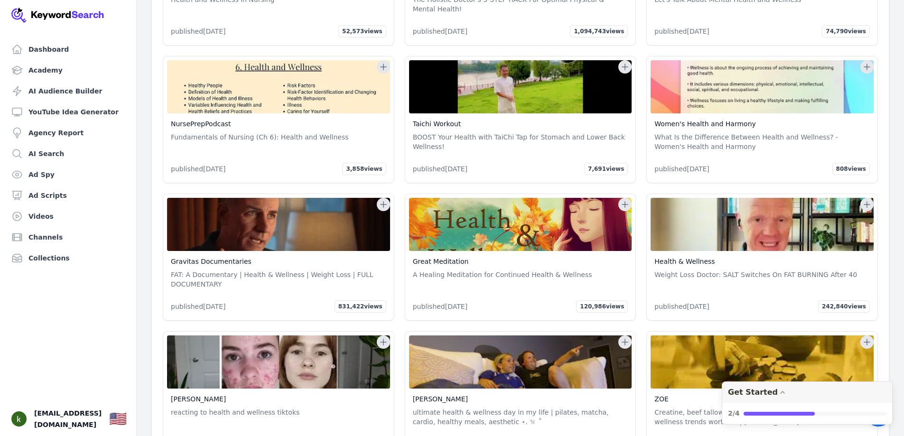
click at [756, 257] on h4 "Health & Wellness" at bounding box center [763, 261] width 216 height 9
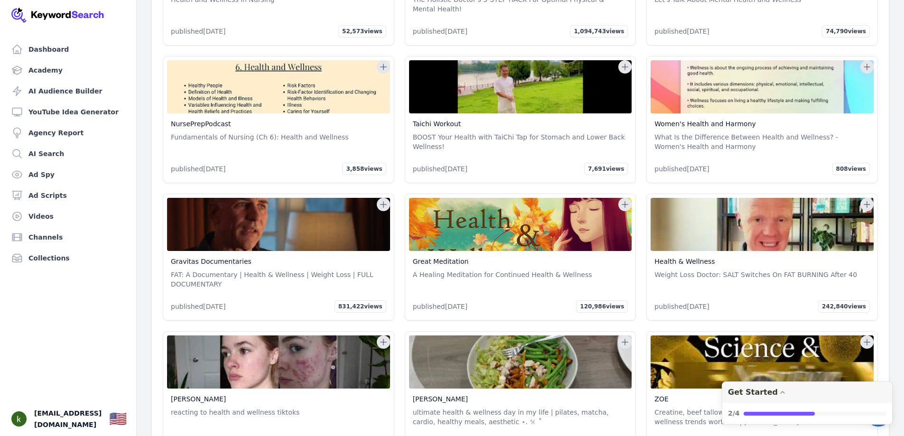
click at [628, 200] on icon at bounding box center [624, 204] width 9 height 9
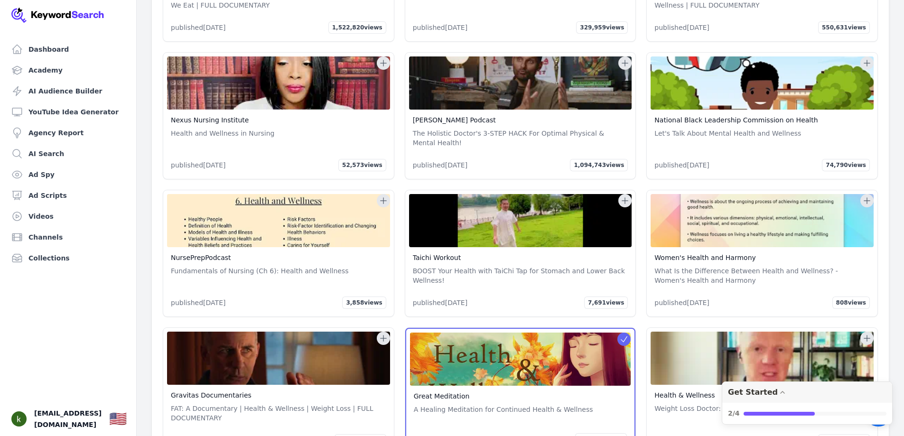
scroll to position [1994, 0]
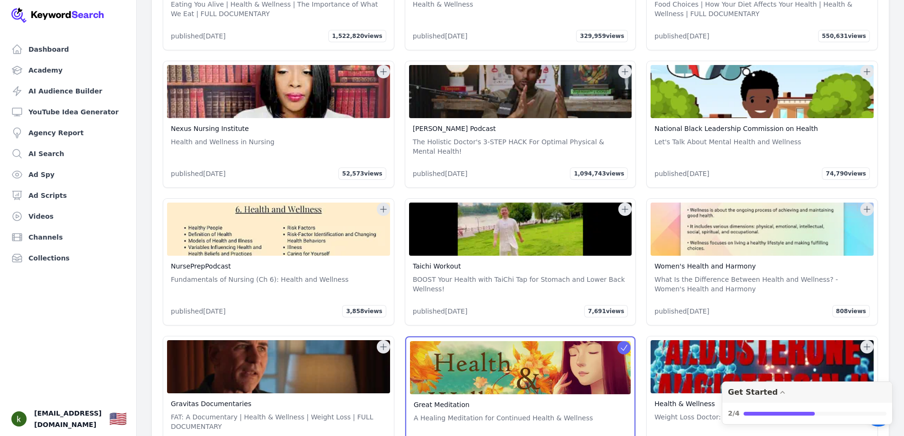
click at [632, 199] on div "Taichi Workout BOOST Your Health with TaiChi Tap for Stomach and Lower Back Wel…" at bounding box center [520, 262] width 231 height 126
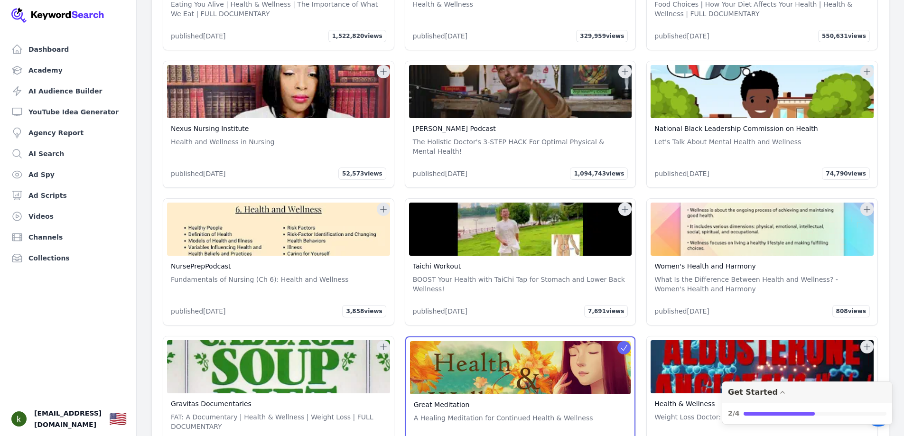
click at [628, 205] on icon at bounding box center [624, 209] width 9 height 9
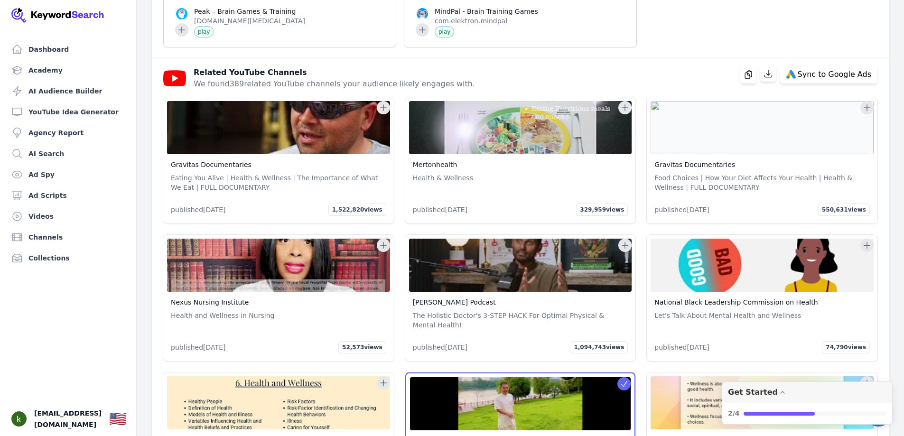
scroll to position [1804, 0]
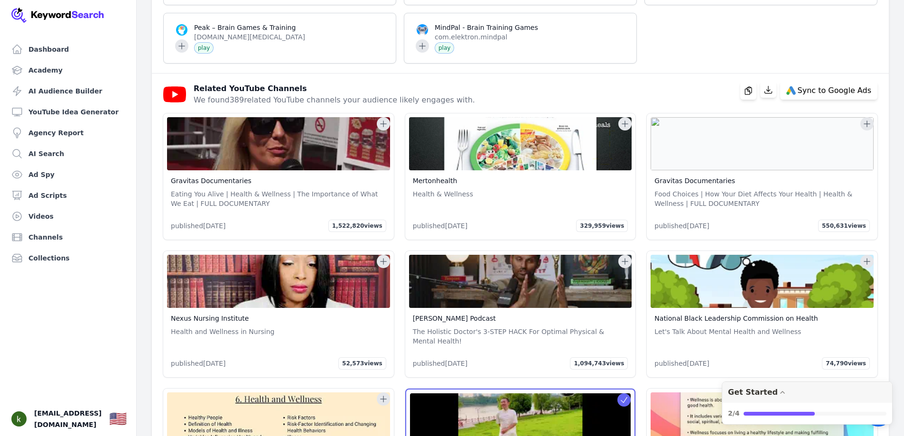
click at [625, 257] on icon at bounding box center [624, 261] width 9 height 9
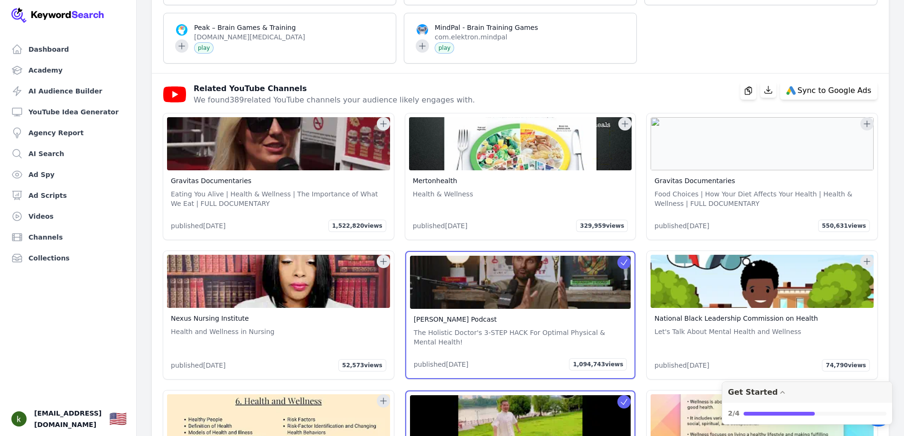
click at [384, 119] on icon at bounding box center [383, 123] width 9 height 9
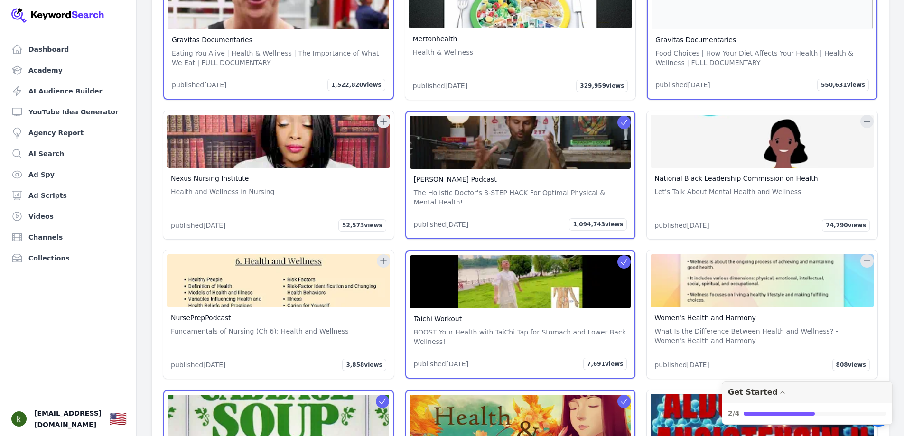
scroll to position [1946, 0]
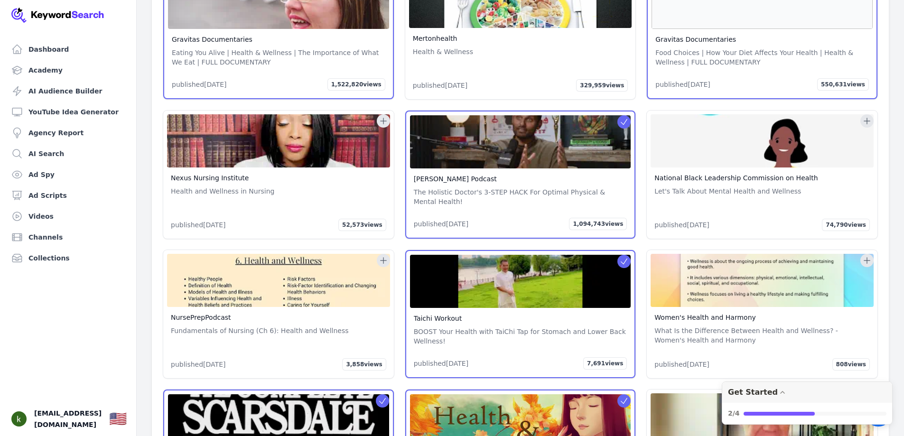
click at [381, 116] on icon at bounding box center [383, 120] width 9 height 9
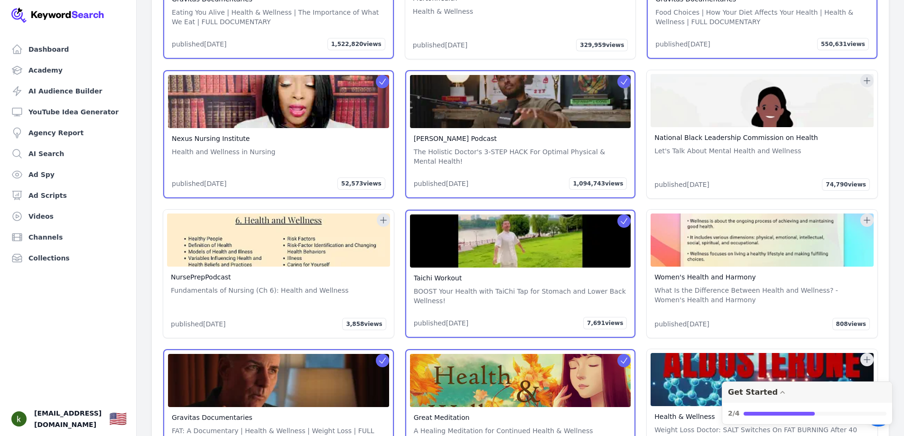
scroll to position [2136, 0]
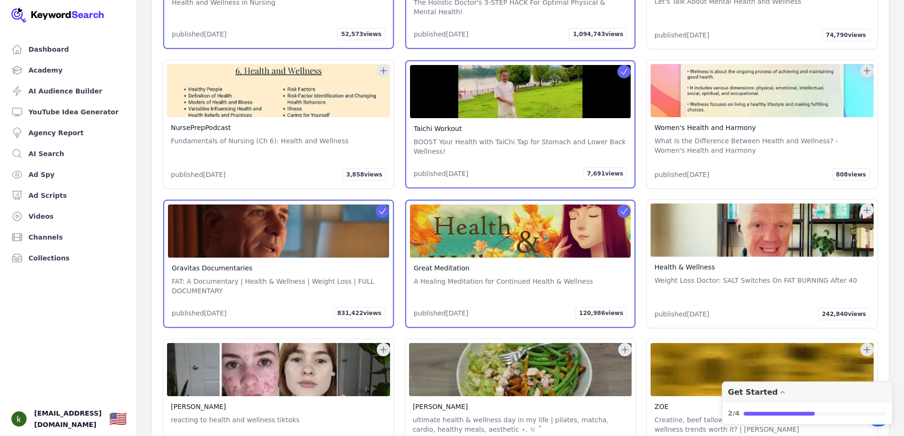
click at [866, 206] on icon at bounding box center [866, 210] width 9 height 9
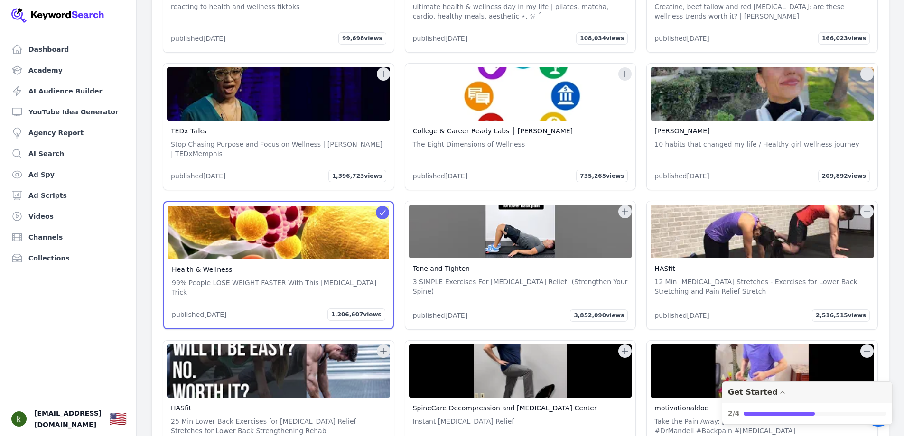
scroll to position [2563, 0]
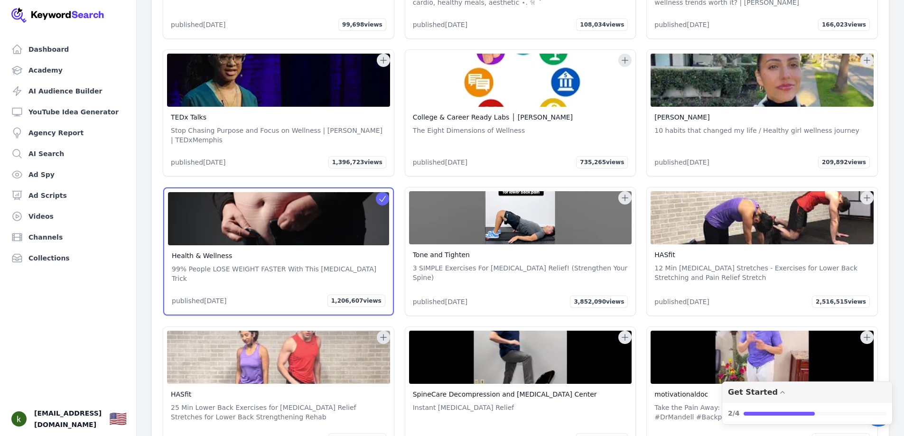
click at [864, 193] on icon at bounding box center [866, 197] width 9 height 9
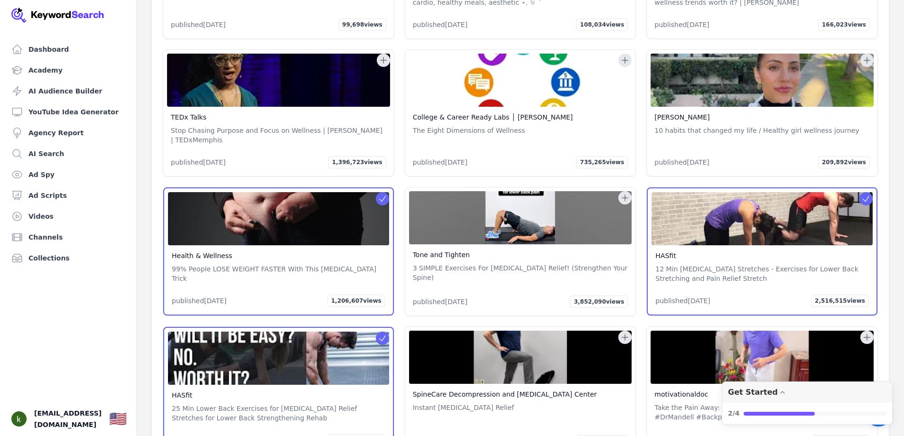
click at [620, 193] on icon at bounding box center [624, 197] width 9 height 9
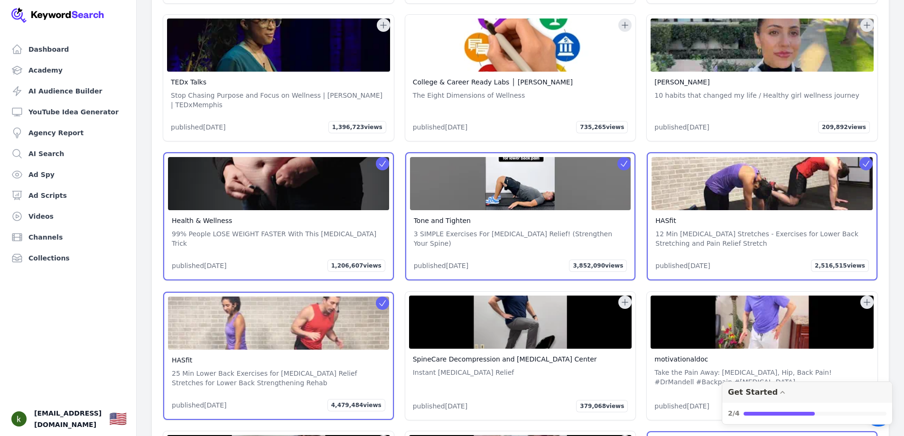
scroll to position [2706, 0]
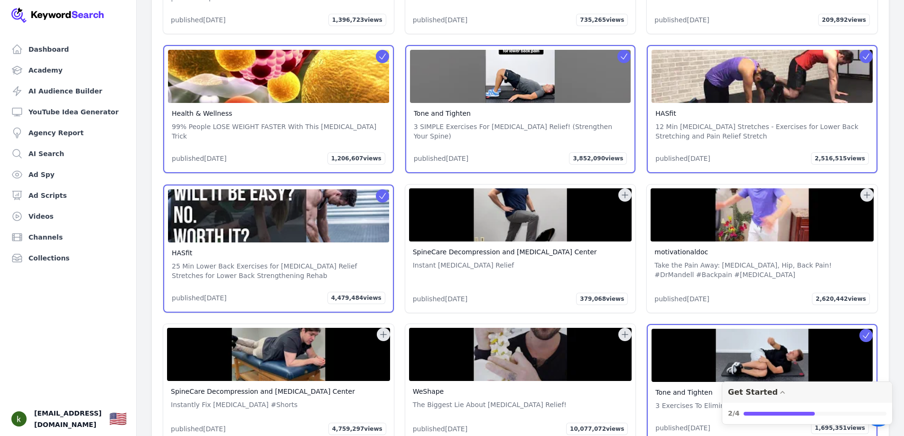
drag, startPoint x: 621, startPoint y: 171, endPoint x: 624, endPoint y: 188, distance: 17.3
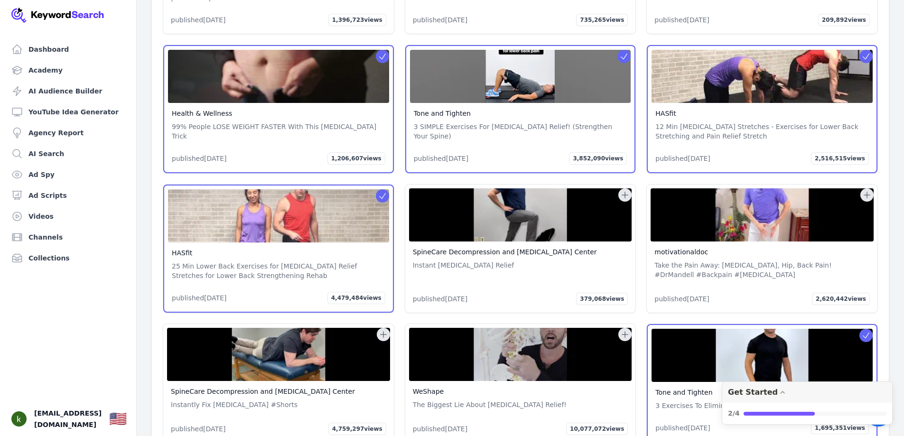
click at [624, 188] on div "SpineCare Decompression and Chiropractic Center Instant Lower Back Pain Relief …" at bounding box center [520, 249] width 231 height 128
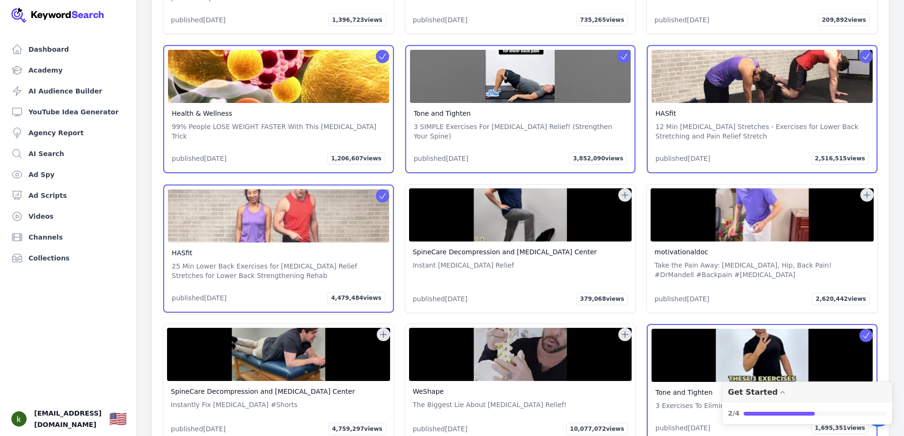
click at [619, 188] on button at bounding box center [625, 194] width 13 height 13
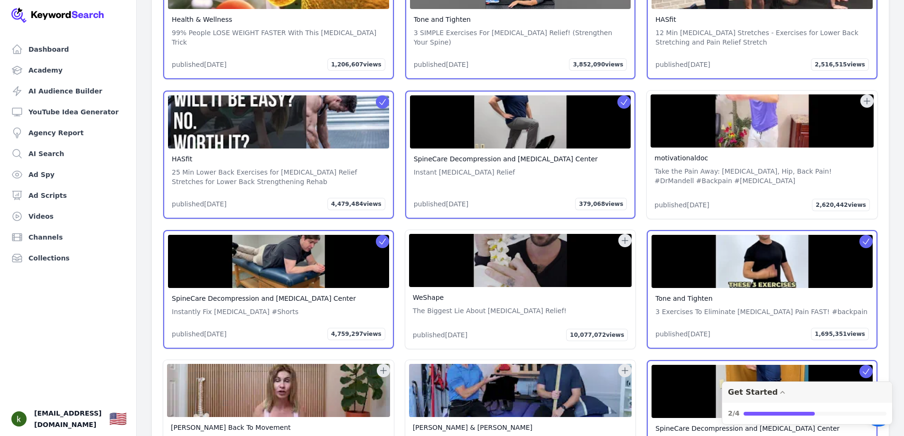
scroll to position [2801, 0]
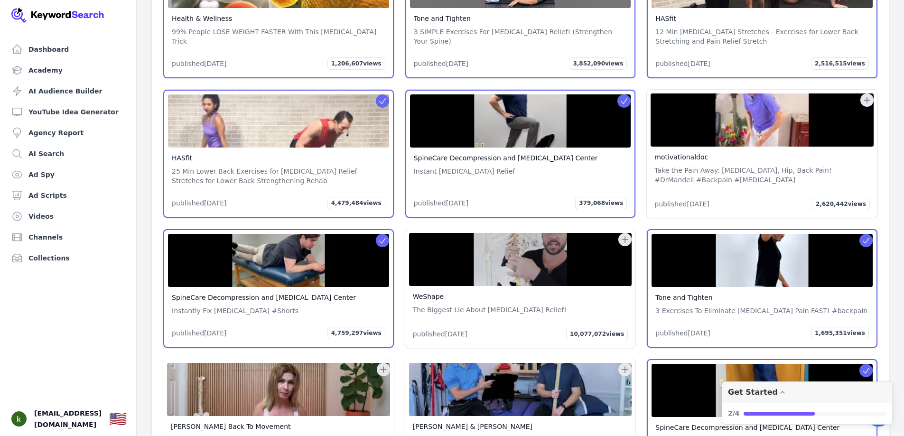
click at [610, 233] on img at bounding box center [520, 259] width 223 height 53
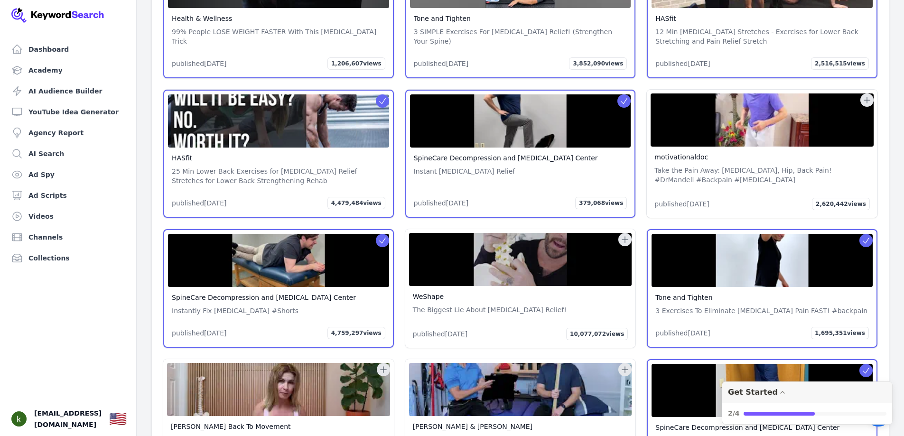
click at [627, 237] on icon at bounding box center [625, 240] width 6 height 6
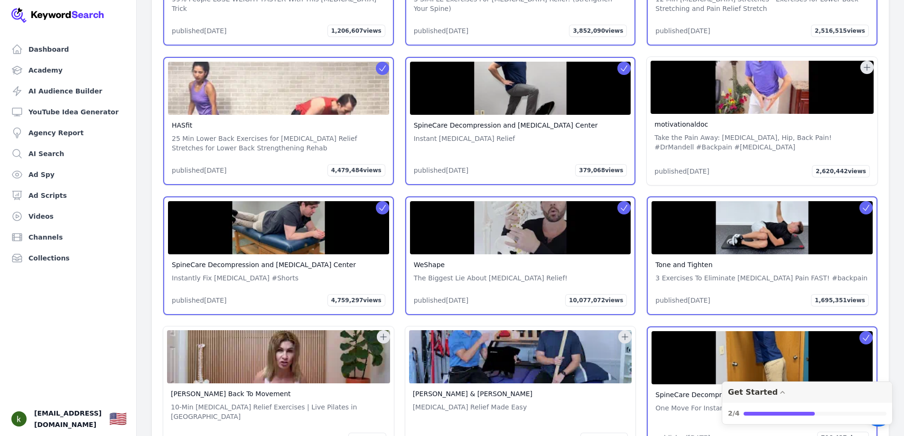
scroll to position [2896, 0]
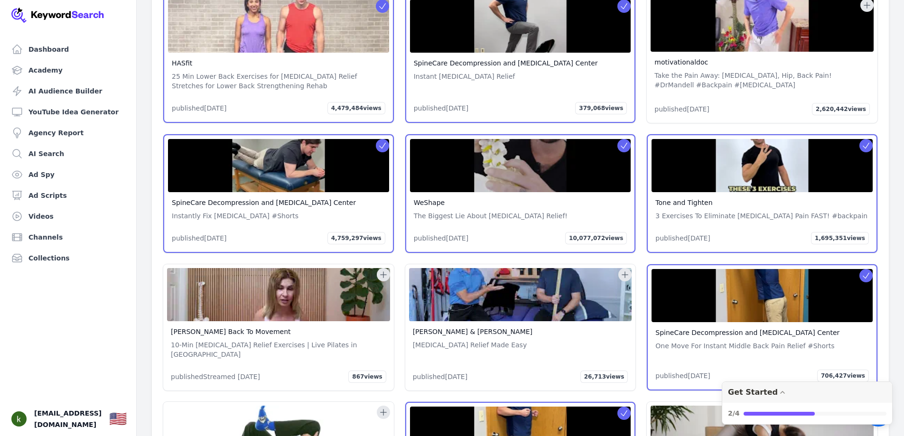
click at [623, 268] on button at bounding box center [625, 274] width 13 height 13
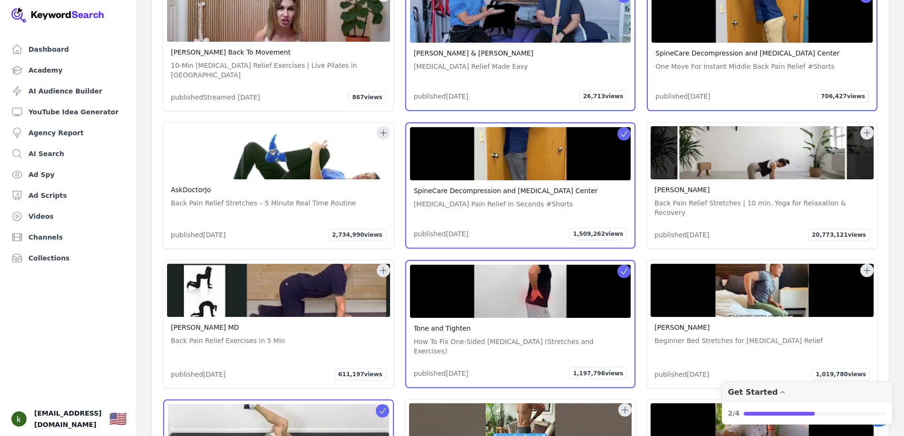
scroll to position [3180, 0]
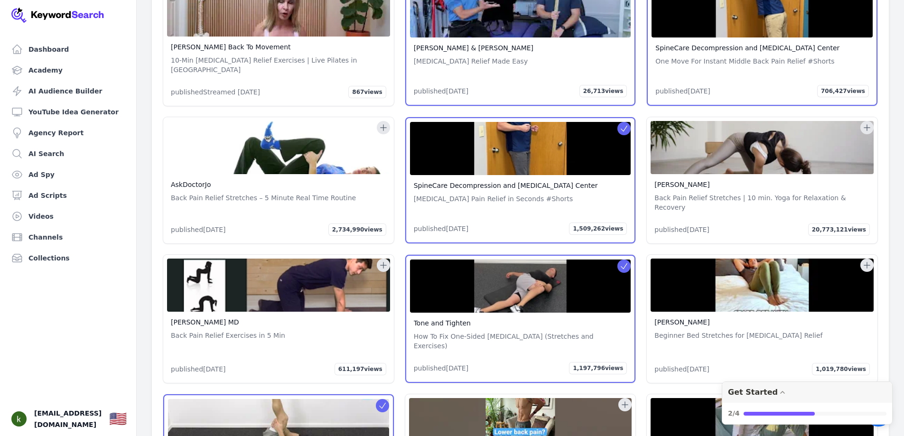
click at [868, 123] on icon at bounding box center [866, 127] width 9 height 9
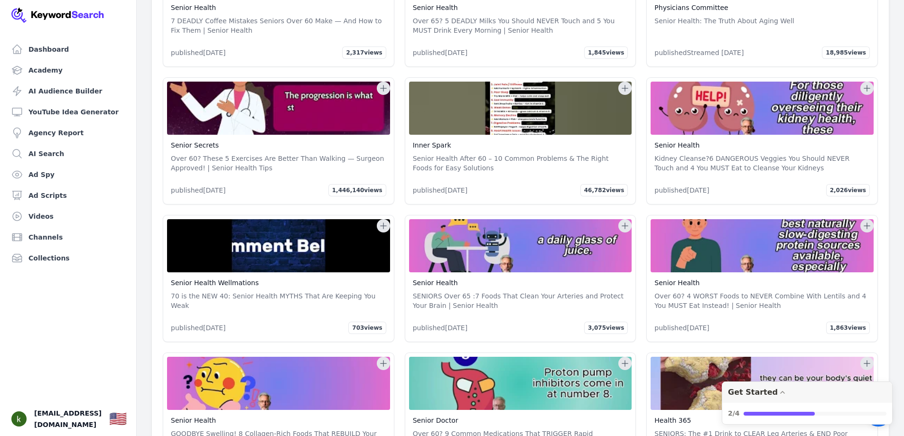
scroll to position [3750, 0]
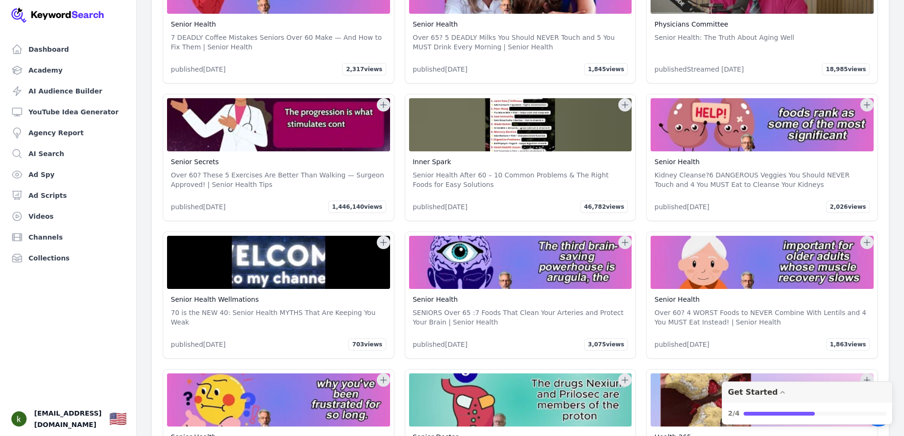
click at [385, 100] on icon at bounding box center [383, 104] width 9 height 9
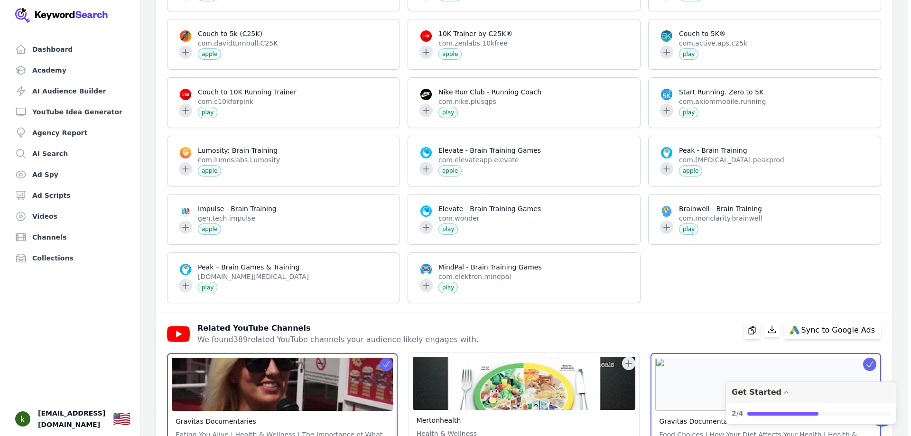
scroll to position [1566, 0]
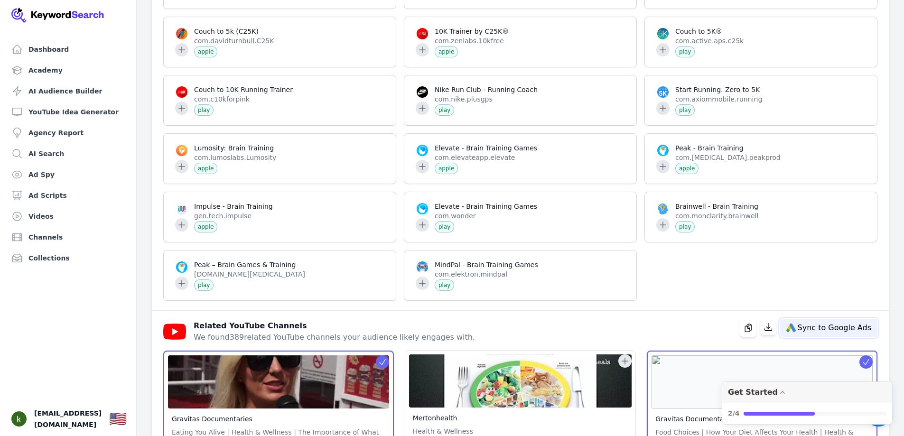
click at [853, 324] on span "Sync to Google Ads" at bounding box center [835, 328] width 74 height 8
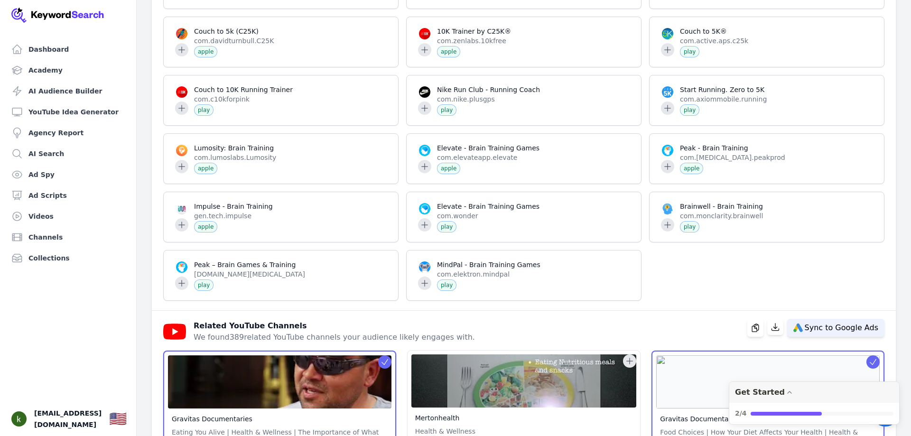
select select
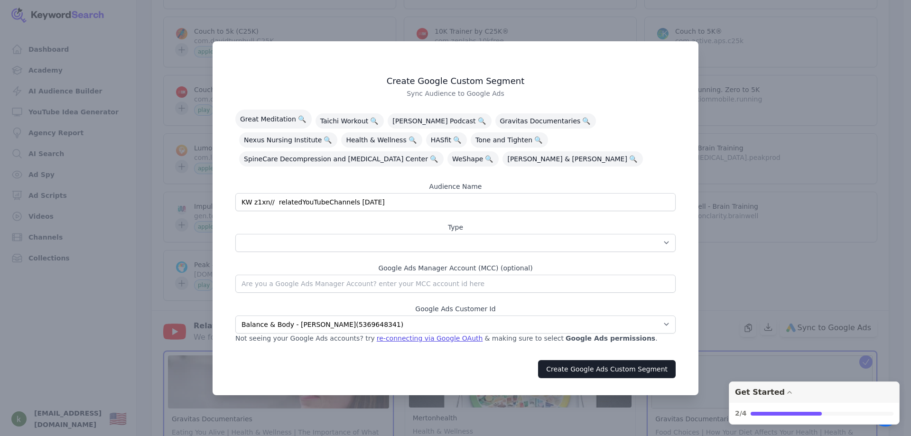
drag, startPoint x: 296, startPoint y: 198, endPoint x: 236, endPoint y: 202, distance: 59.5
click at [236, 202] on input "KW z1xn// relatedYouTubeChannels 10/01/2025" at bounding box center [455, 202] width 441 height 18
type input "YouTubeChannels 10/01/2025"
click at [594, 361] on button "Create Google Ads Custom Segment" at bounding box center [607, 369] width 138 height 18
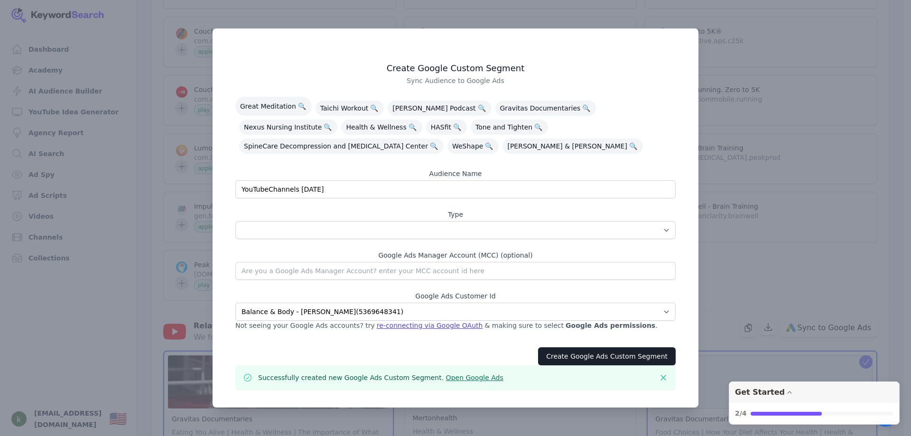
click at [449, 382] on div "Successfully created new Google Ads Custom Segment. Open Google Ads Dismiss" at bounding box center [455, 378] width 441 height 25
click at [450, 374] on link "Open Google Ads" at bounding box center [474, 378] width 57 height 8
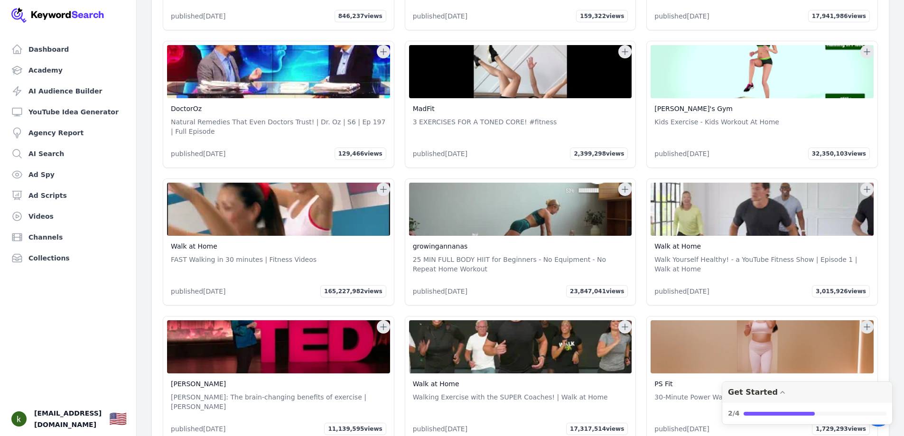
scroll to position [5280, 0]
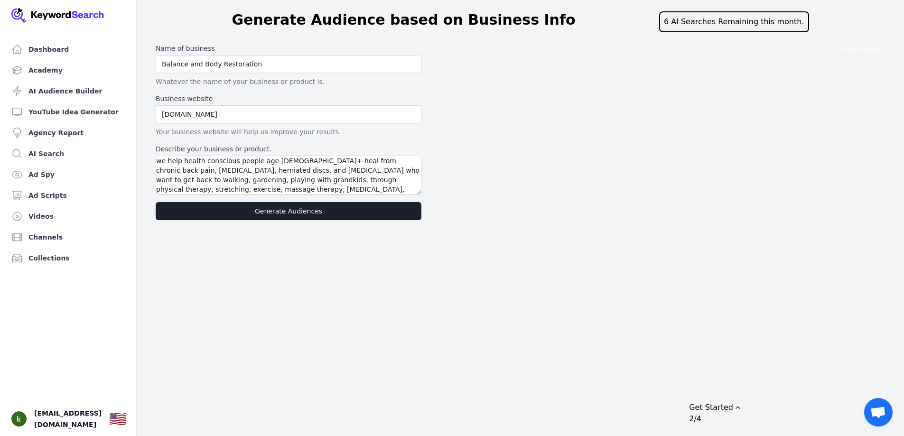
scroll to position [19, 0]
type textarea "we help health conscious people age [DEMOGRAPHIC_DATA]+ heal from chronic back …"
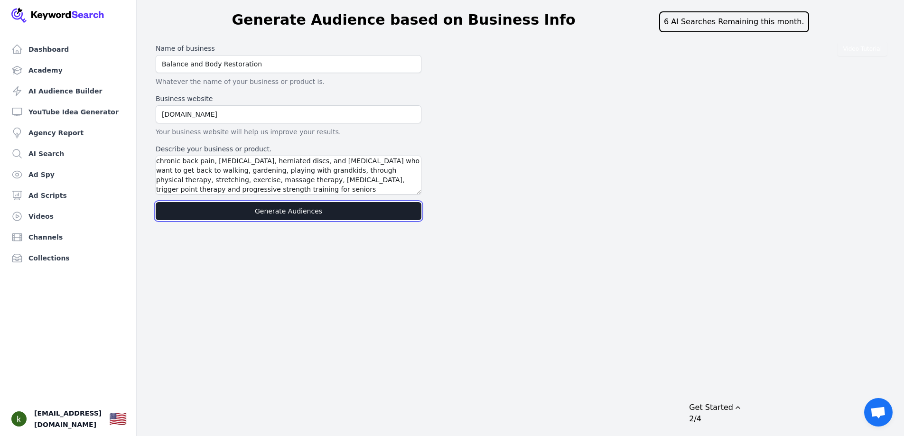
click at [271, 210] on button "Generate Audiences" at bounding box center [289, 211] width 266 height 18
